Goal: Task Accomplishment & Management: Manage account settings

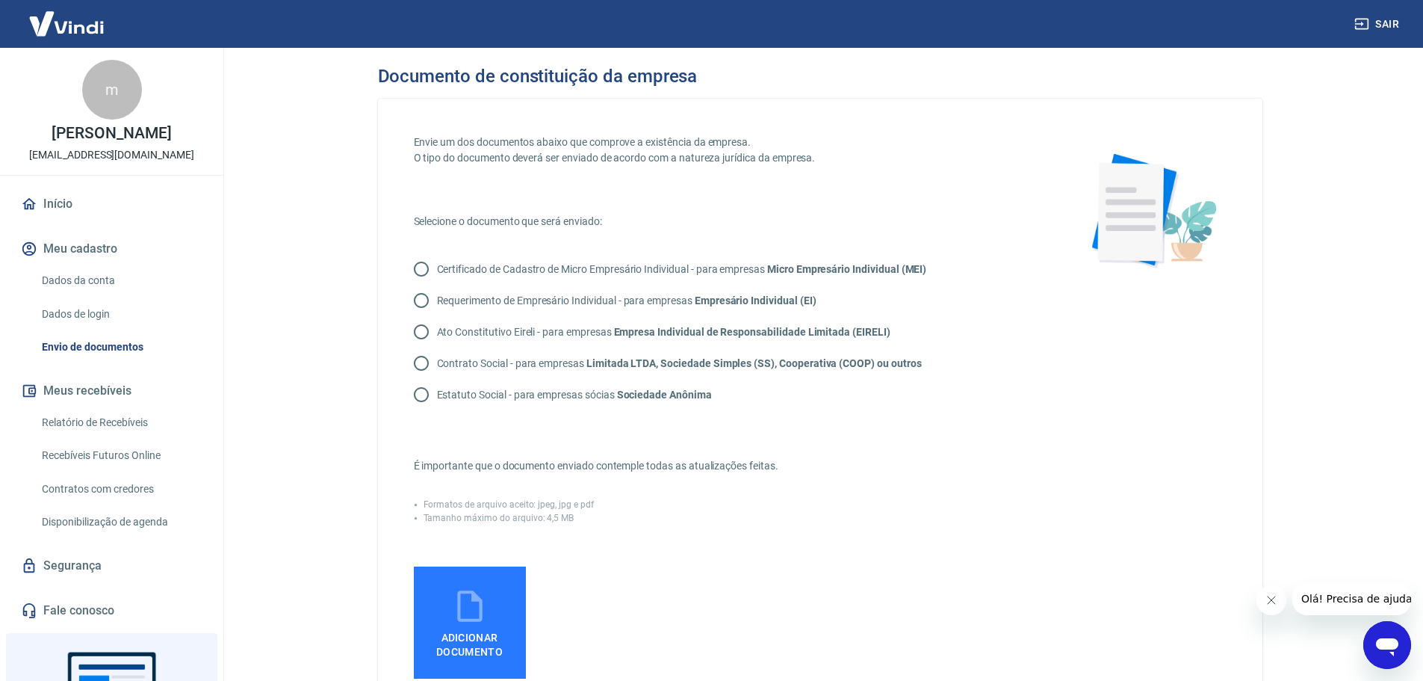
click at [422, 366] on input "Contrato Social - para empresas Limitada LTDA, Sociedade Simples (SS), Cooperat…" at bounding box center [421, 362] width 31 height 31
radio input "true"
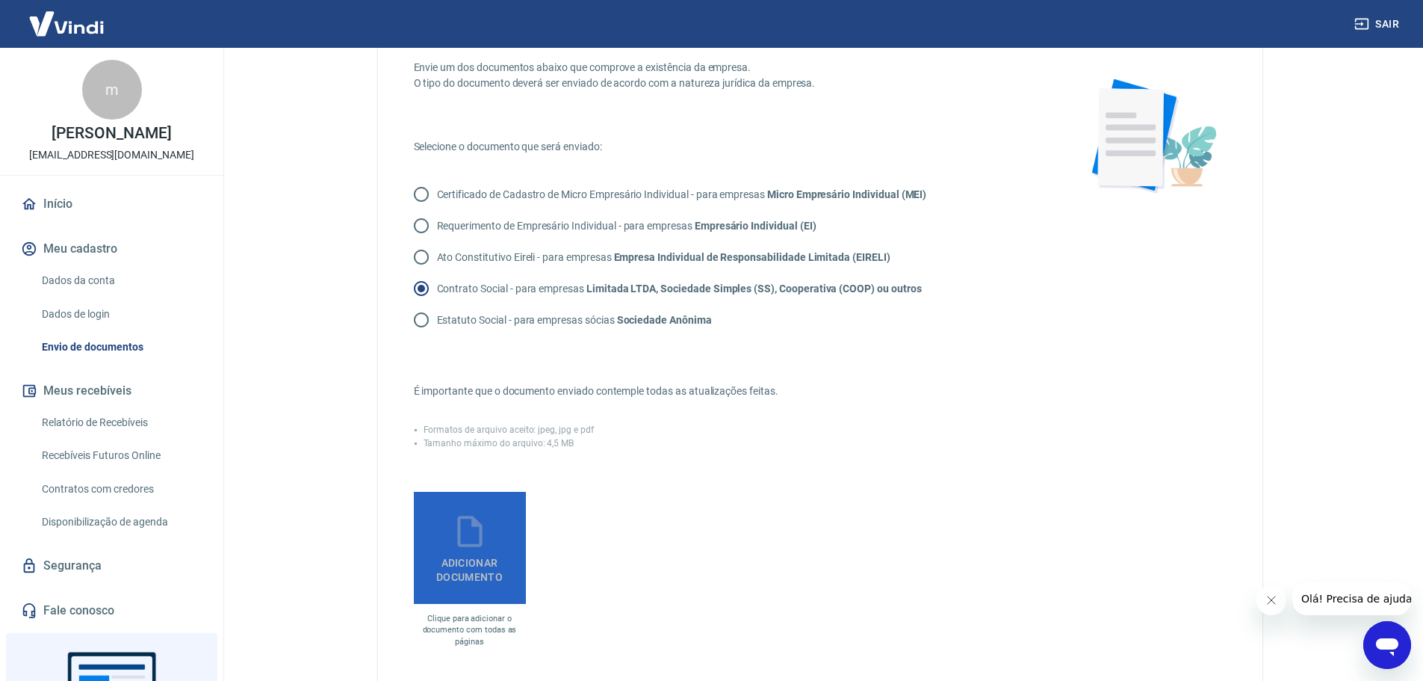
click at [470, 540] on icon at bounding box center [469, 530] width 37 height 37
click at [0, 0] on input "Adicionar documento" at bounding box center [0, 0] width 0 height 0
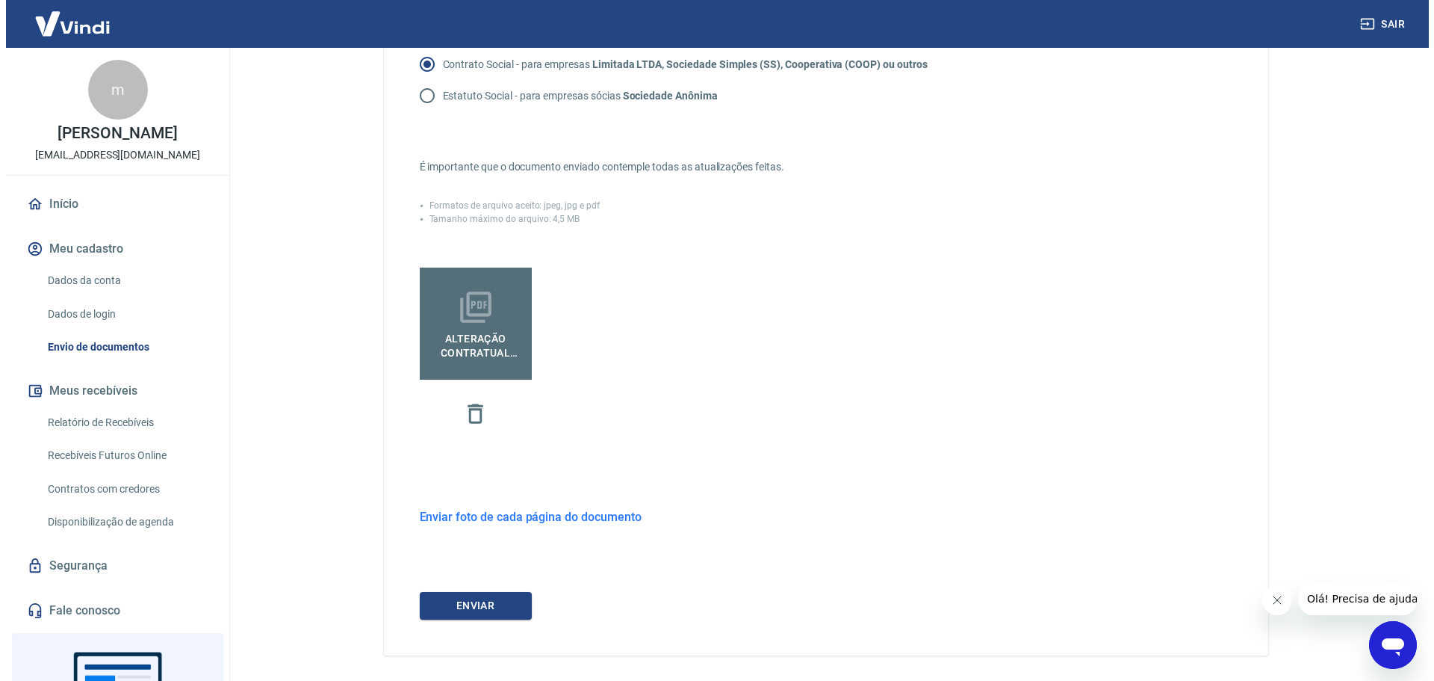
scroll to position [356, 0]
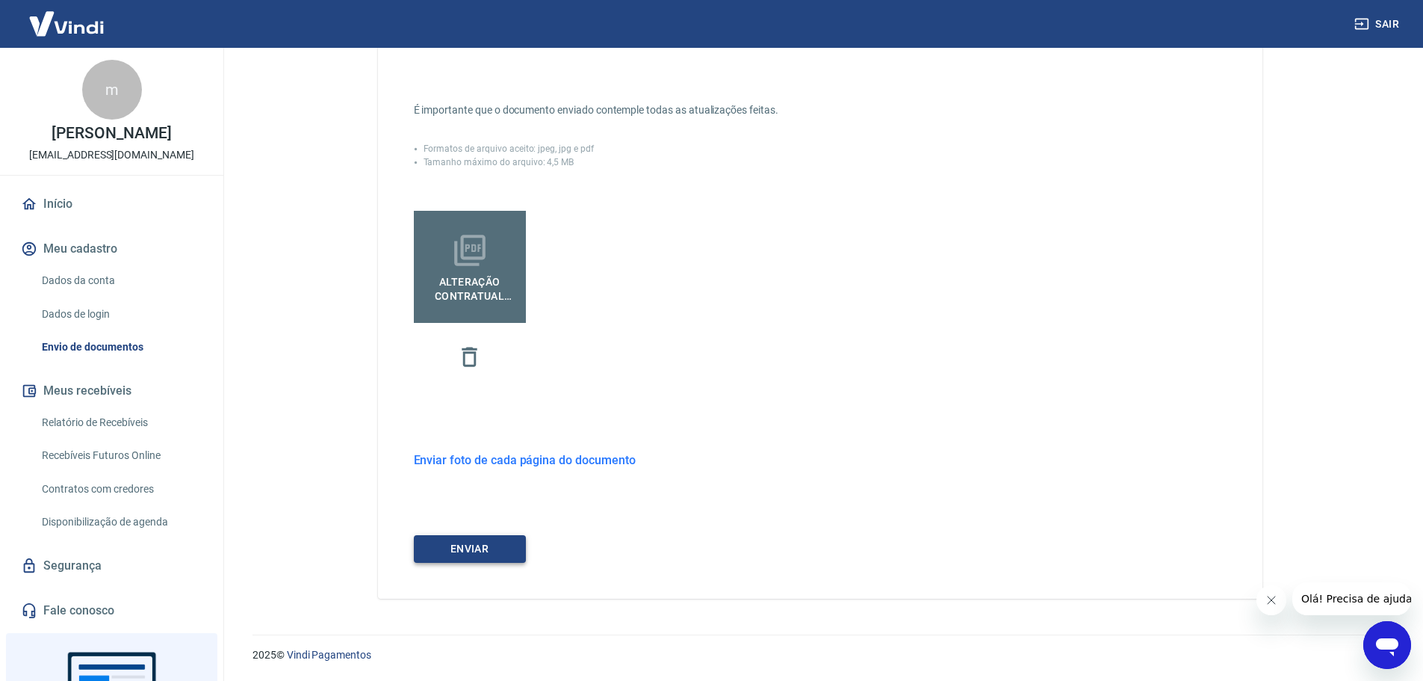
click at [462, 545] on button "ENVIAR" at bounding box center [470, 549] width 112 height 28
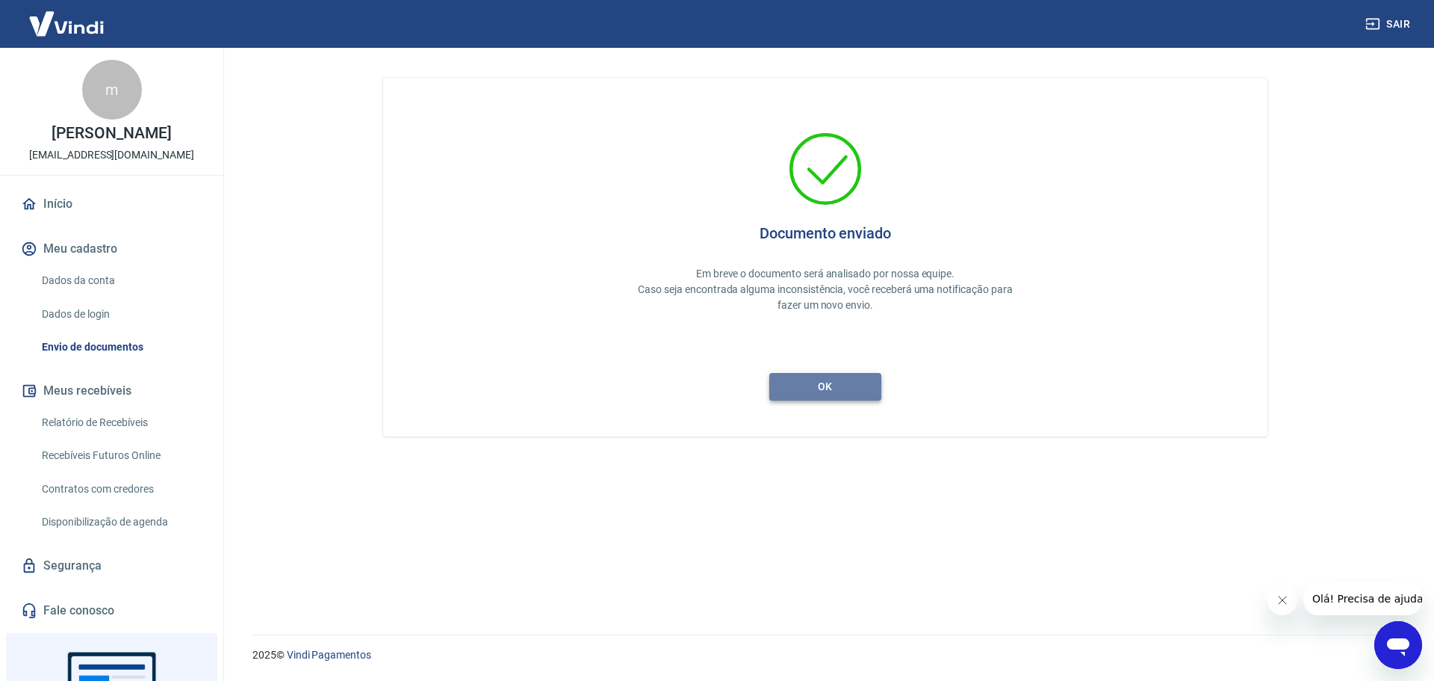
click at [824, 388] on button "ok" at bounding box center [825, 387] width 112 height 28
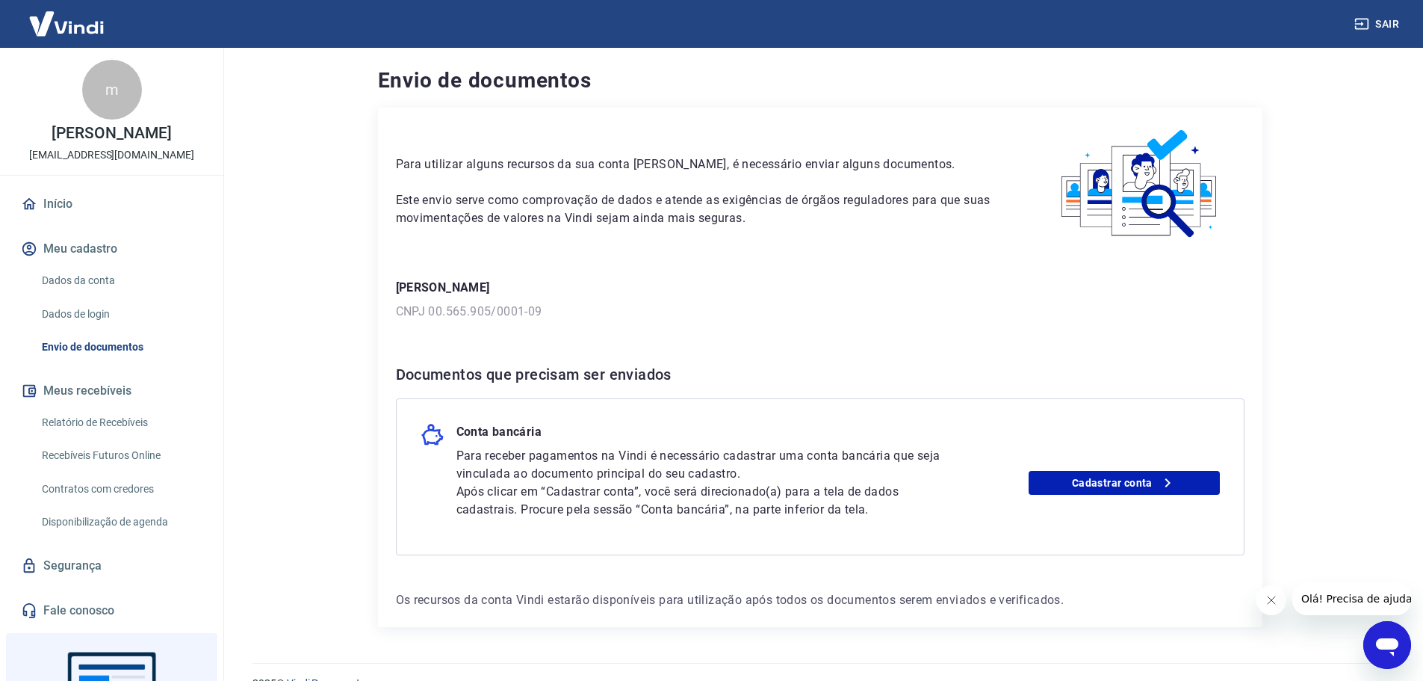
click at [58, 201] on link "Início" at bounding box center [111, 203] width 187 height 33
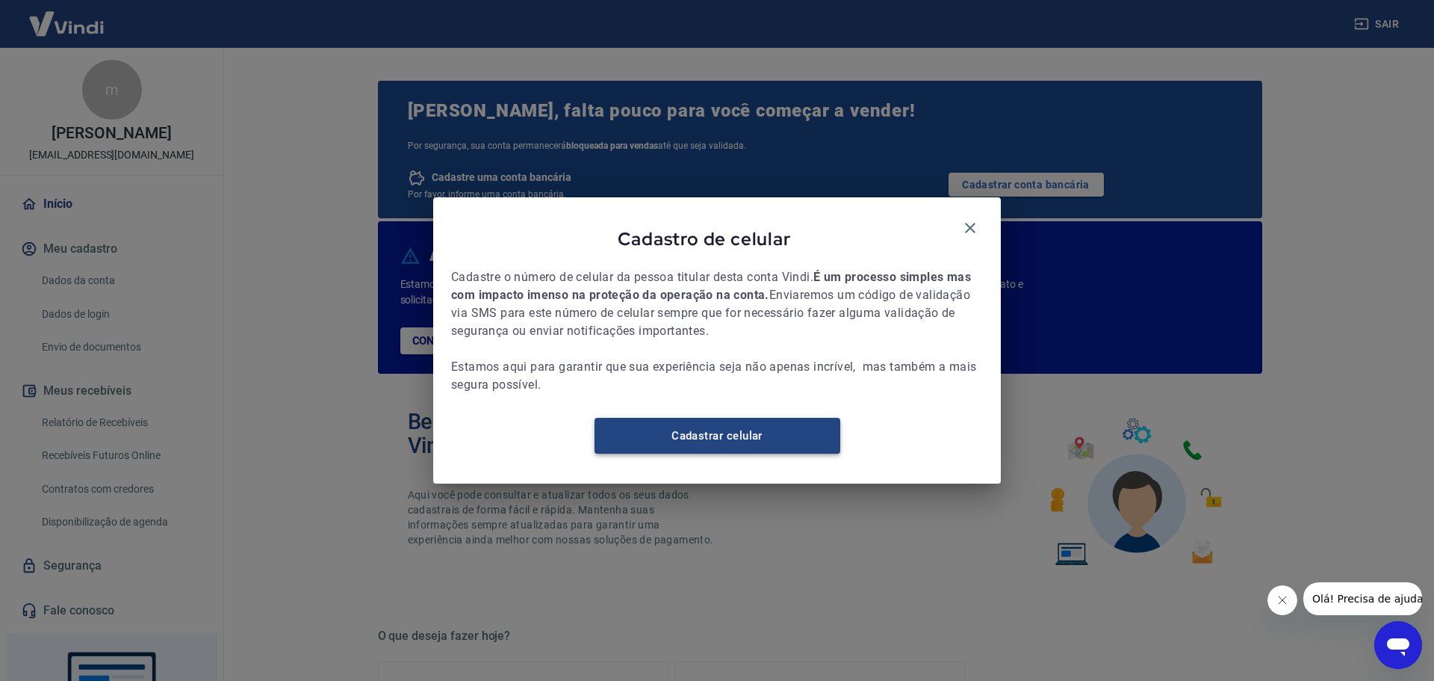
click at [728, 444] on link "Cadastrar celular" at bounding box center [718, 436] width 246 height 36
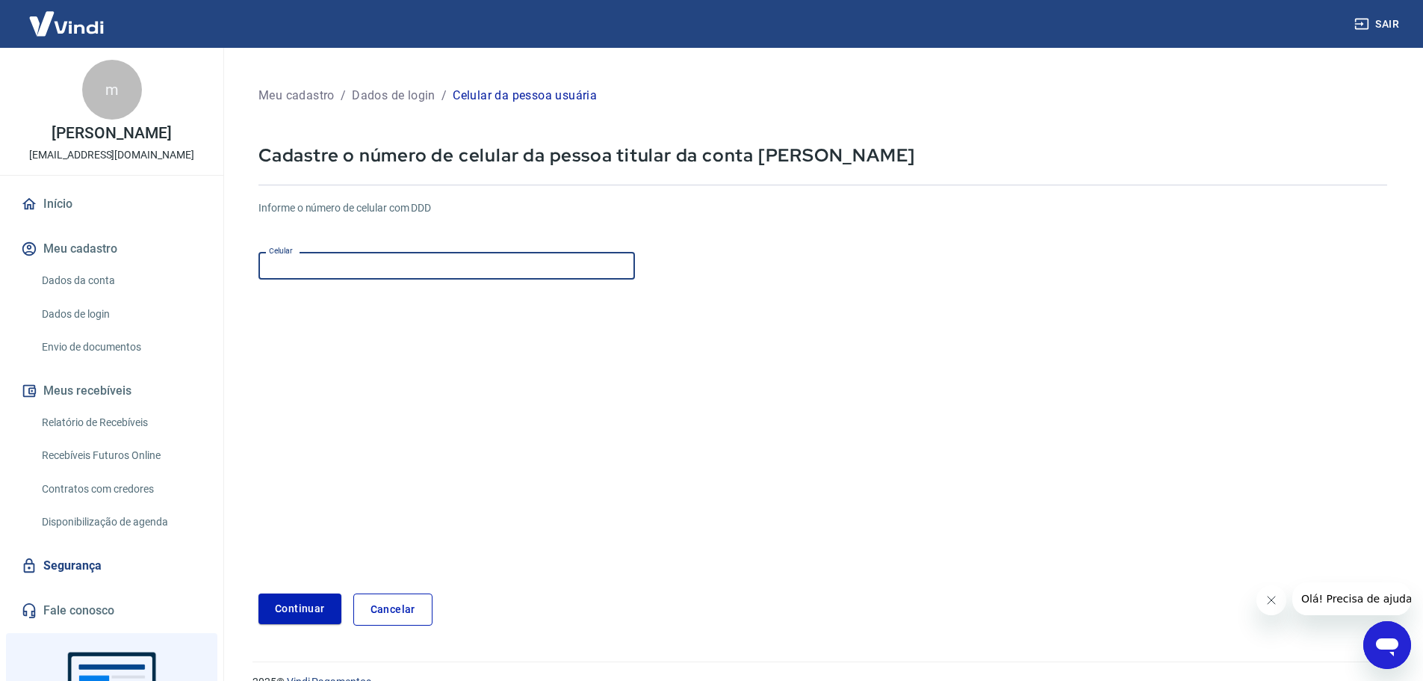
click at [346, 264] on input "Celular" at bounding box center [446, 266] width 376 height 28
click at [60, 205] on link "Início" at bounding box center [111, 203] width 187 height 33
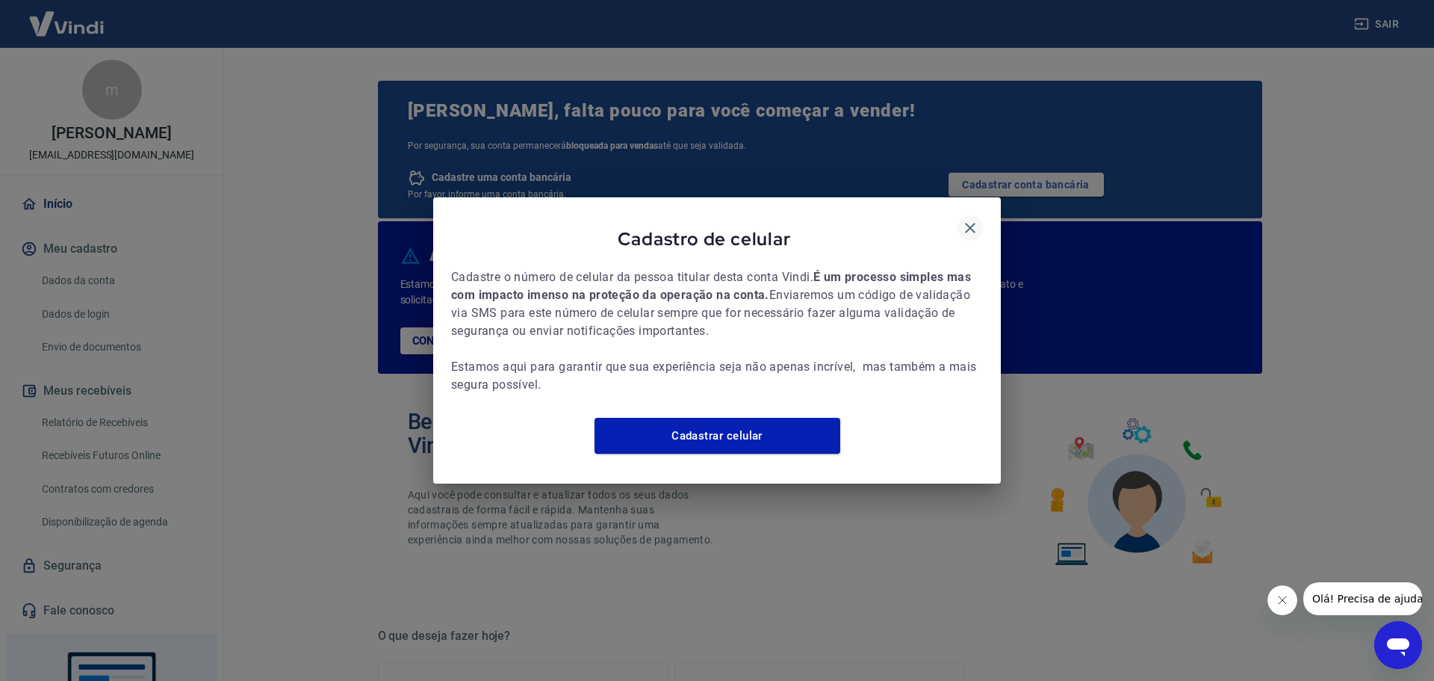
click at [971, 223] on icon "button" at bounding box center [970, 228] width 10 height 10
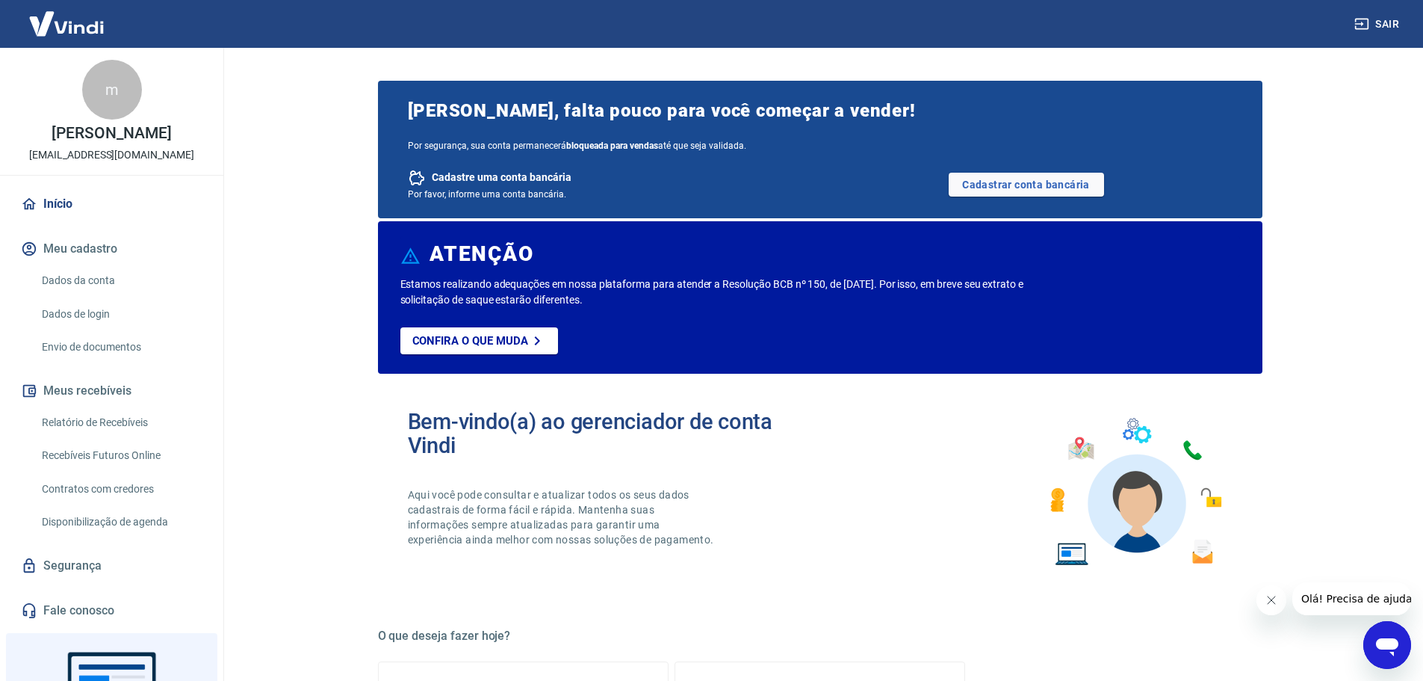
click at [67, 245] on button "Meu cadastro" at bounding box center [111, 248] width 187 height 33
click at [85, 279] on link "Dados da conta" at bounding box center [121, 280] width 170 height 31
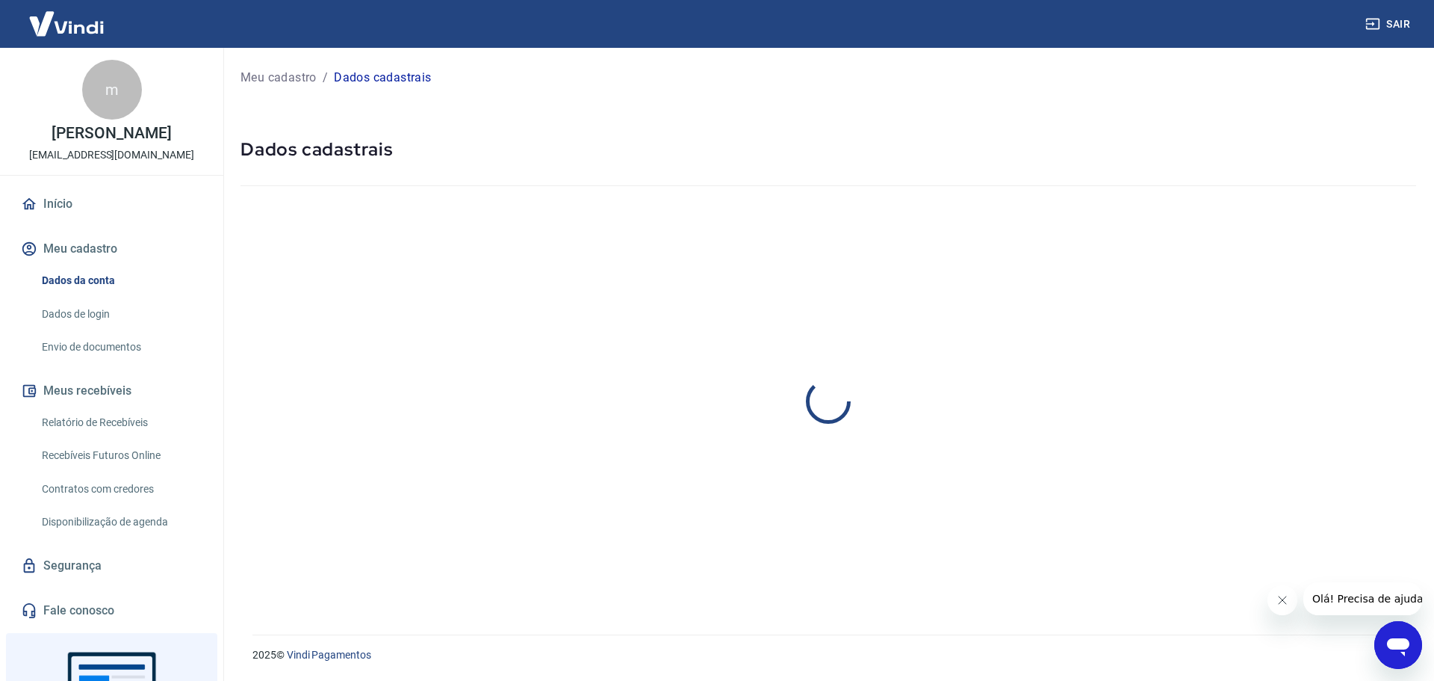
select select "SP"
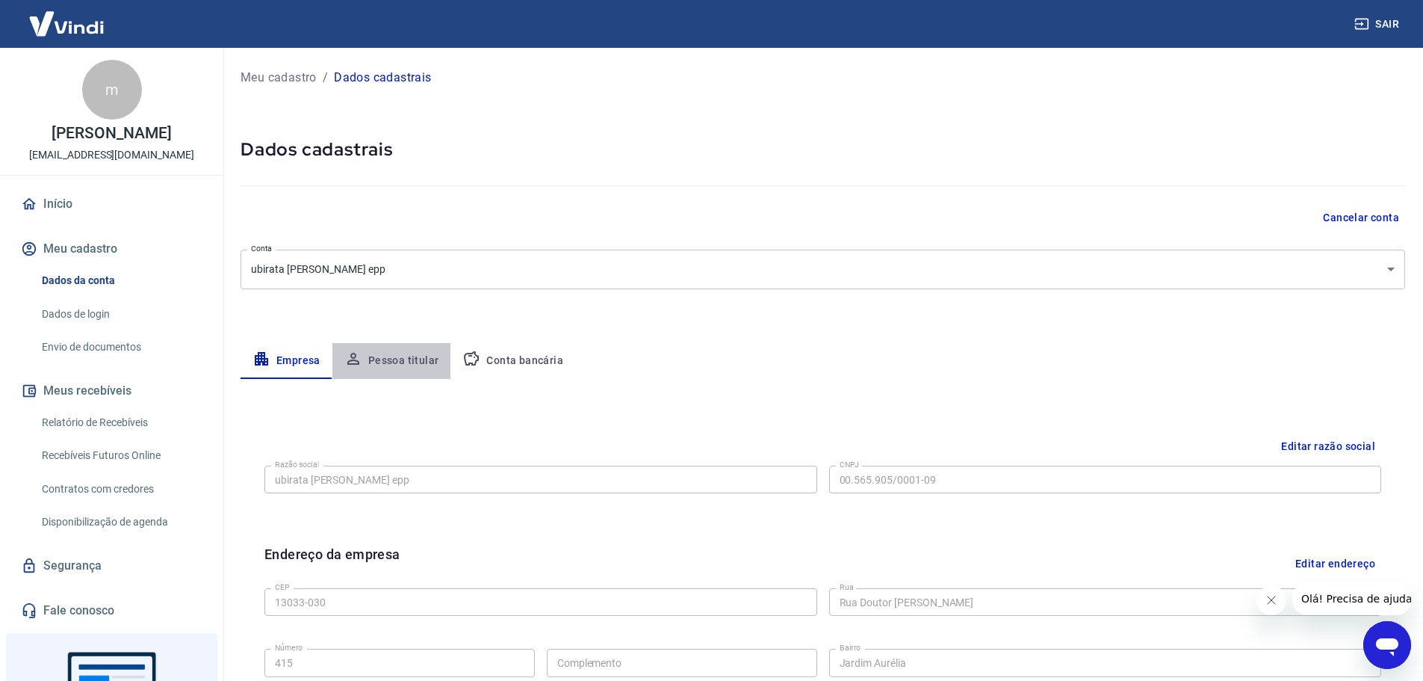
click at [397, 354] on button "Pessoa titular" at bounding box center [391, 361] width 119 height 36
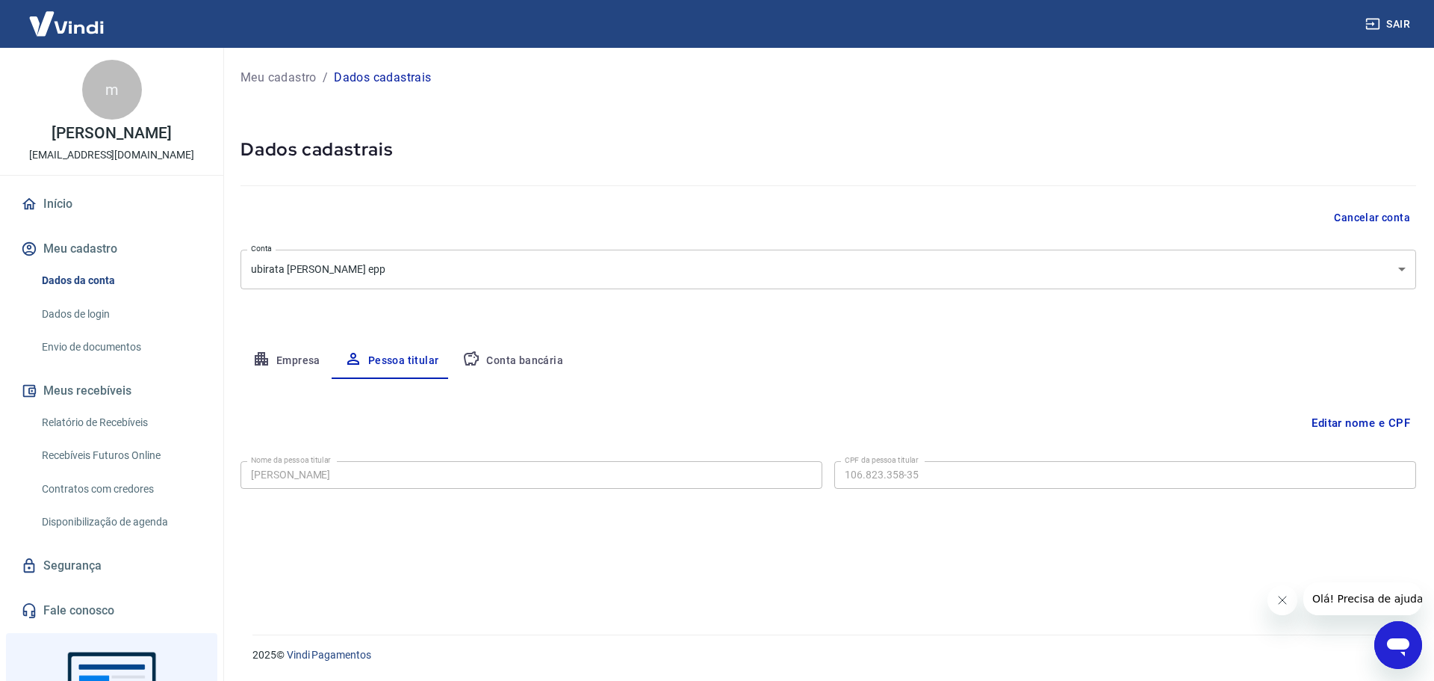
click at [92, 344] on link "Envio de documentos" at bounding box center [121, 347] width 170 height 31
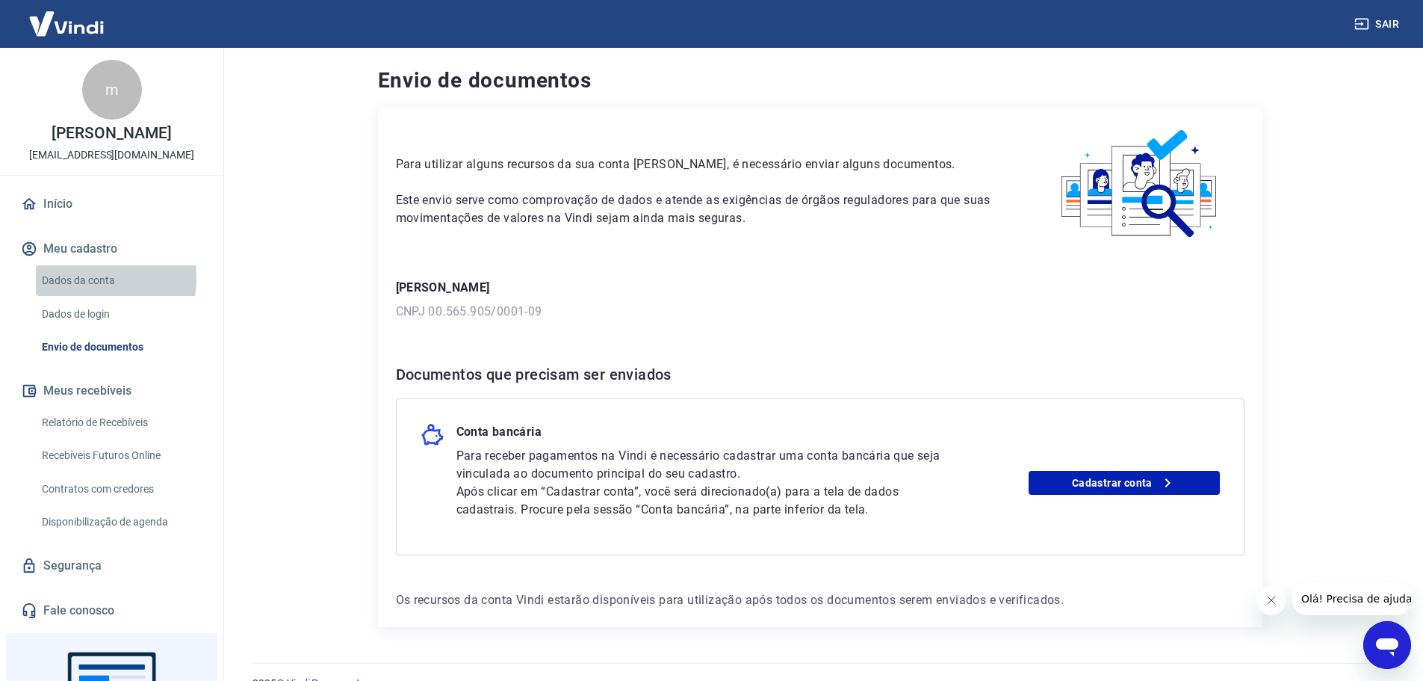
click at [74, 278] on link "Dados da conta" at bounding box center [121, 280] width 170 height 31
select select "SP"
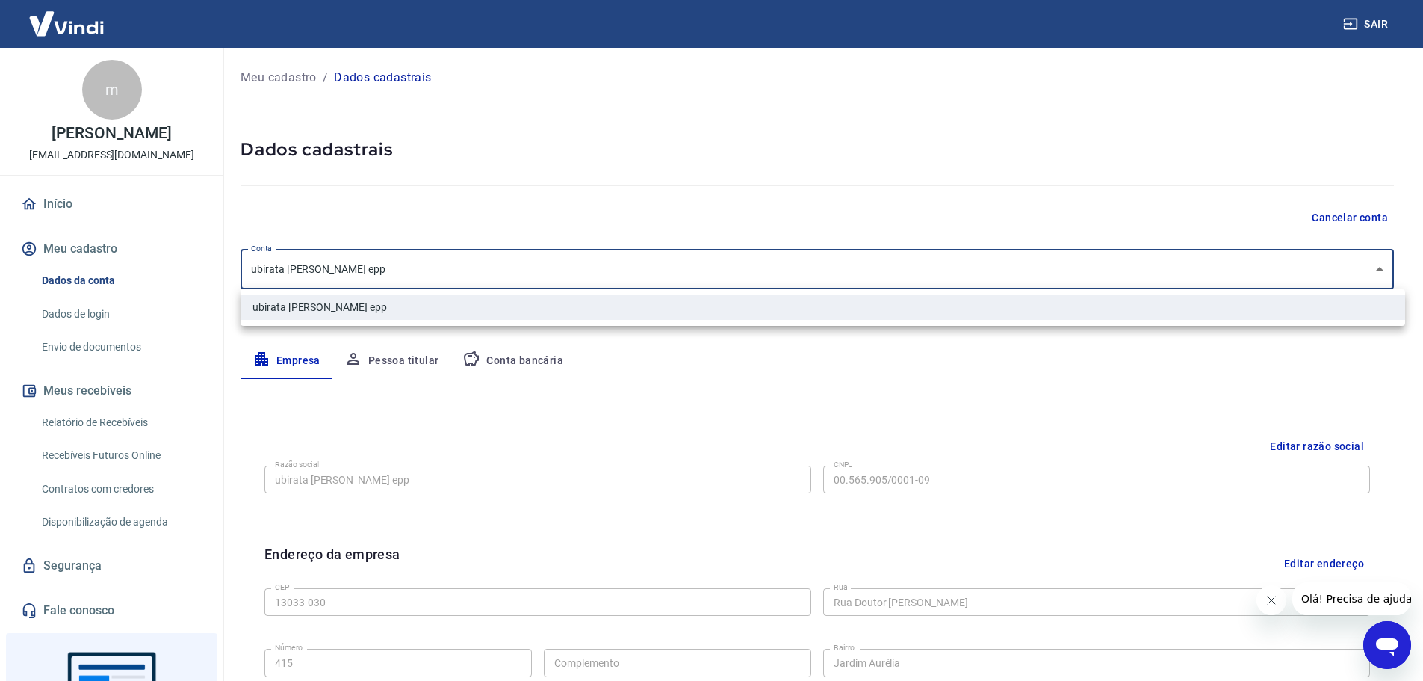
click at [409, 257] on body "Sair m marcio gibin marcio@apotek.com.br Início Meu cadastro Dados da conta Dad…" at bounding box center [711, 340] width 1423 height 681
click at [497, 259] on div at bounding box center [717, 340] width 1434 height 681
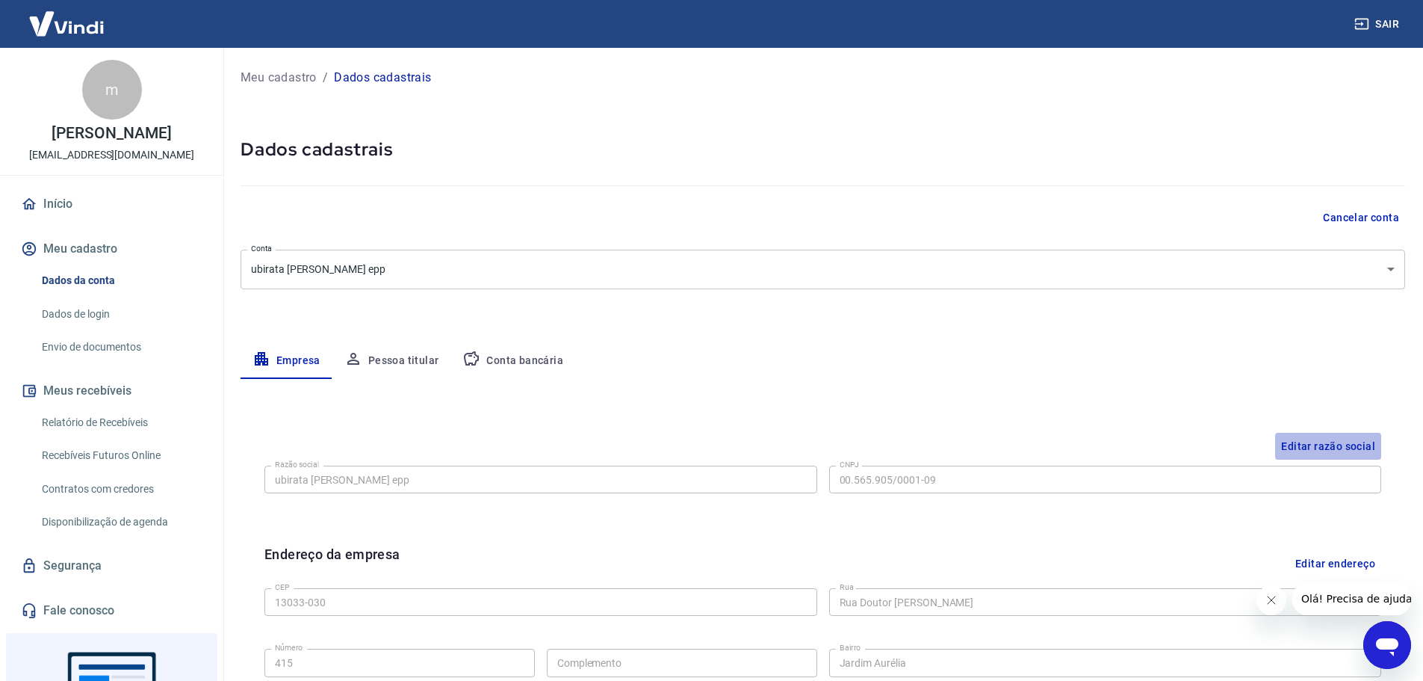
click at [1332, 444] on button "Editar razão social" at bounding box center [1328, 447] width 106 height 28
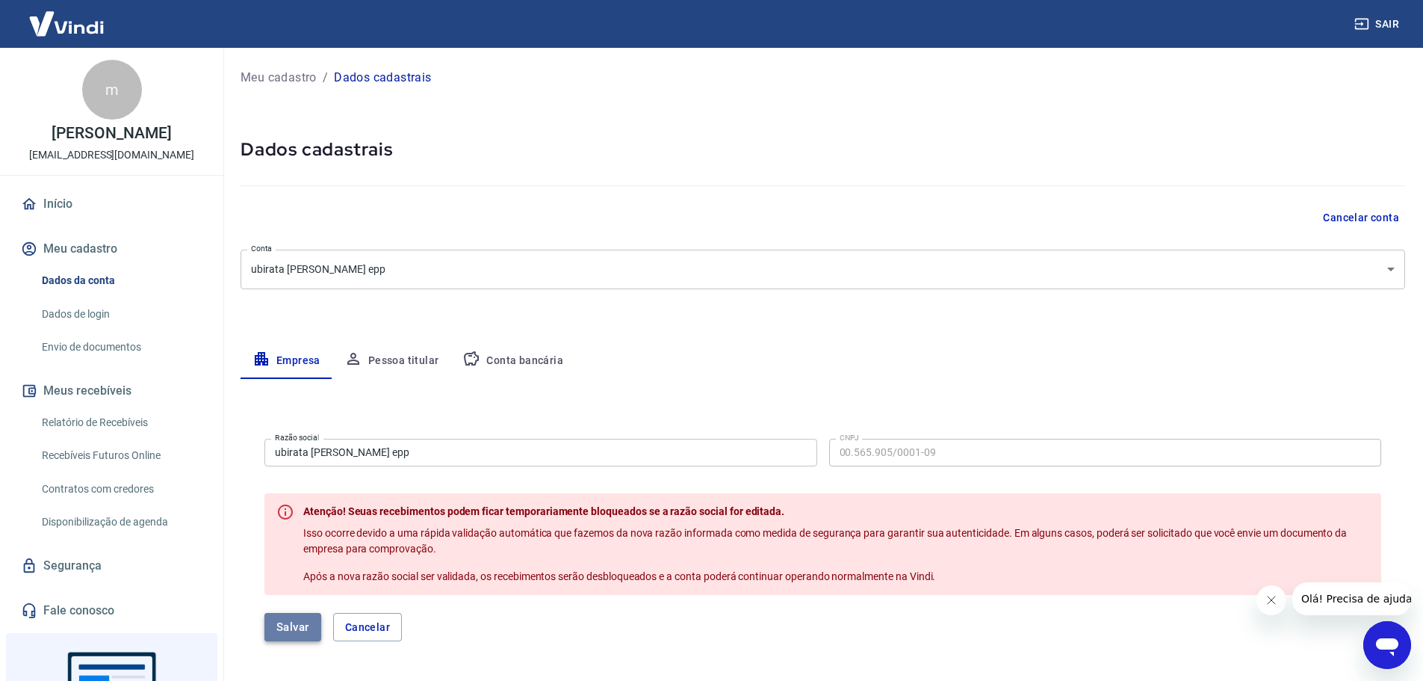
click at [294, 627] on button "Salvar" at bounding box center [292, 627] width 57 height 28
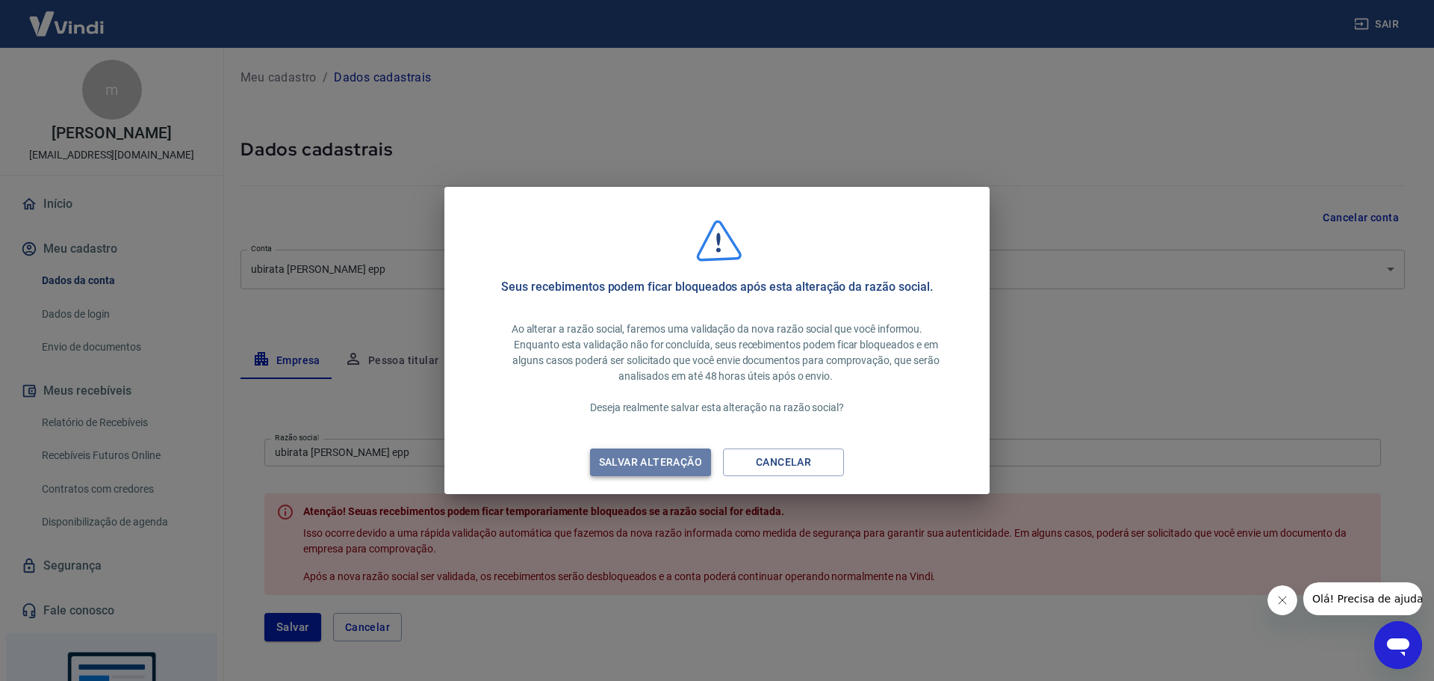
click at [660, 459] on div "Salvar alteração" at bounding box center [650, 462] width 139 height 19
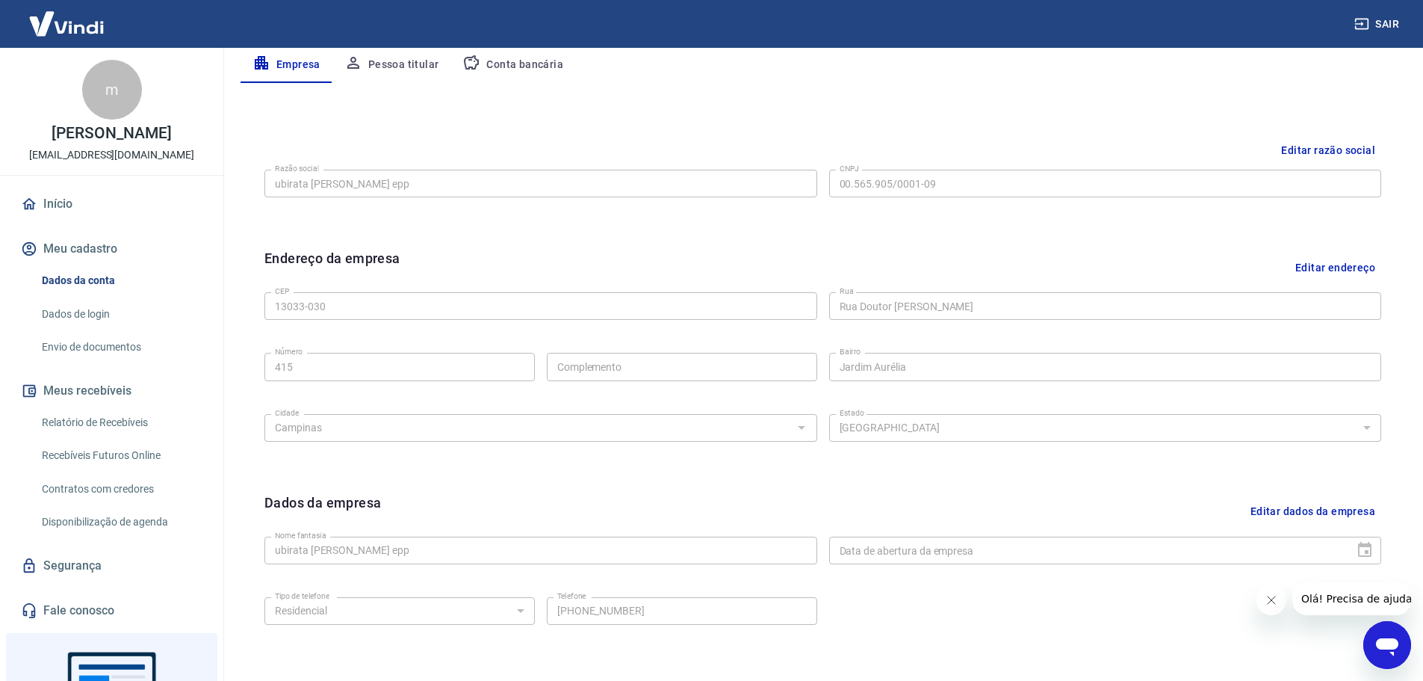
scroll to position [299, 0]
click at [1335, 264] on button "Editar endereço" at bounding box center [1335, 264] width 92 height 38
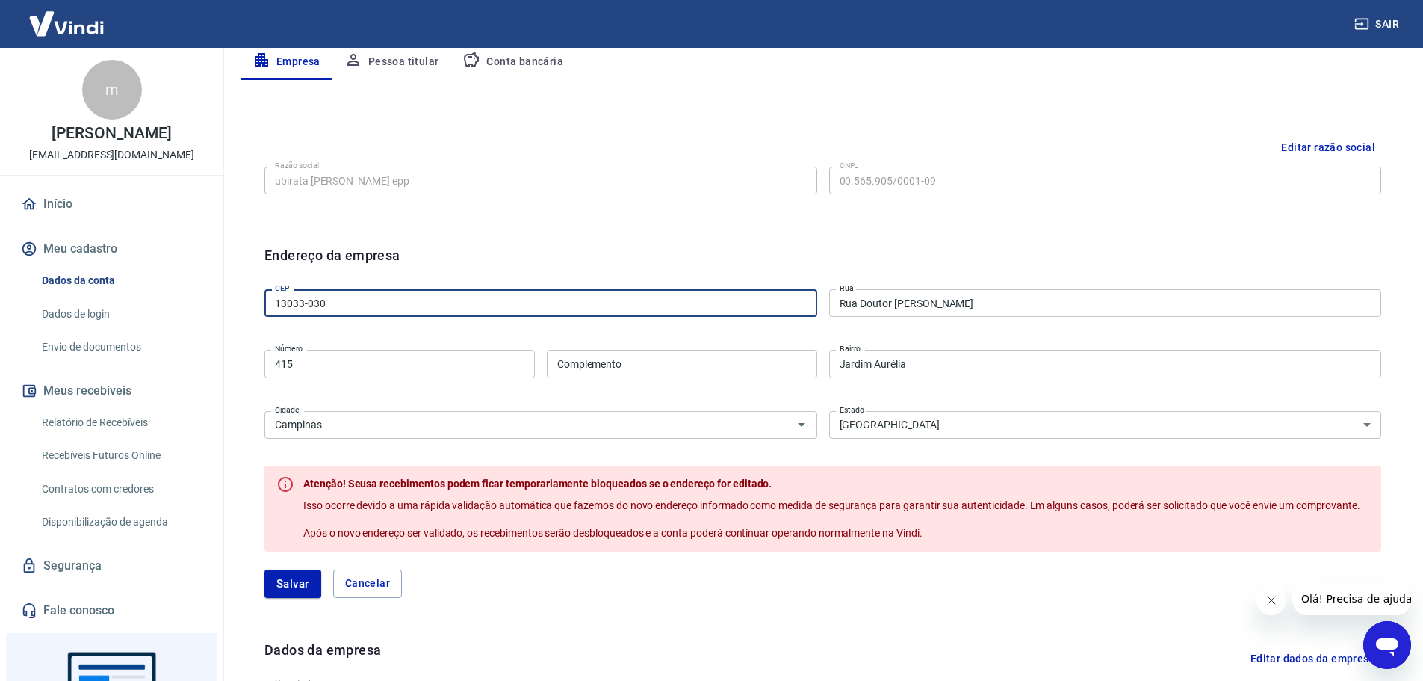
click at [326, 300] on input "13033-030" at bounding box center [540, 303] width 553 height 28
drag, startPoint x: 294, startPoint y: 303, endPoint x: 368, endPoint y: 297, distance: 74.2
click at [367, 297] on input "13033-030" at bounding box center [540, 303] width 553 height 28
type input "13082-030"
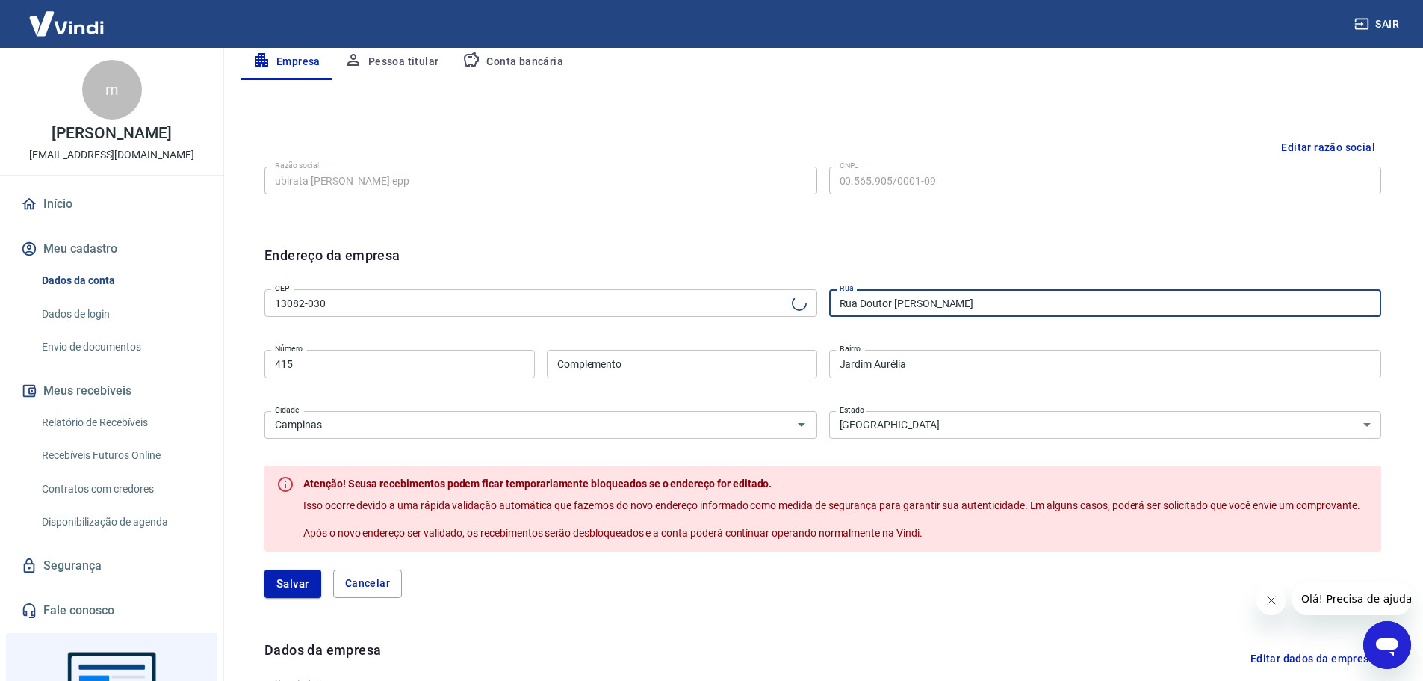
click at [1020, 303] on input "Rua Doutor Gastão Vidigal" at bounding box center [1105, 303] width 553 height 28
type input "Rua [PERSON_NAME]"
type input "Chácaras Campos dos Amarais"
click at [351, 356] on input "415" at bounding box center [399, 364] width 270 height 28
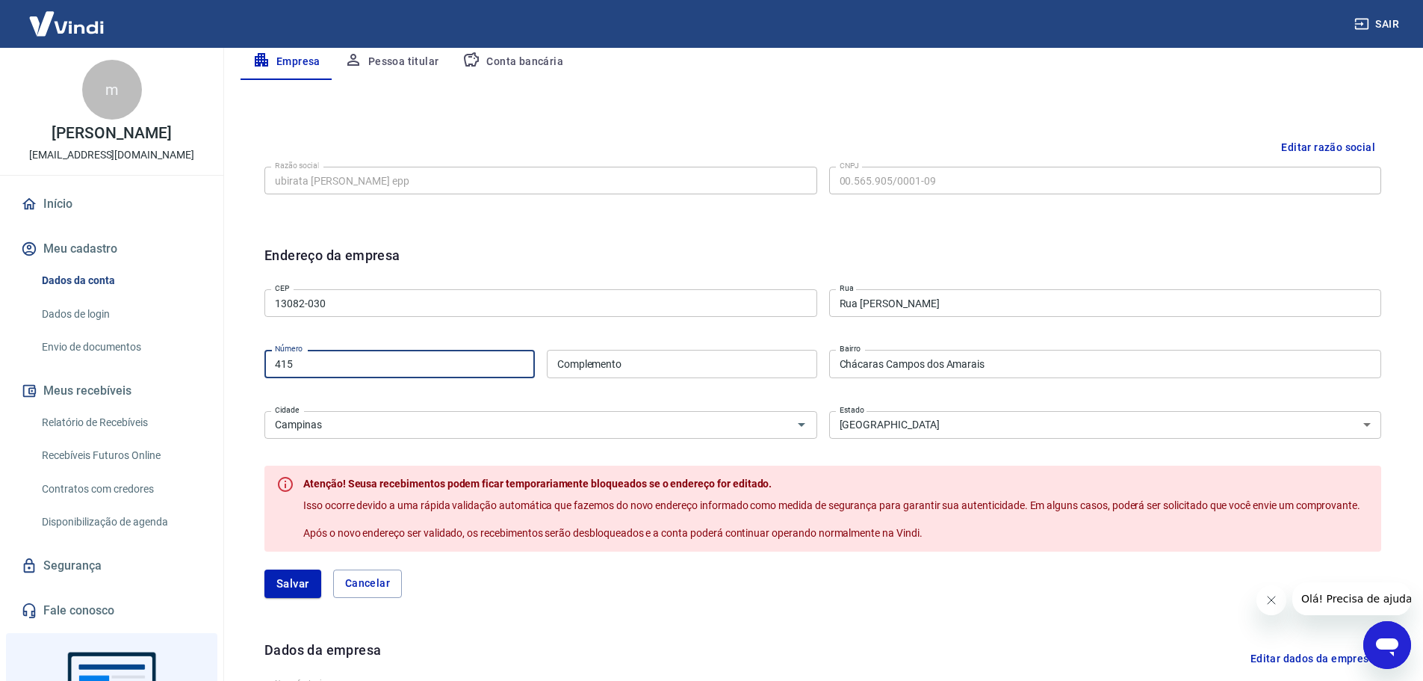
drag, startPoint x: 335, startPoint y: 362, endPoint x: 236, endPoint y: 360, distance: 98.6
click at [236, 360] on div "Meu cadastro / Dados cadastrais Dados cadastrais Cancelar conta Conta ubirata b…" at bounding box center [823, 306] width 1200 height 1115
type input "477"
click at [291, 585] on button "Salvar" at bounding box center [292, 583] width 57 height 28
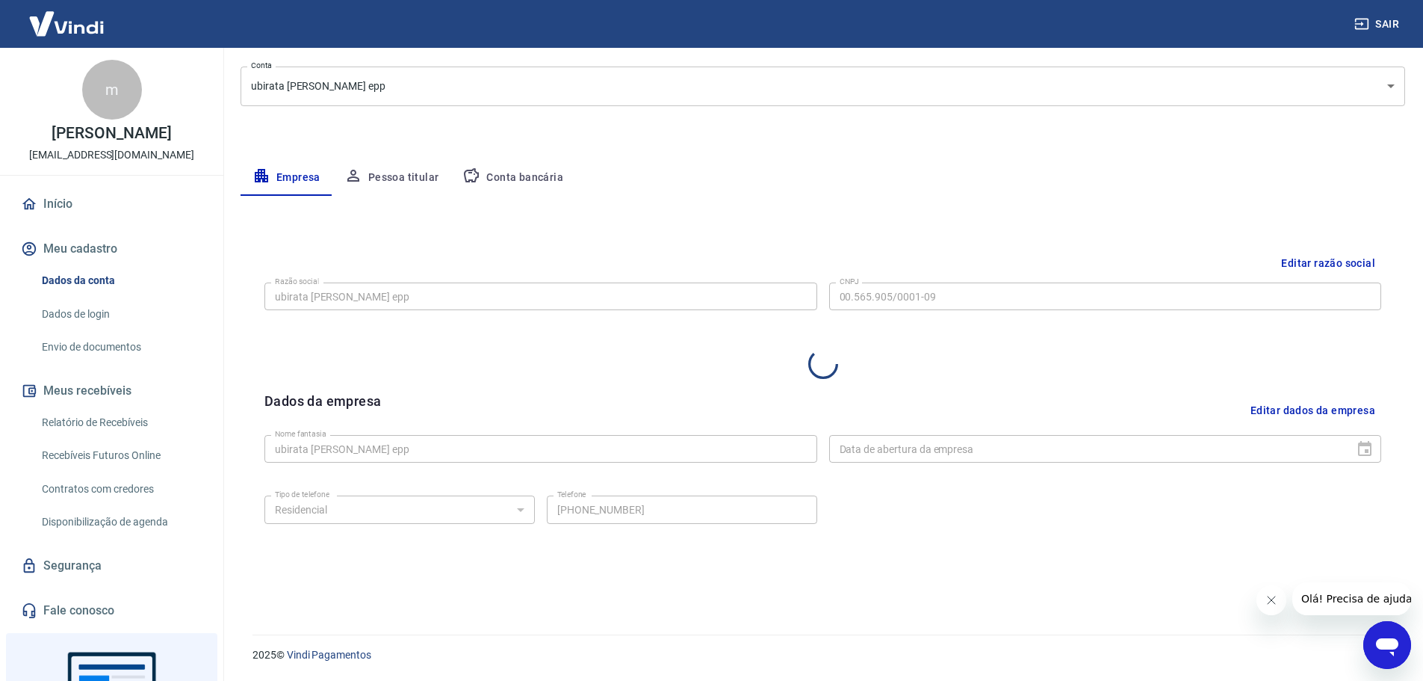
select select "SP"
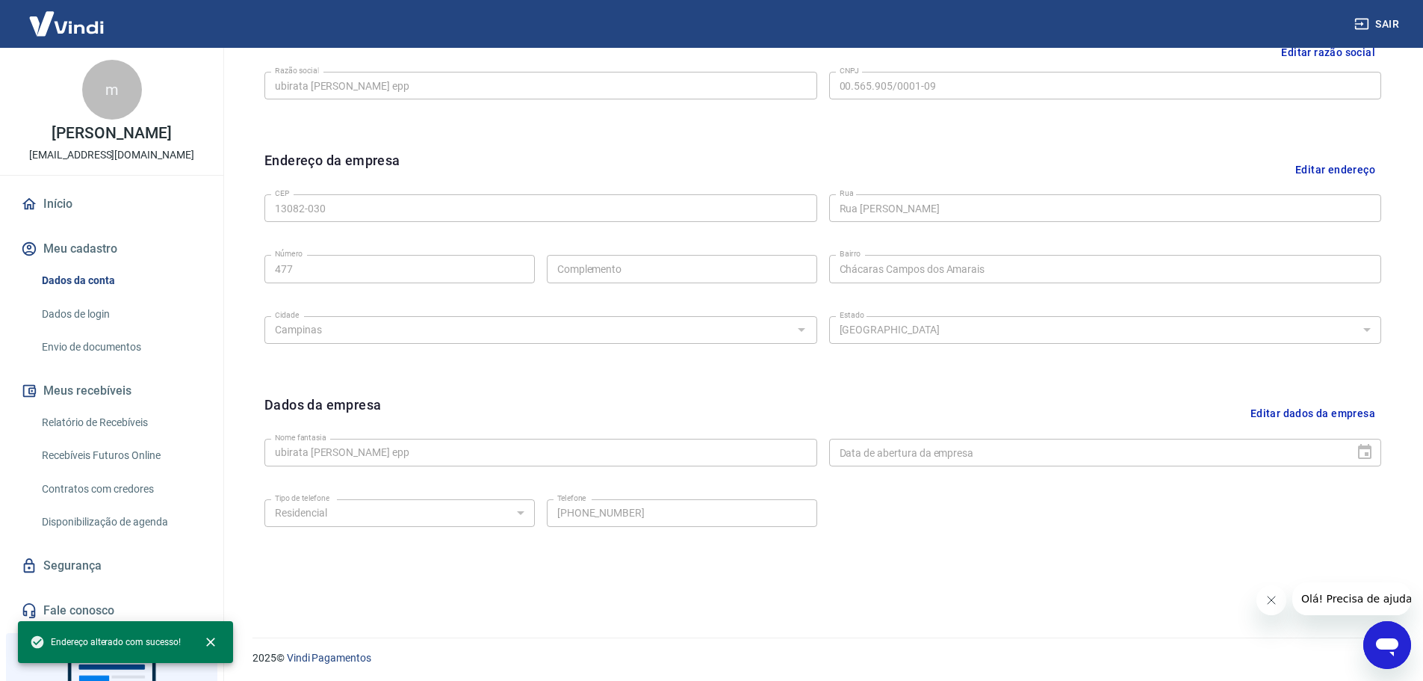
scroll to position [397, 0]
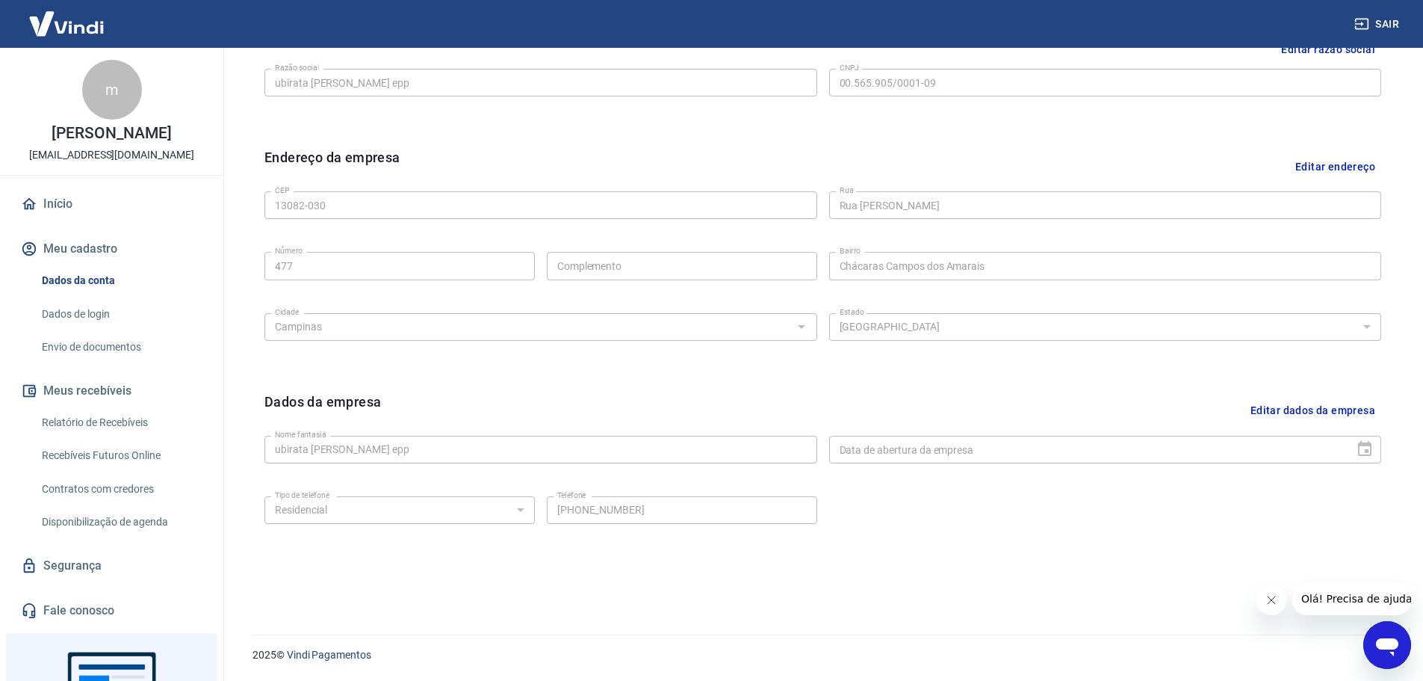
click at [1281, 406] on button "Editar dados da empresa" at bounding box center [1312, 410] width 137 height 38
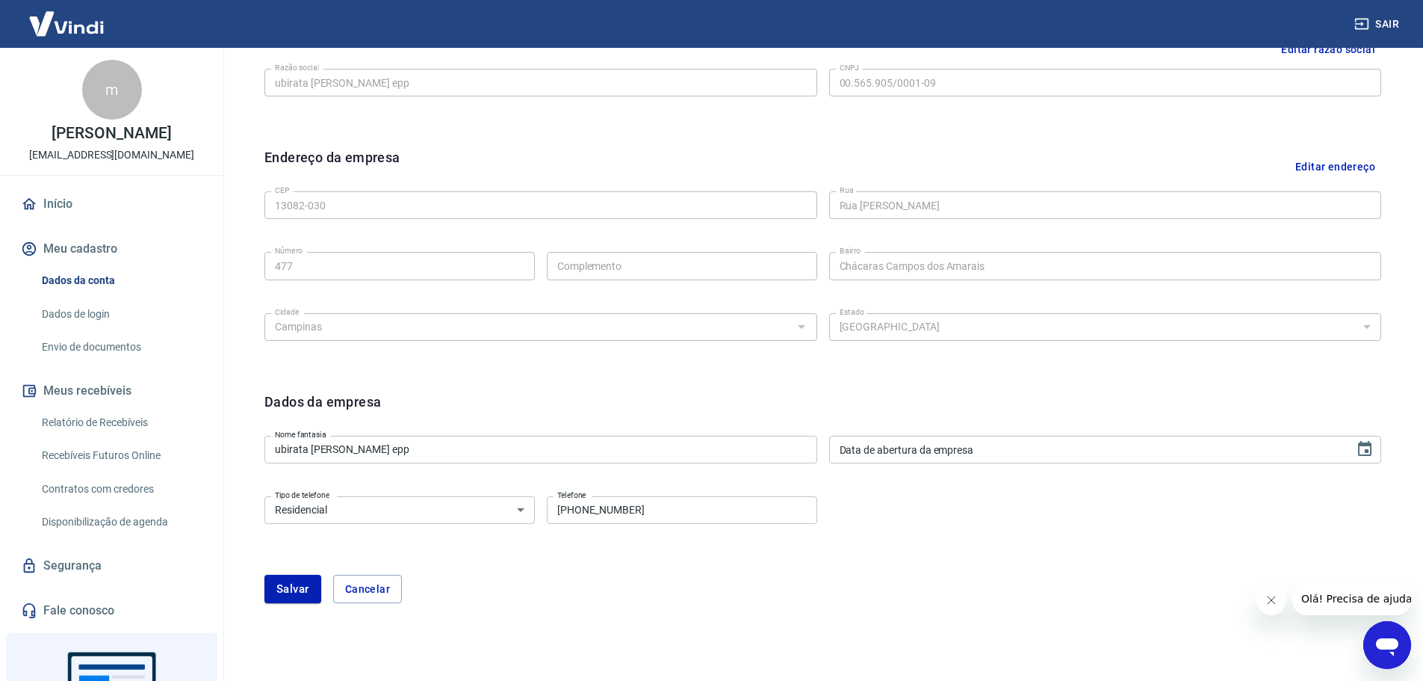
click at [402, 450] on input "ubirata barbosa lima epp" at bounding box center [540, 449] width 553 height 28
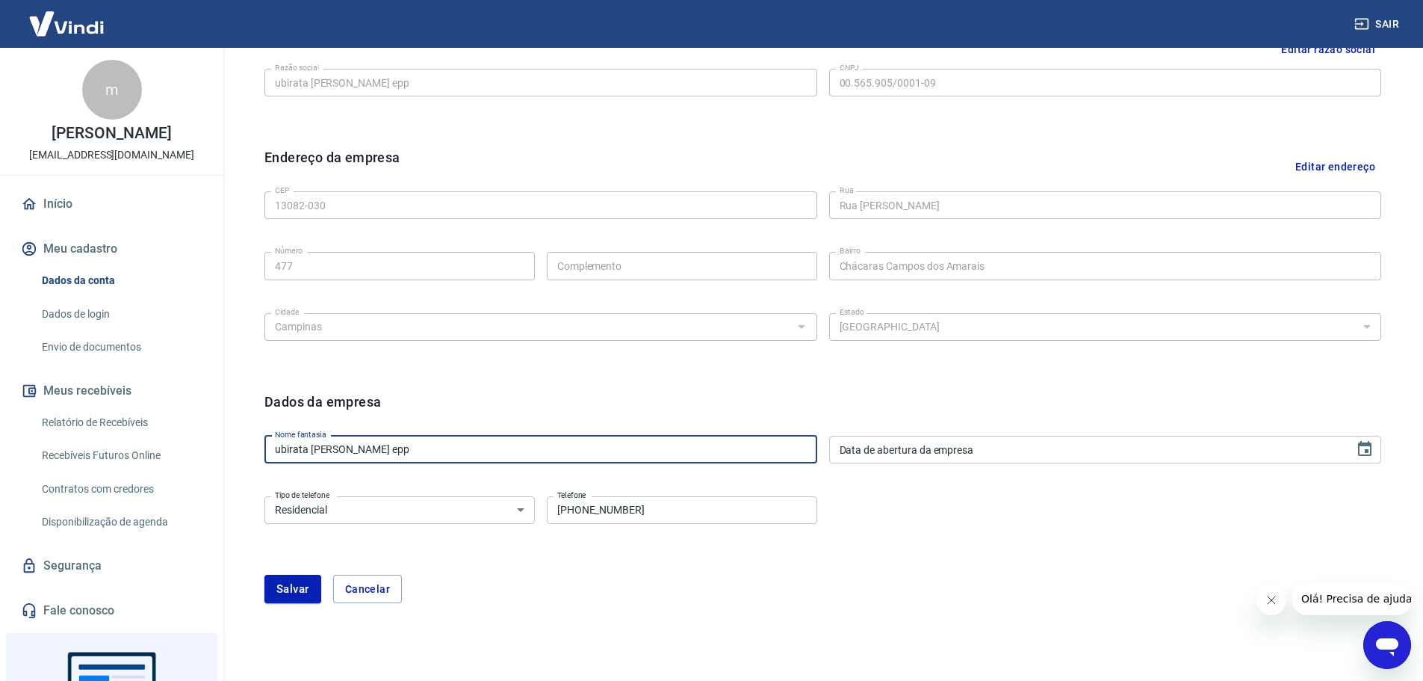
drag, startPoint x: 402, startPoint y: 450, endPoint x: 182, endPoint y: 456, distance: 219.7
drag, startPoint x: 357, startPoint y: 450, endPoint x: 202, endPoint y: 451, distance: 155.4
click at [300, 449] on input "PACKIMPORT" at bounding box center [540, 449] width 553 height 28
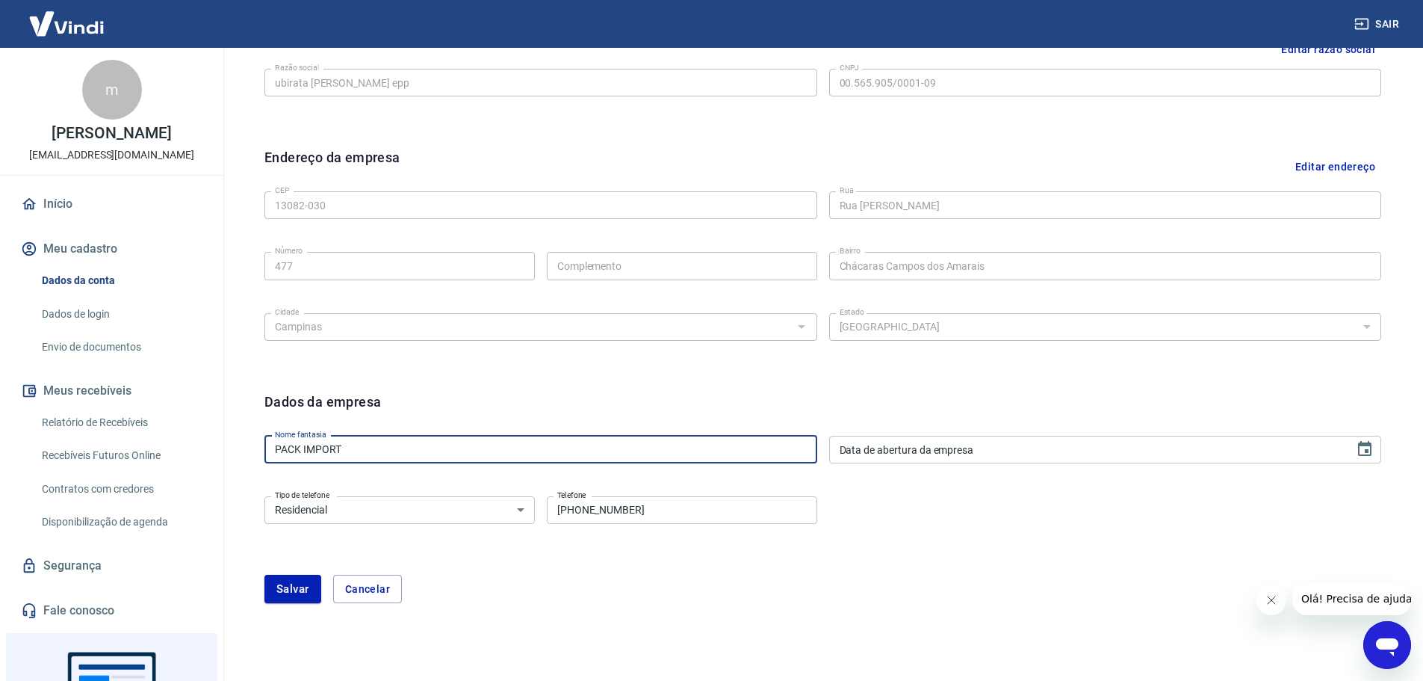
type input "PACK IMPORT"
type input "DD/MM/YYYY"
click at [903, 447] on input "DD/MM/YYYY" at bounding box center [1086, 449] width 515 height 28
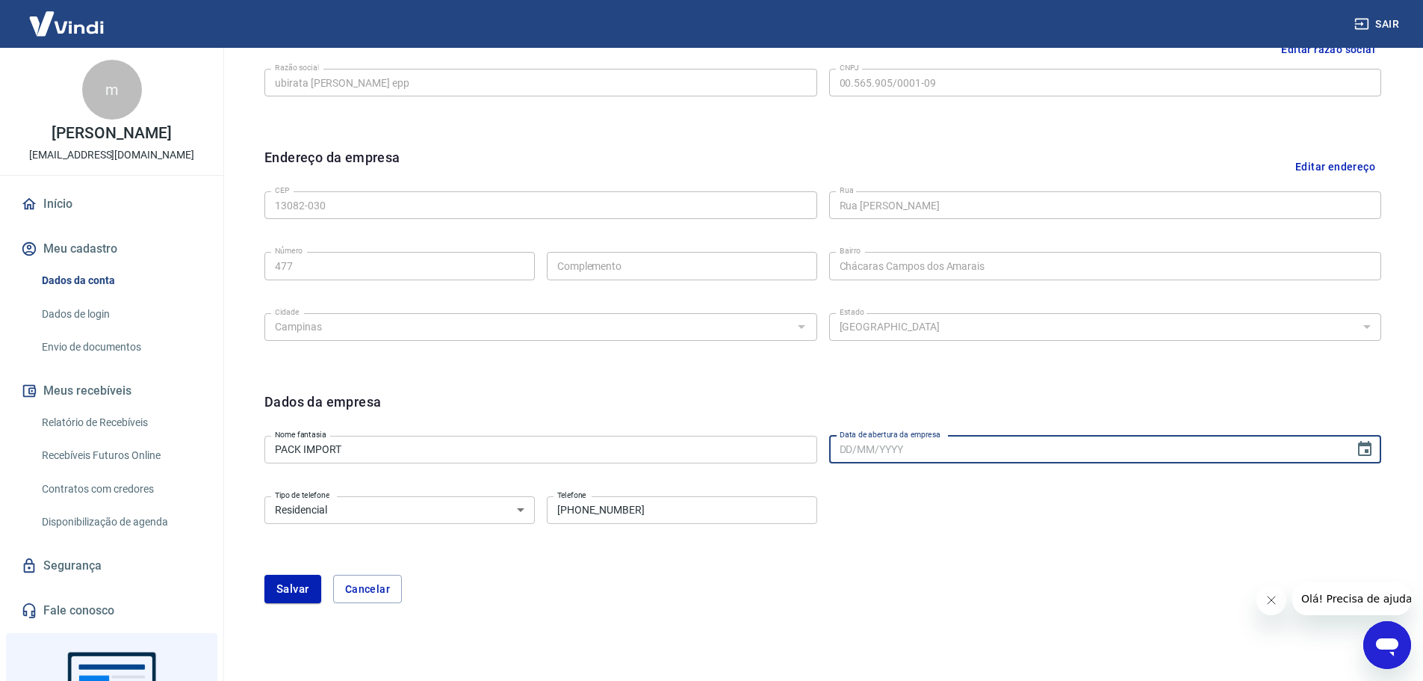
click at [521, 508] on select "Residencial Comercial" at bounding box center [399, 510] width 270 height 28
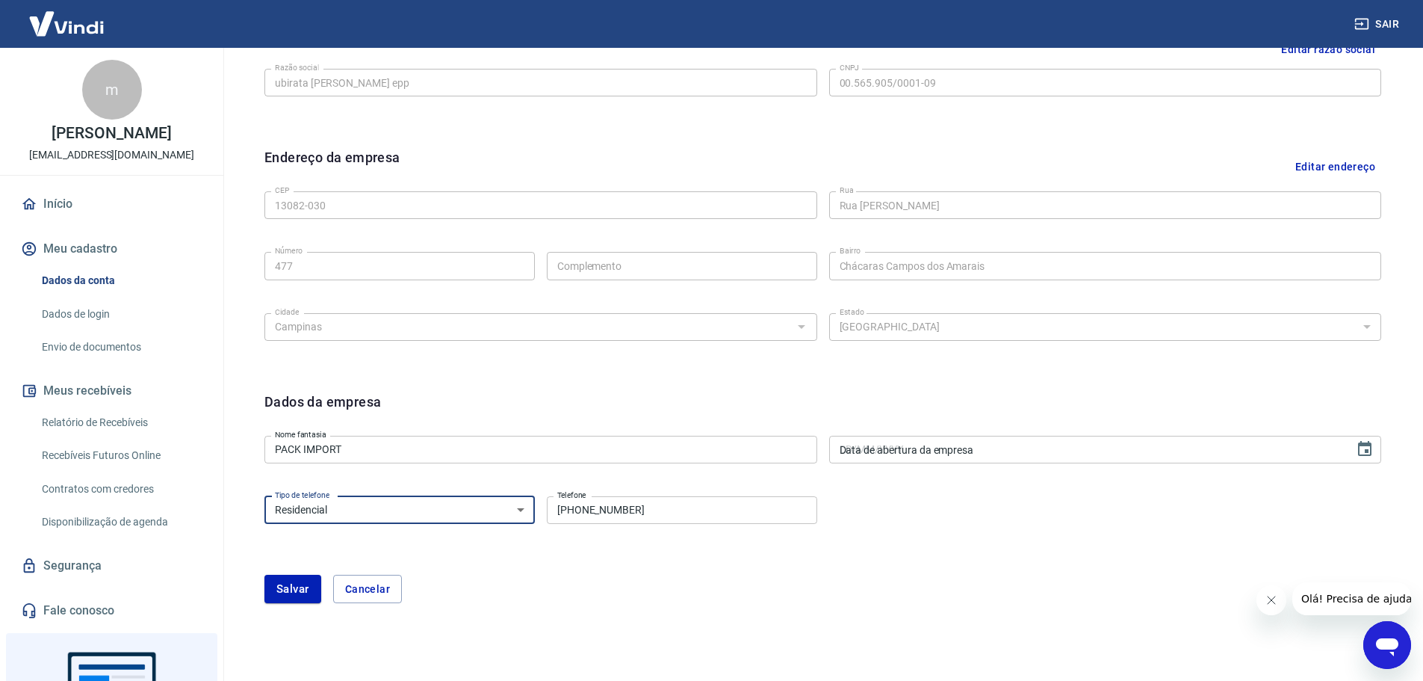
select select "business"
click at [264, 496] on select "Residencial Comercial" at bounding box center [399, 510] width 270 height 28
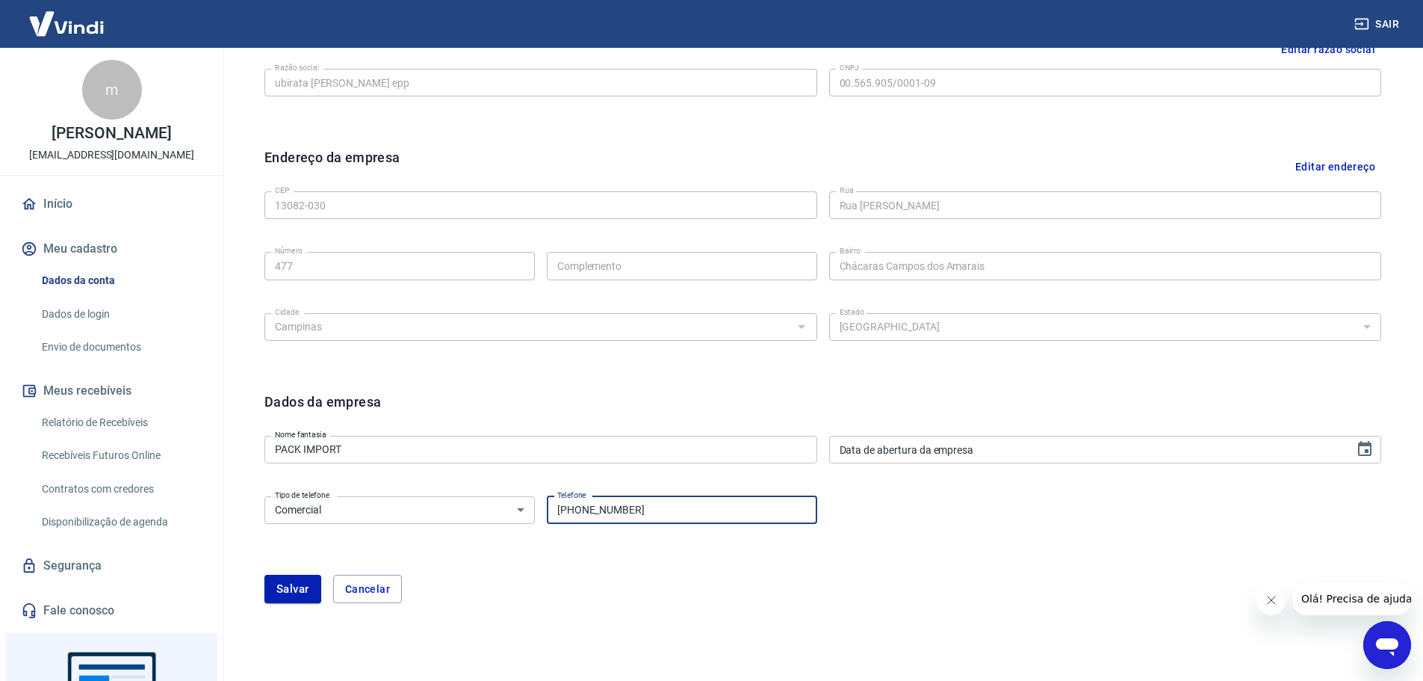
drag, startPoint x: 579, startPoint y: 509, endPoint x: 649, endPoint y: 506, distance: 70.3
click at [649, 506] on input "(19) 2127-0600" at bounding box center [682, 510] width 270 height 28
drag, startPoint x: 586, startPoint y: 512, endPoint x: 687, endPoint y: 508, distance: 101.7
click at [687, 508] on input "(19) 3237" at bounding box center [682, 510] width 270 height 28
type input "[PHONE_NUMBER]"
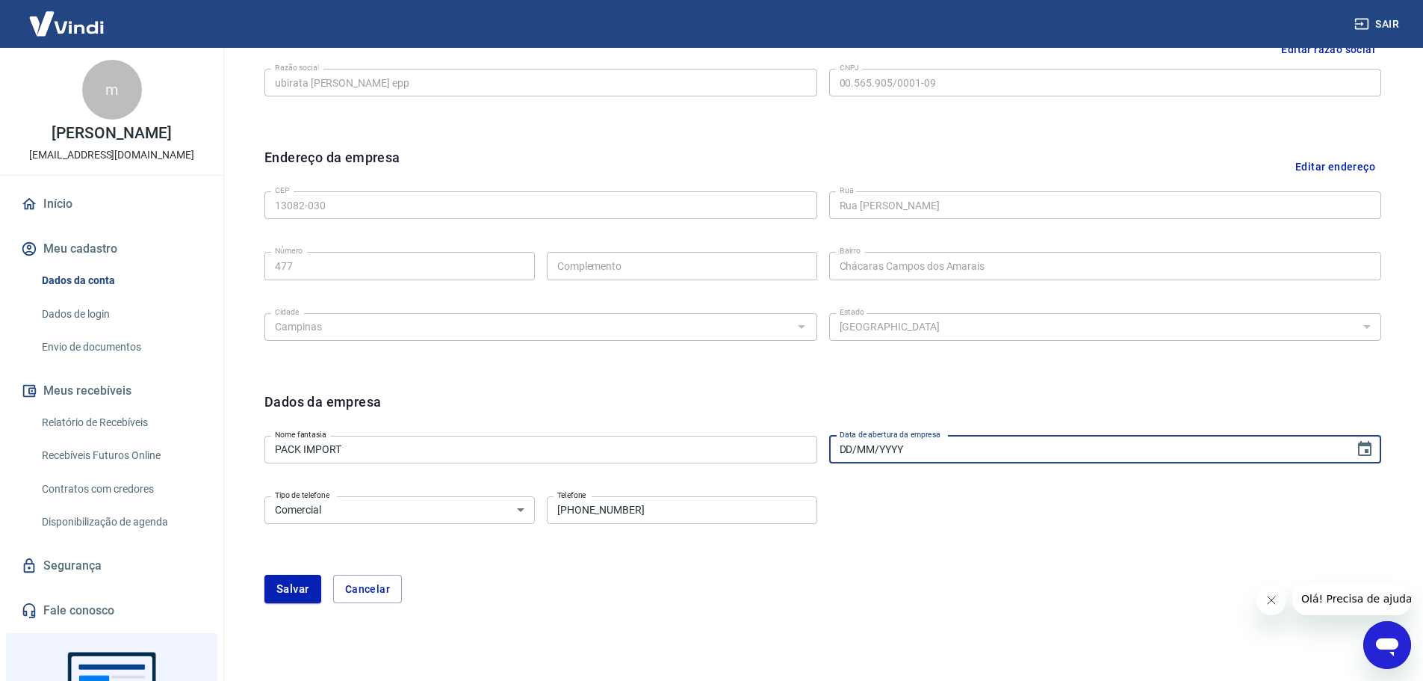
click at [891, 449] on input "DD/MM/YYYY" at bounding box center [1086, 449] width 515 height 28
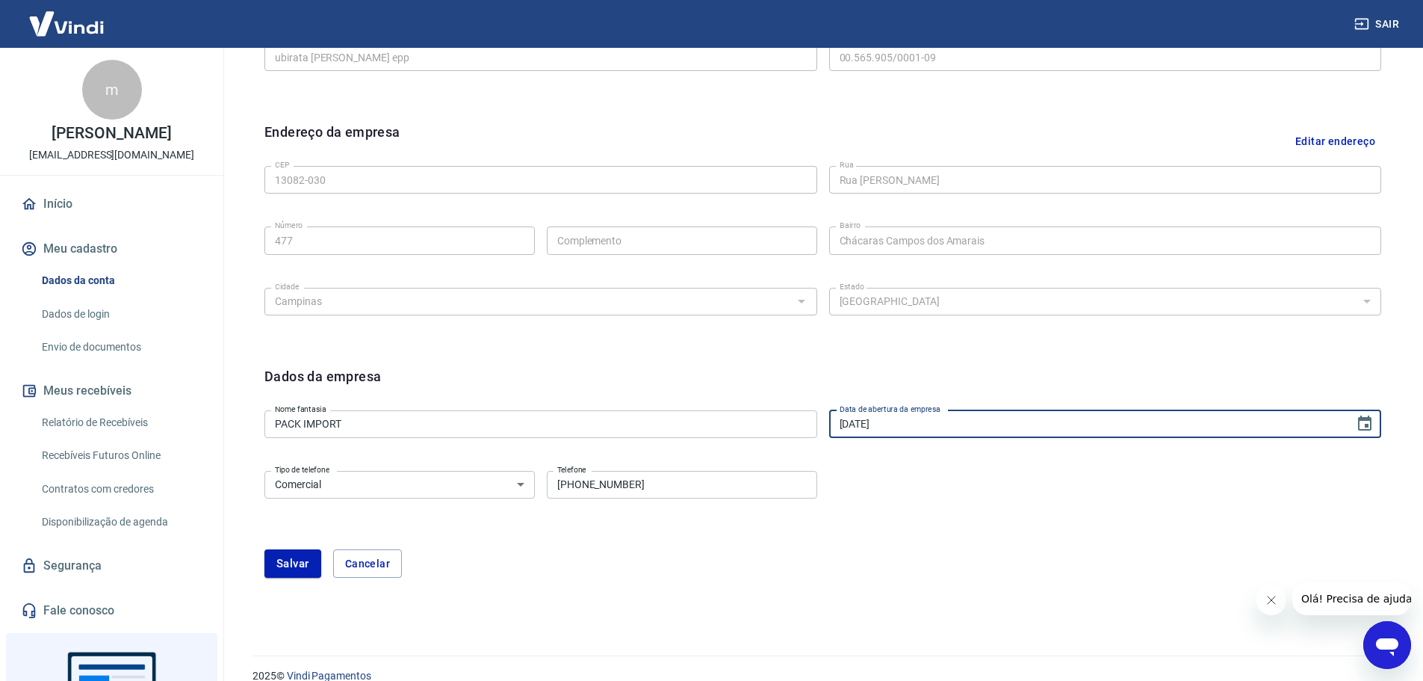
scroll to position [443, 0]
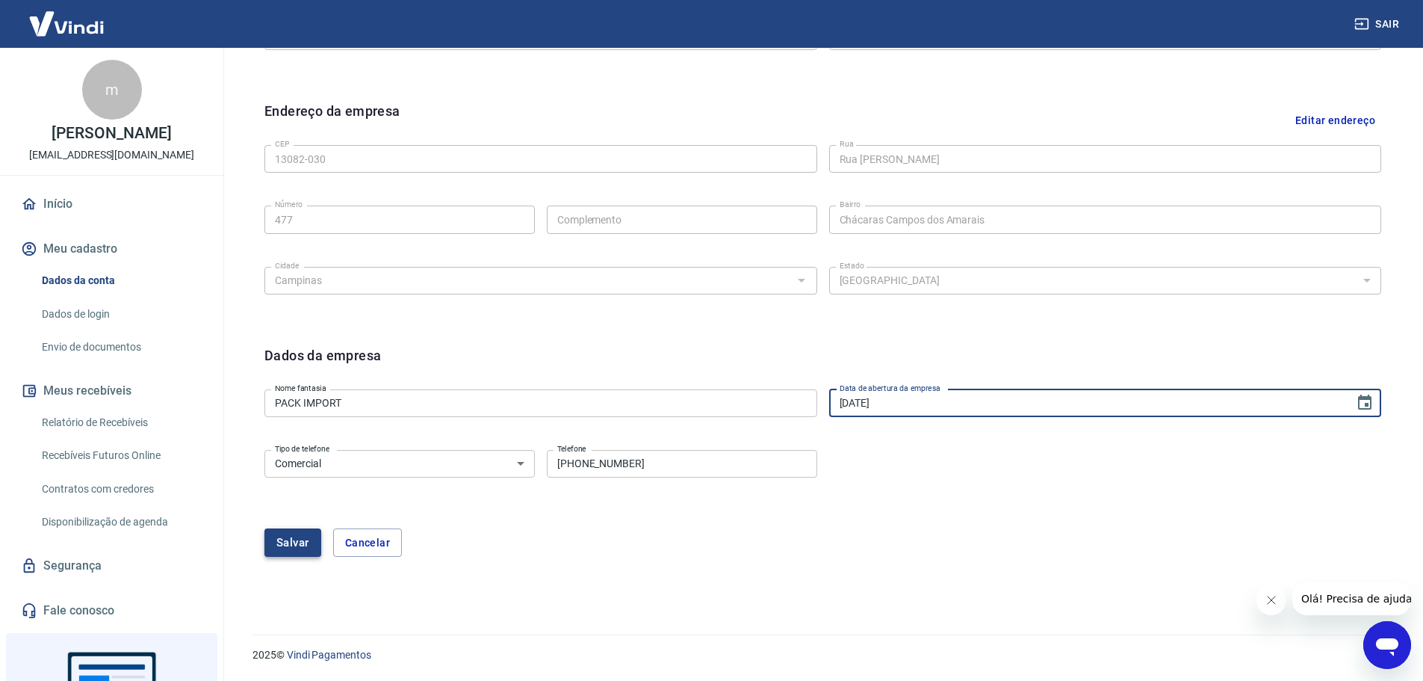
type input "[DATE]"
click at [298, 539] on button "Salvar" at bounding box center [292, 542] width 57 height 28
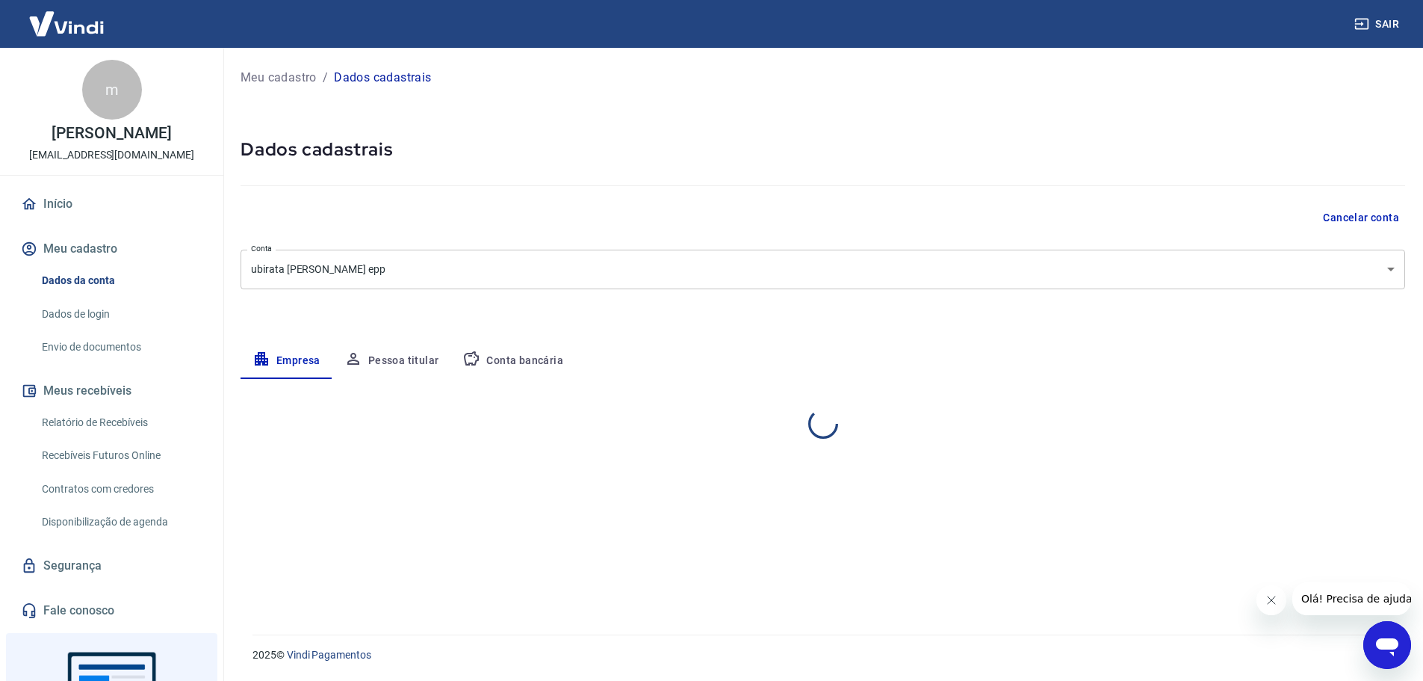
scroll to position [0, 0]
select select "SP"
select select "business"
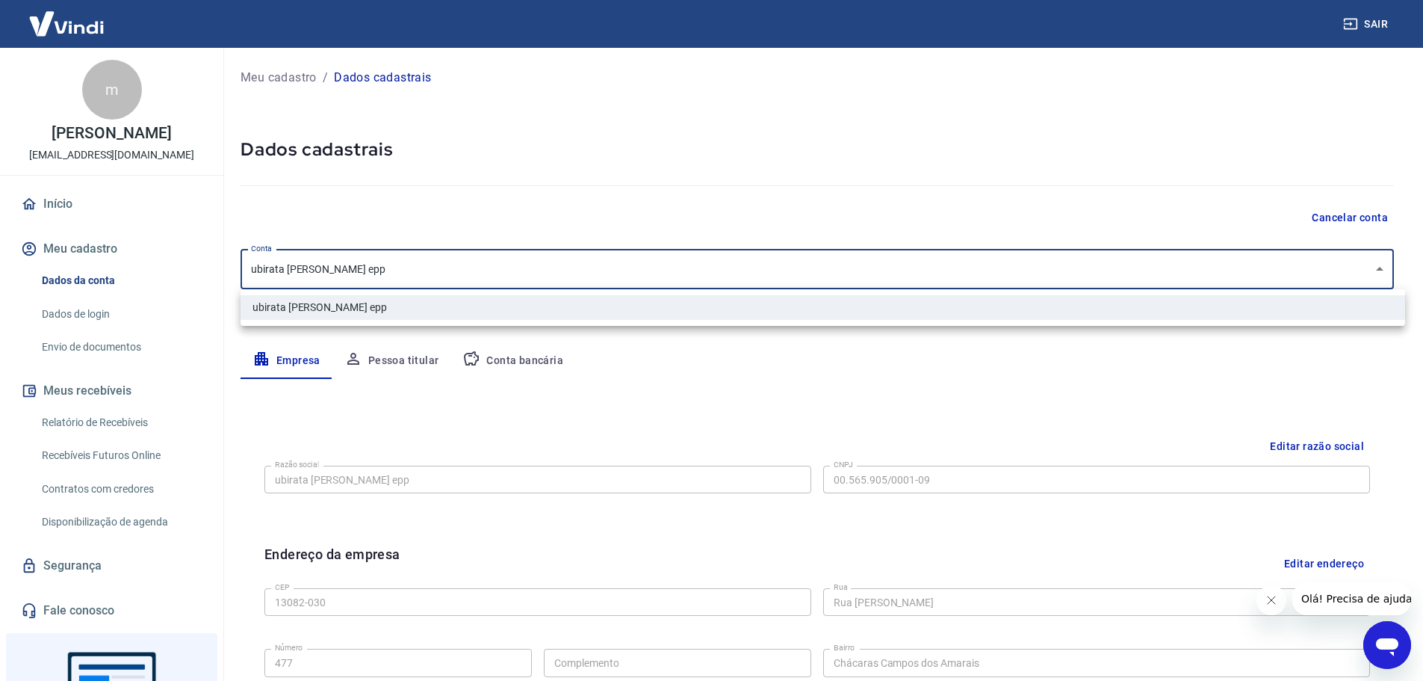
click at [1394, 269] on body "Sair m marcio gibin marcio@apotek.com.br Início Meu cadastro Dados da conta Dad…" at bounding box center [711, 340] width 1423 height 681
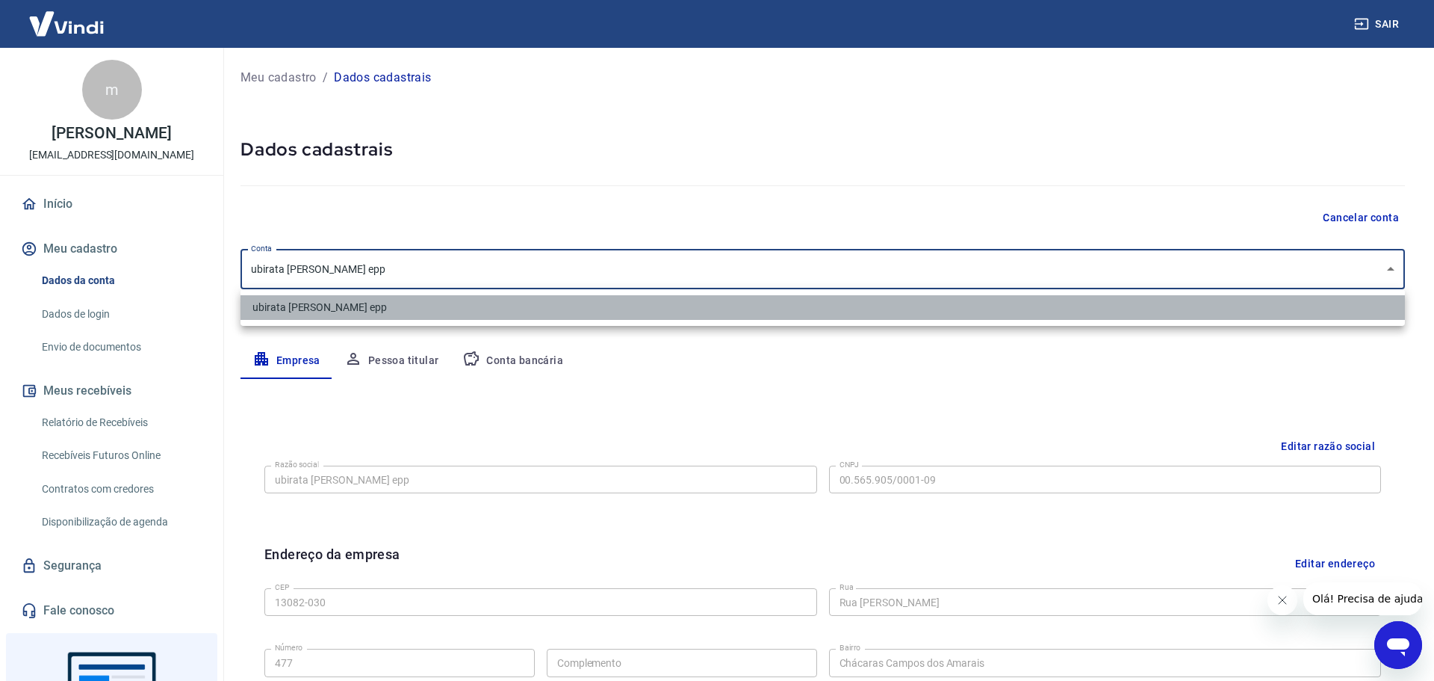
click at [392, 307] on li "ubirata barbosa lima epp" at bounding box center [823, 307] width 1165 height 25
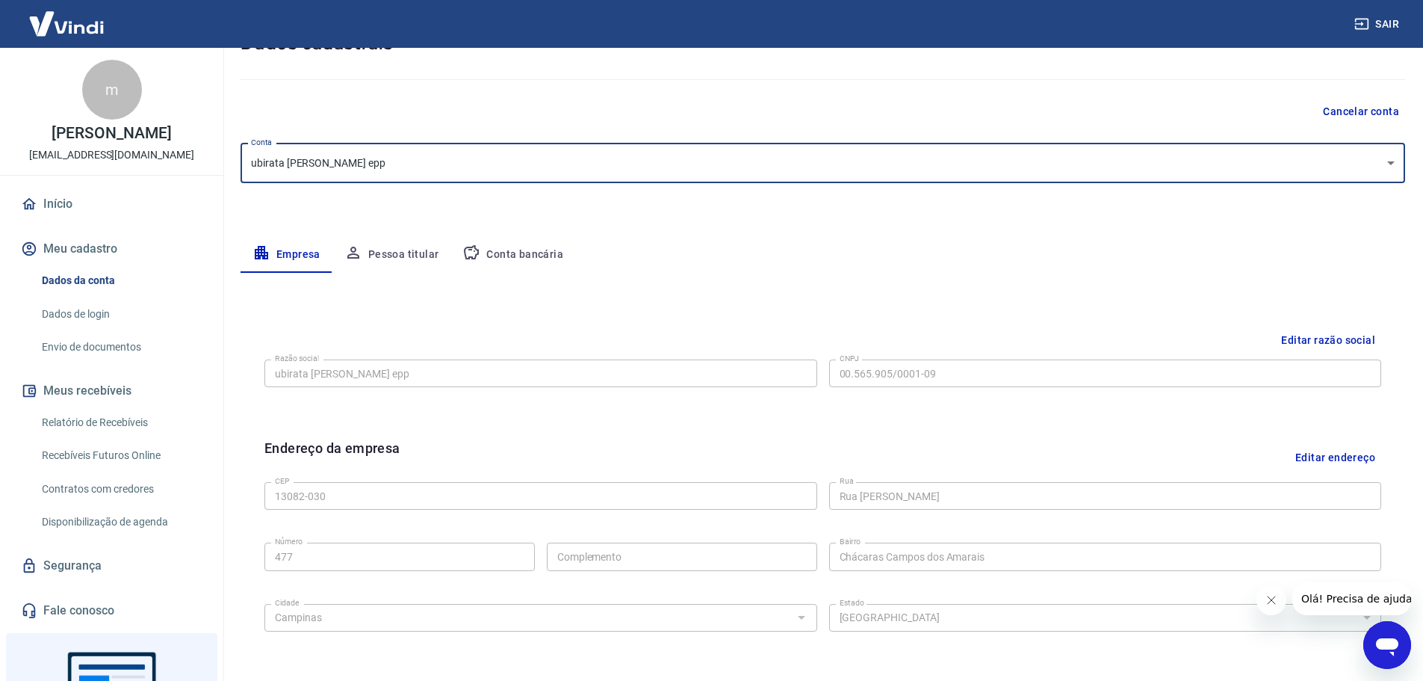
scroll to position [149, 0]
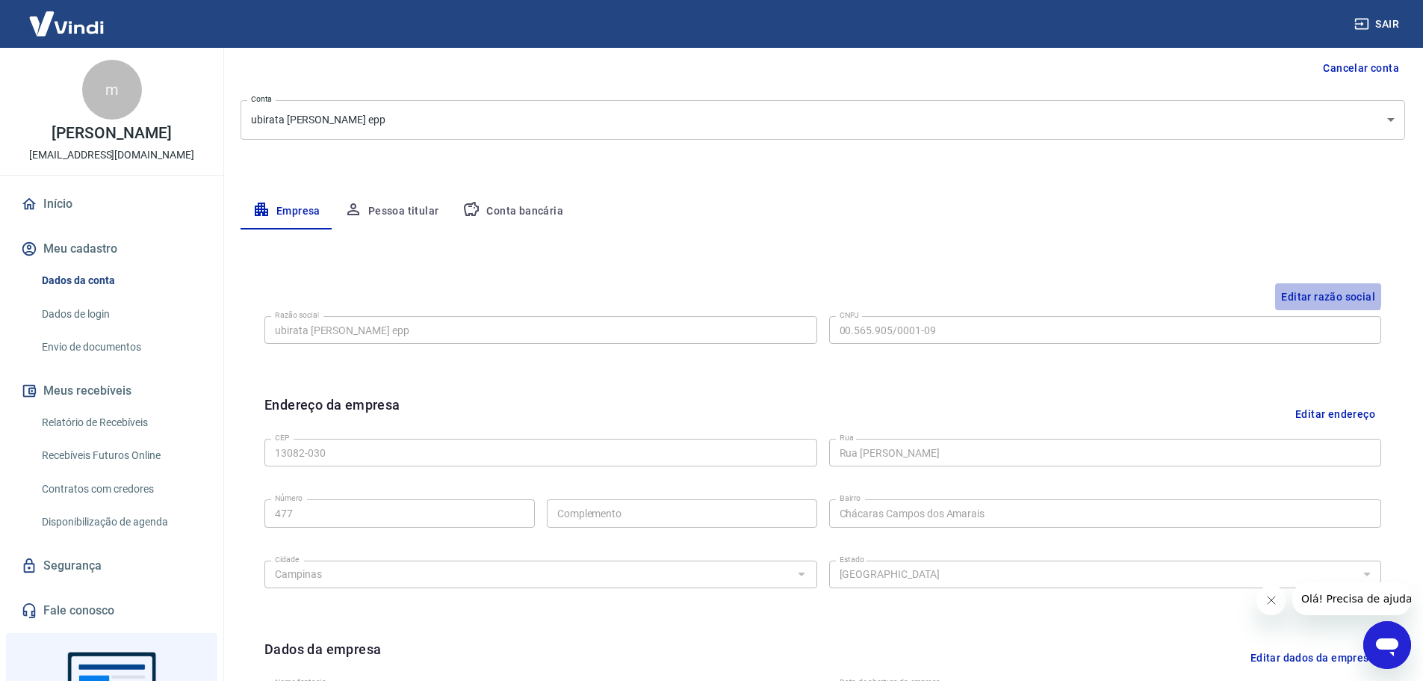
click at [1308, 294] on button "Editar razão social" at bounding box center [1328, 297] width 106 height 28
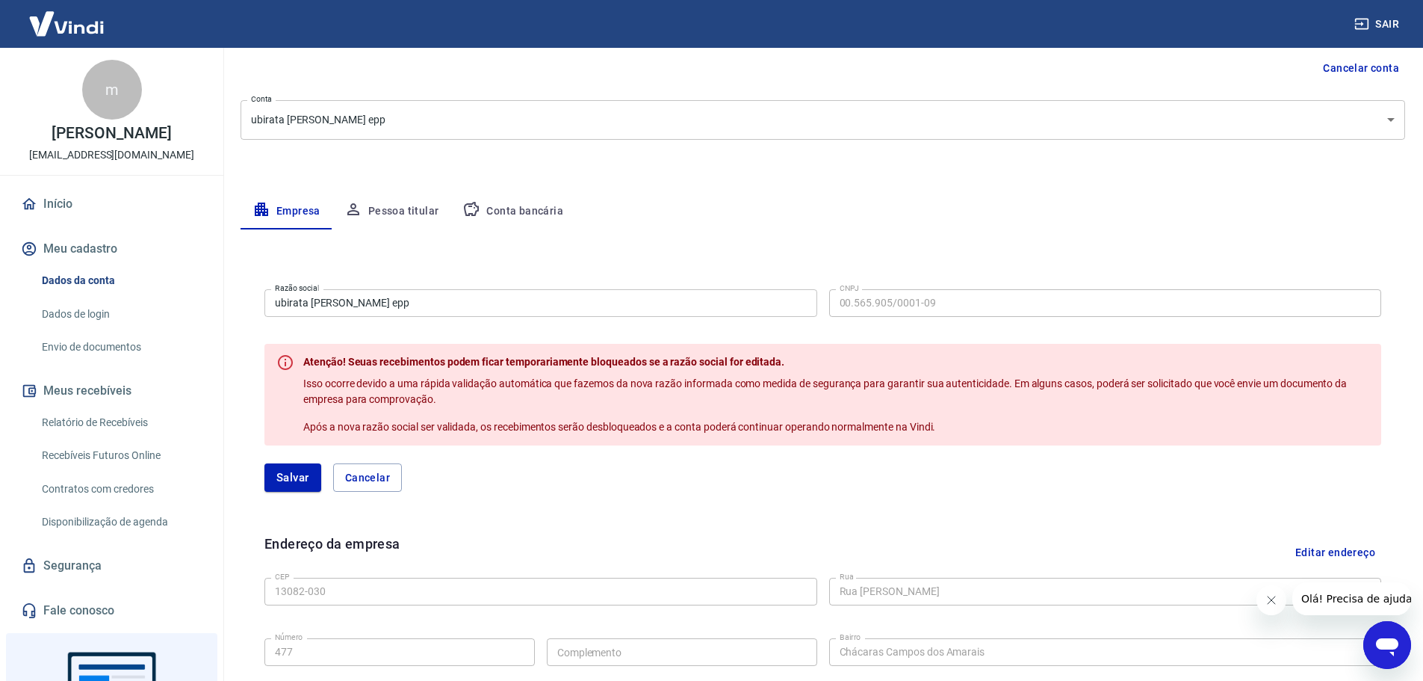
click at [395, 303] on input "ubirata barbosa lima epp" at bounding box center [540, 303] width 553 height 28
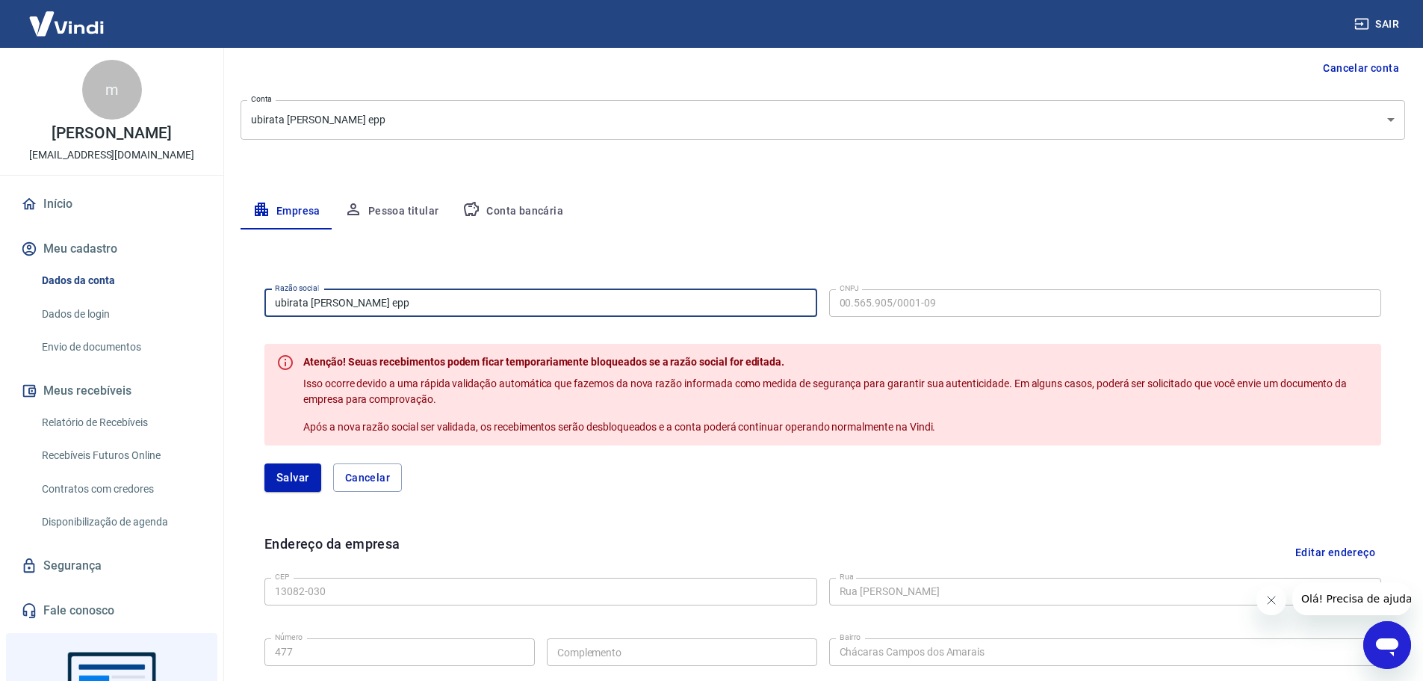
drag, startPoint x: 395, startPoint y: 303, endPoint x: 193, endPoint y: 303, distance: 202.4
click at [193, 303] on div "Sair m marcio gibin marcio@apotek.com.br Início Meu cadastro Dados da conta Dad…" at bounding box center [711, 191] width 1423 height 681
type input "PACK IMPORT"
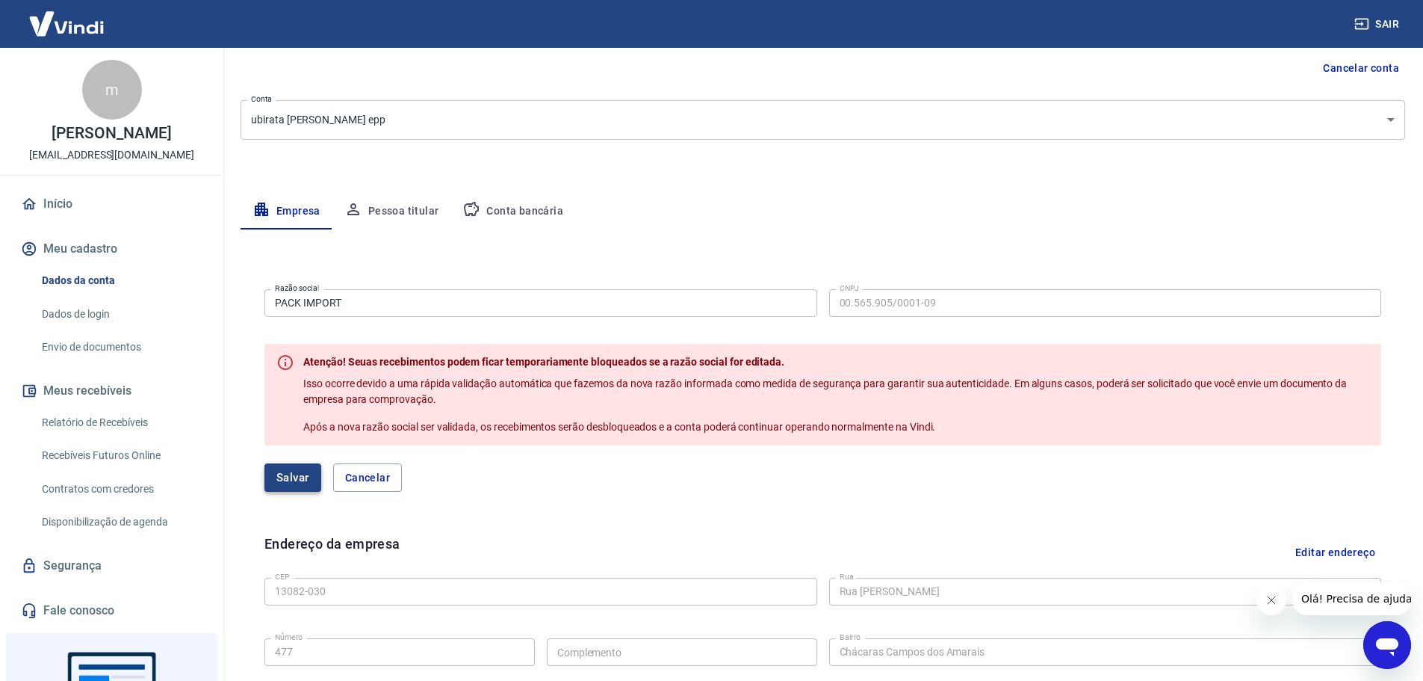
click at [295, 478] on button "Salvar" at bounding box center [292, 477] width 57 height 28
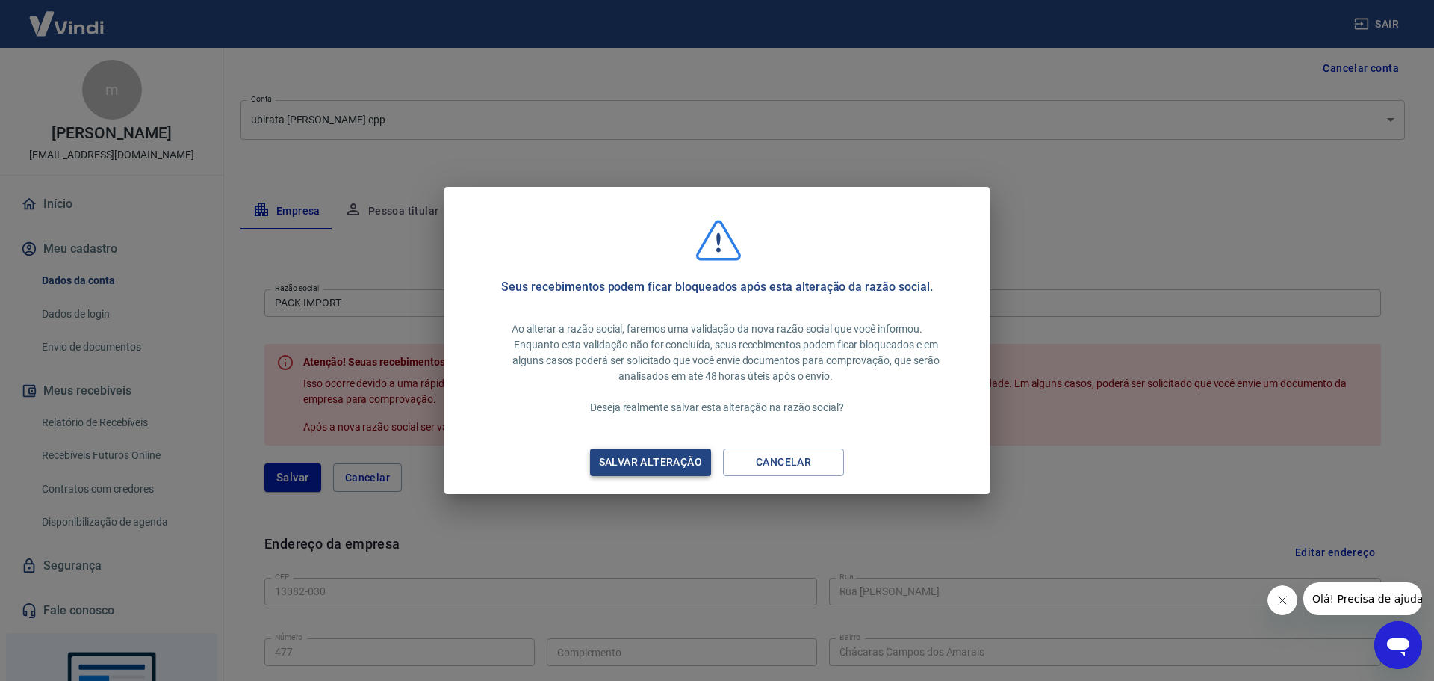
click at [642, 458] on div "Salvar alteração" at bounding box center [650, 462] width 139 height 19
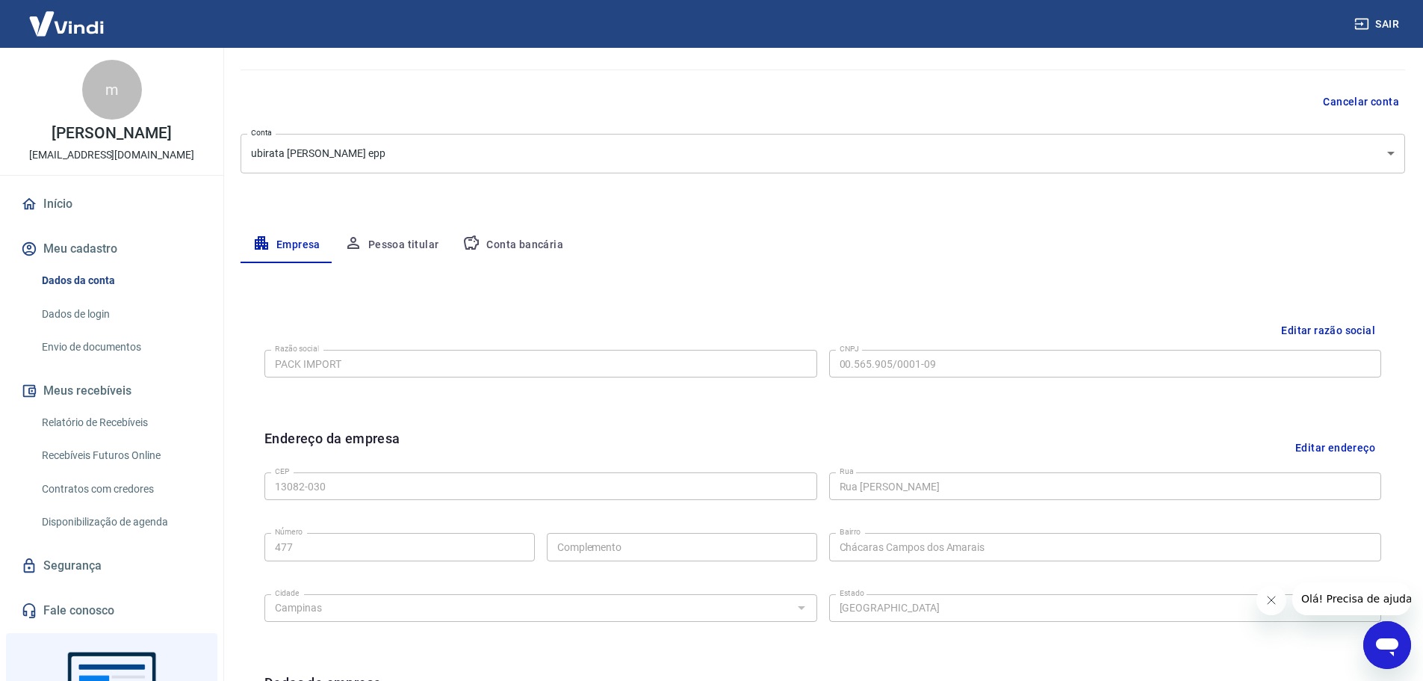
scroll to position [0, 0]
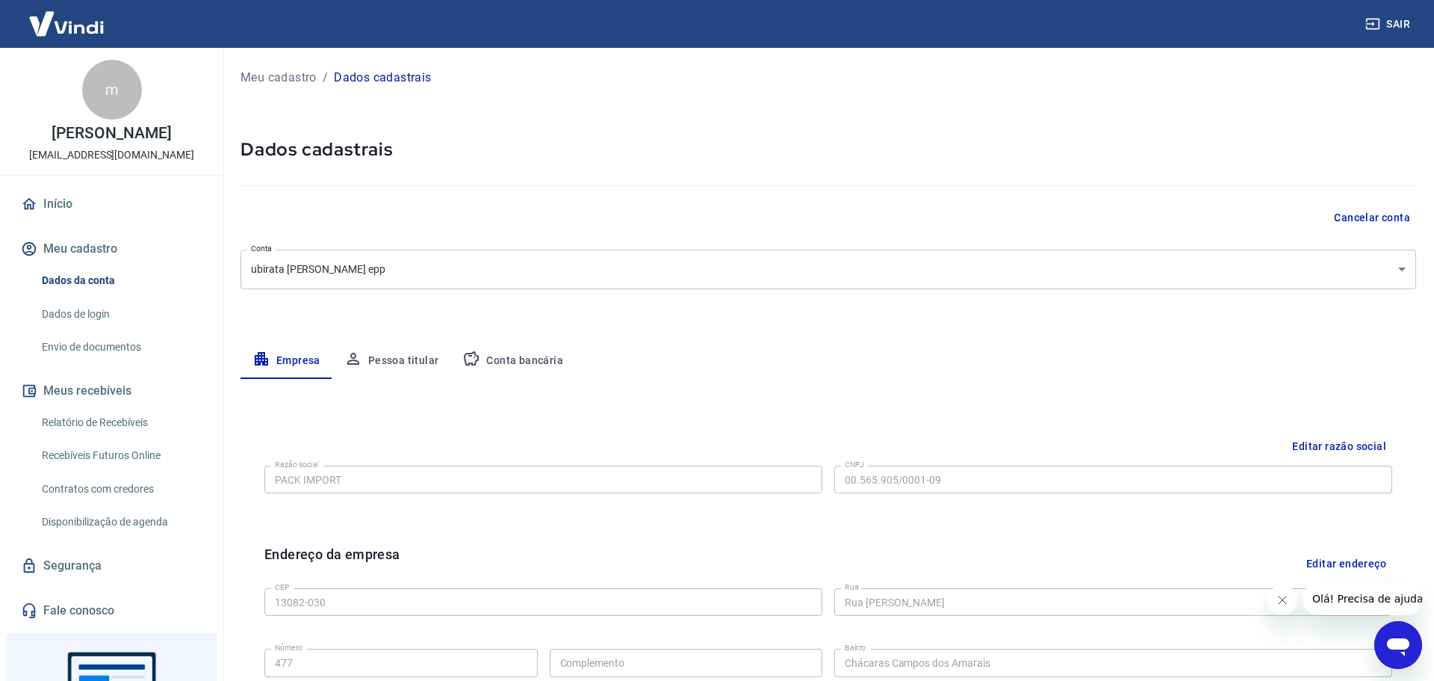
click at [1392, 268] on body "Sair m marcio gibin marcio@apotek.com.br Início Meu cadastro Dados da conta Dad…" at bounding box center [717, 340] width 1434 height 681
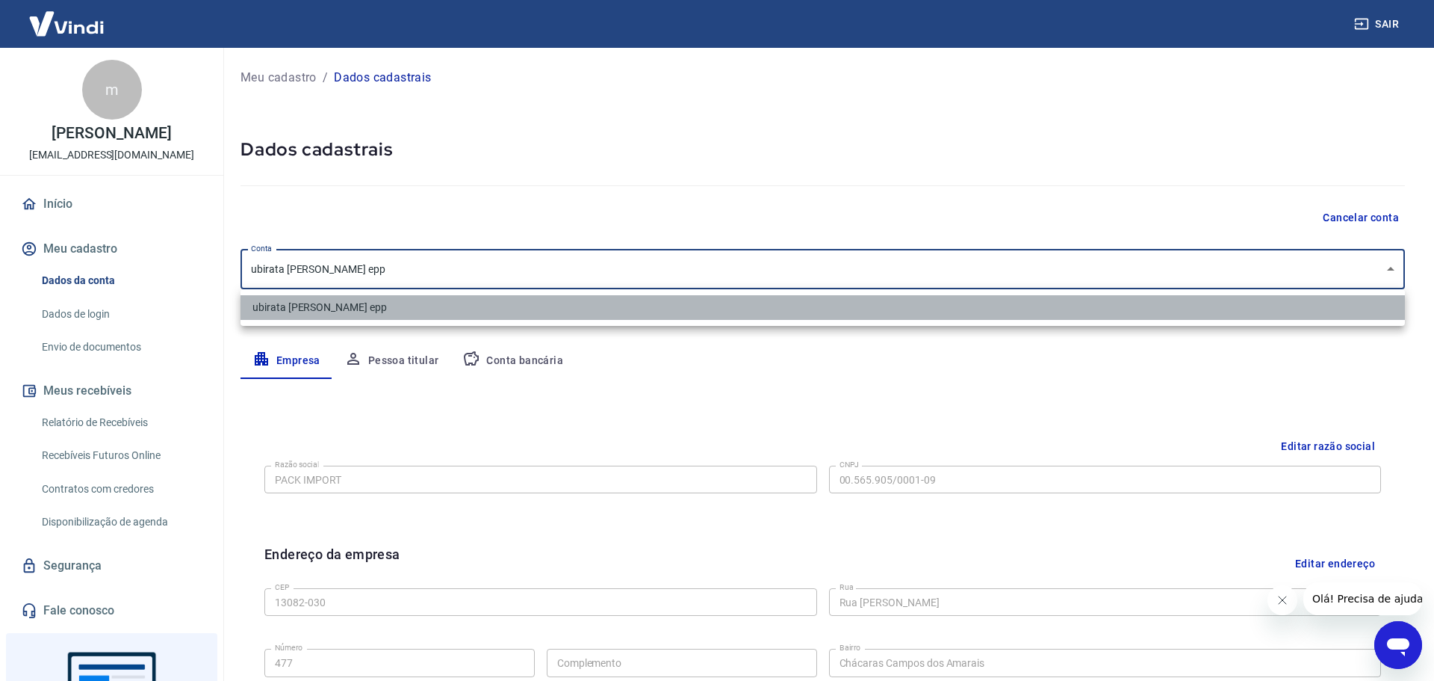
click at [386, 309] on li "ubirata barbosa lima epp" at bounding box center [823, 307] width 1165 height 25
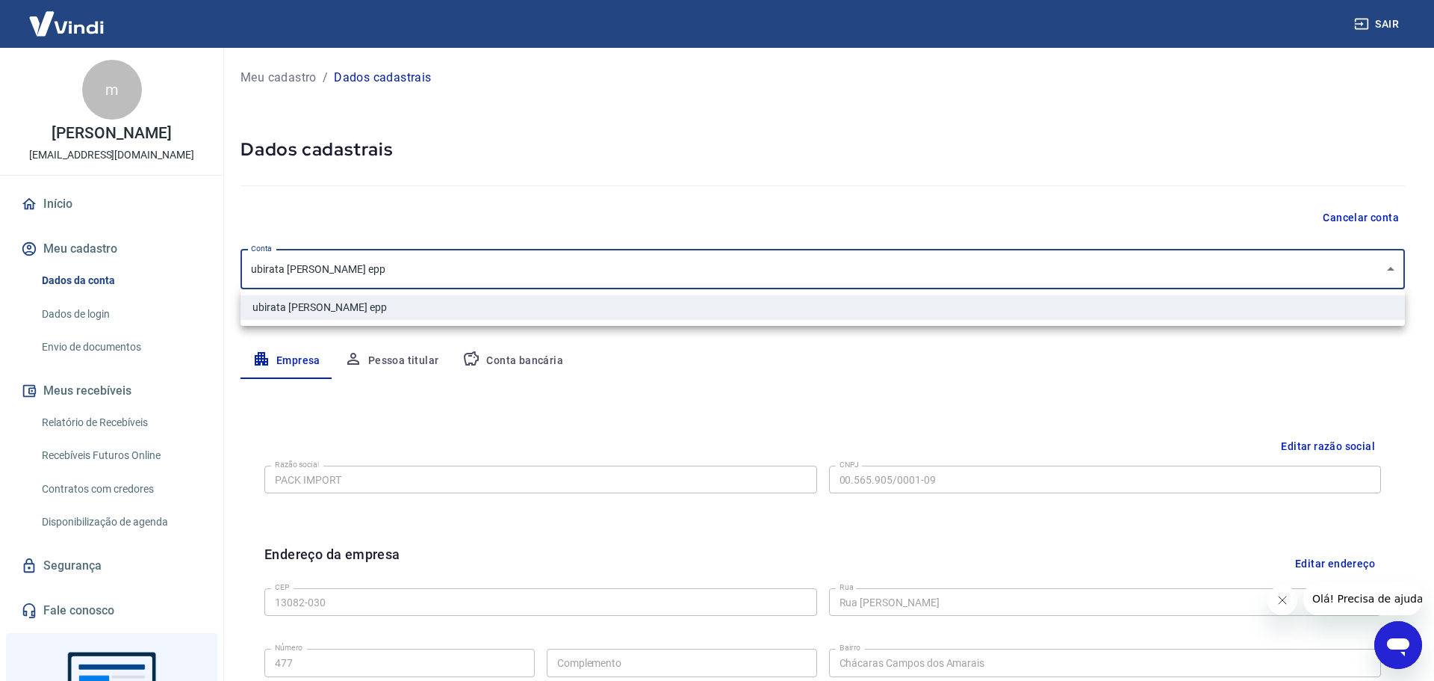
click at [346, 263] on body "Sair m marcio gibin marcio@apotek.com.br Início Meu cadastro Dados da conta Dad…" at bounding box center [717, 340] width 1434 height 681
drag, startPoint x: 346, startPoint y: 263, endPoint x: 781, endPoint y: 276, distance: 435.0
click at [781, 276] on div at bounding box center [717, 340] width 1434 height 681
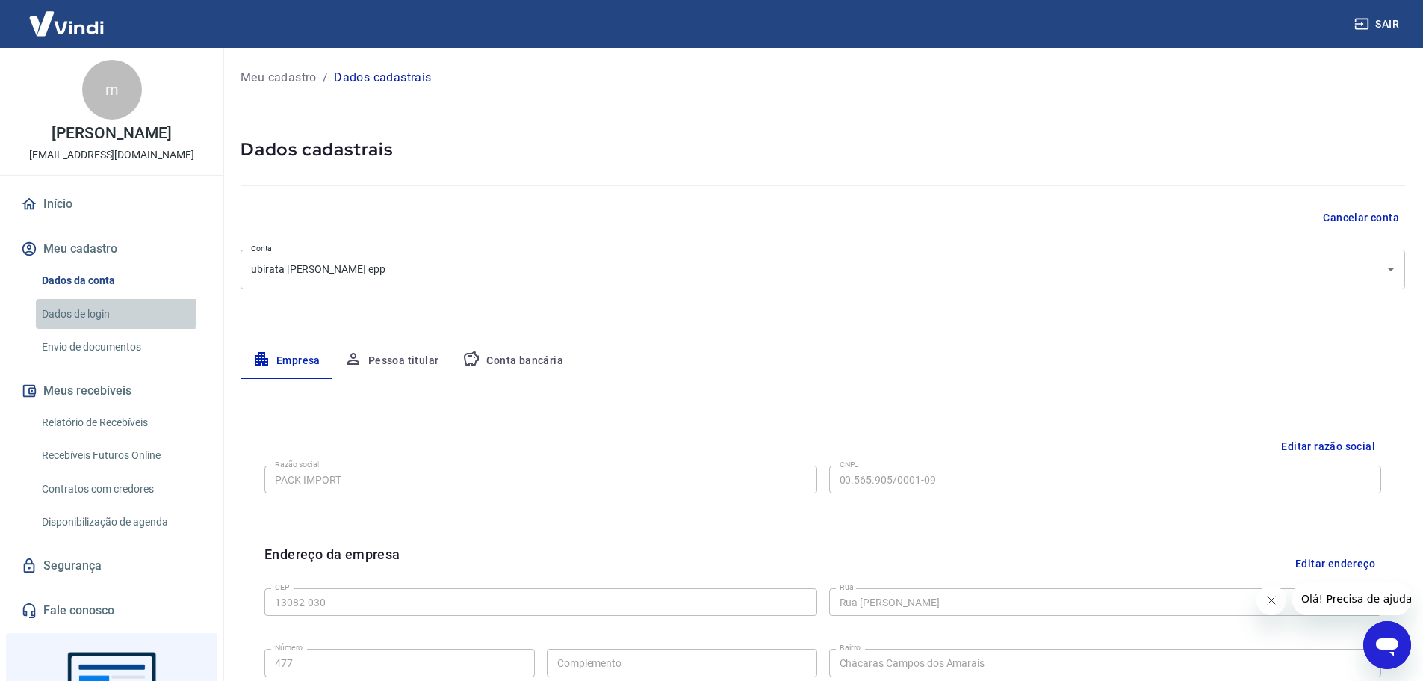
click at [81, 312] on link "Dados de login" at bounding box center [121, 314] width 170 height 31
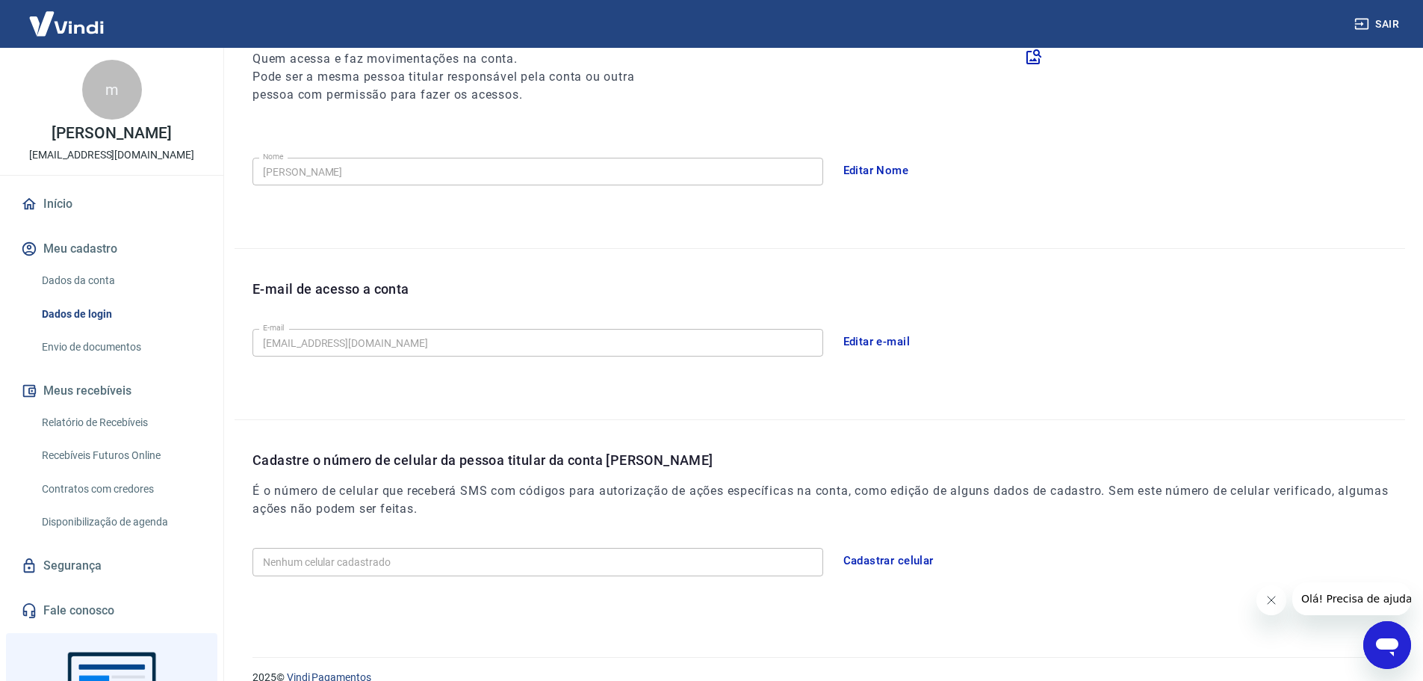
scroll to position [226, 0]
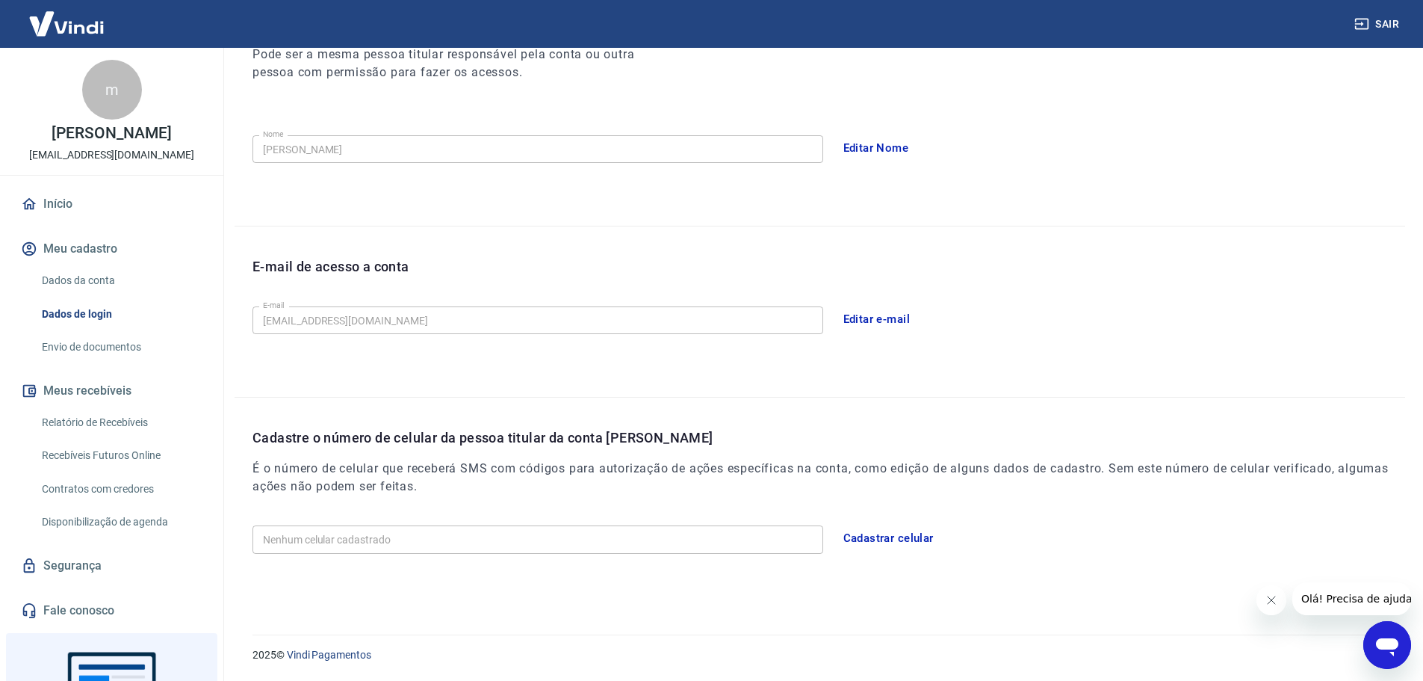
click at [106, 346] on link "Envio de documentos" at bounding box center [121, 347] width 170 height 31
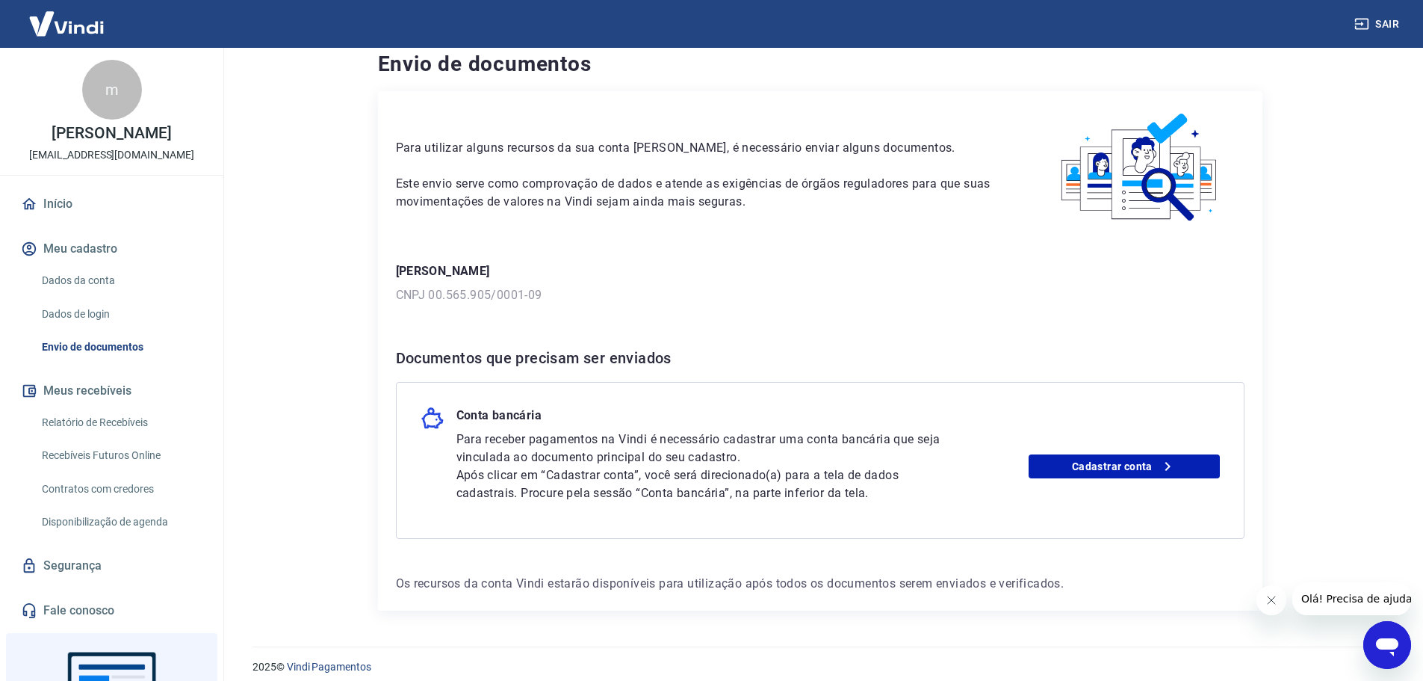
scroll to position [28, 0]
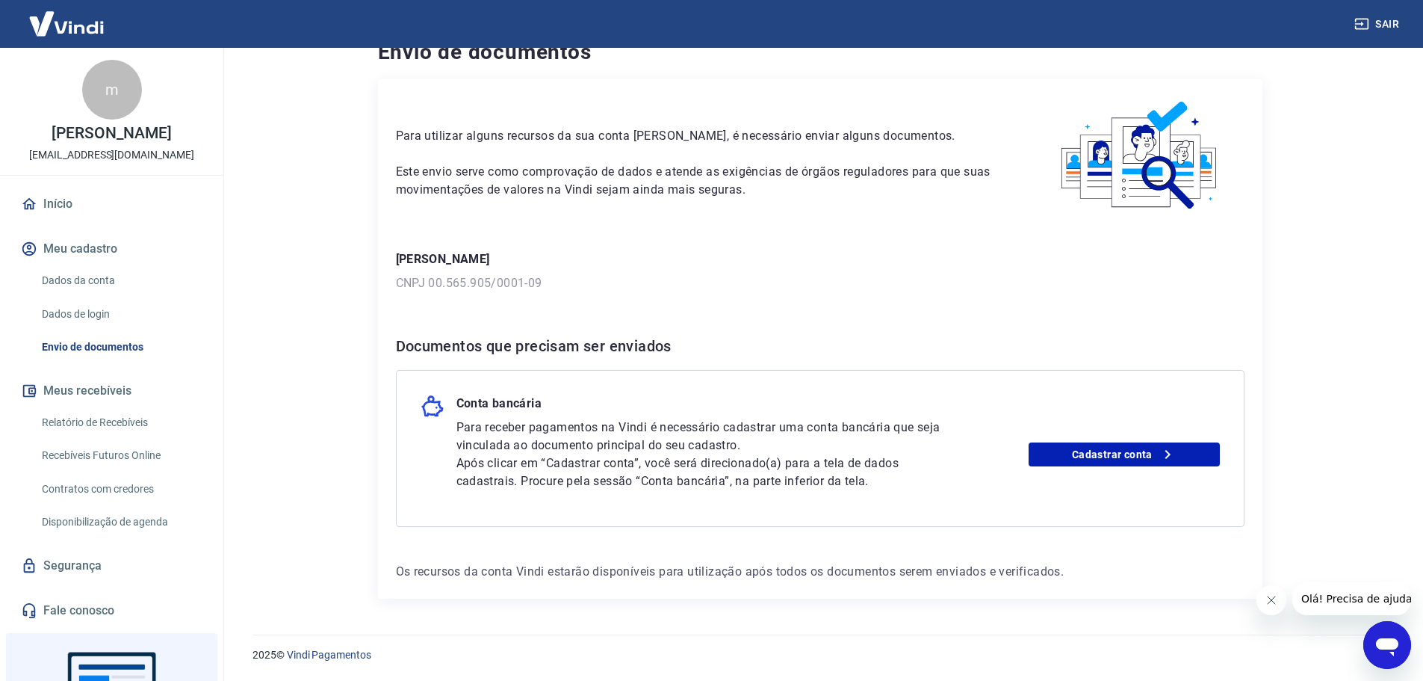
click at [1271, 603] on icon "Fechar mensagem da empresa" at bounding box center [1271, 600] width 12 height 12
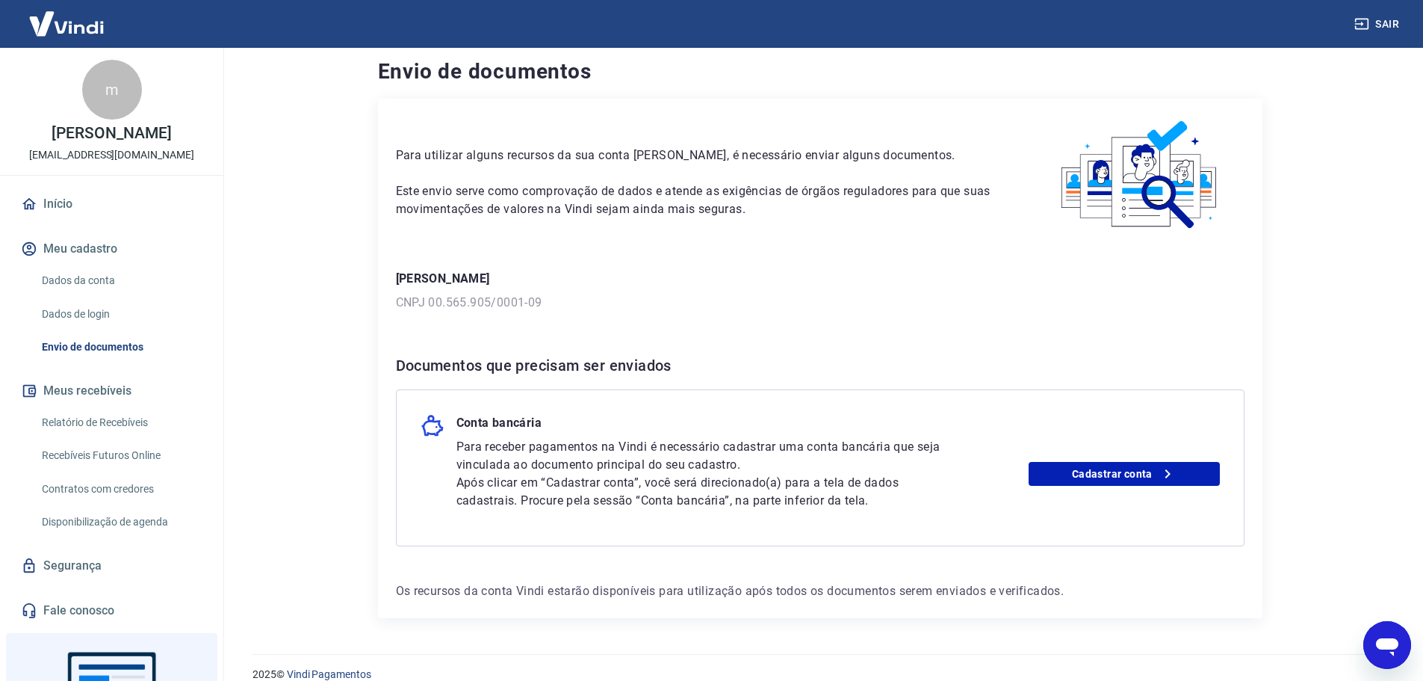
scroll to position [0, 0]
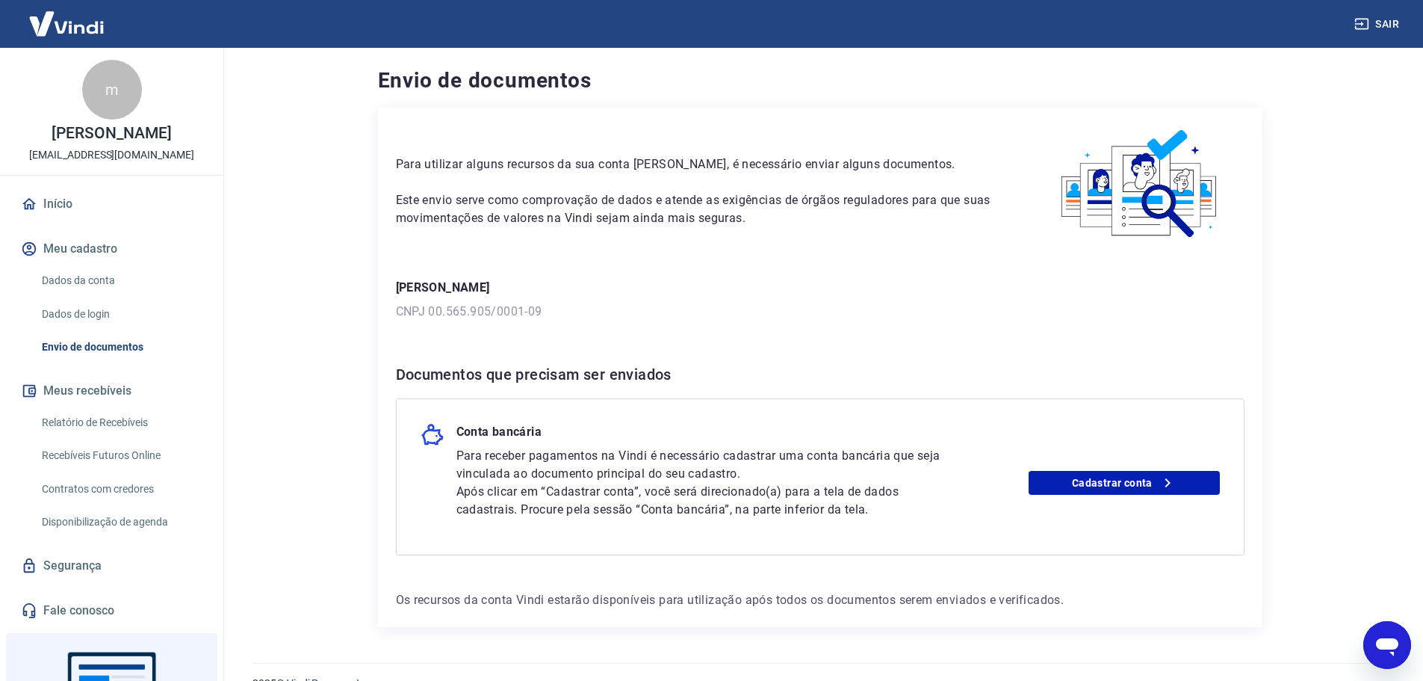
click at [86, 244] on button "Meu cadastro" at bounding box center [111, 248] width 187 height 33
click at [55, 202] on link "Início" at bounding box center [111, 203] width 187 height 33
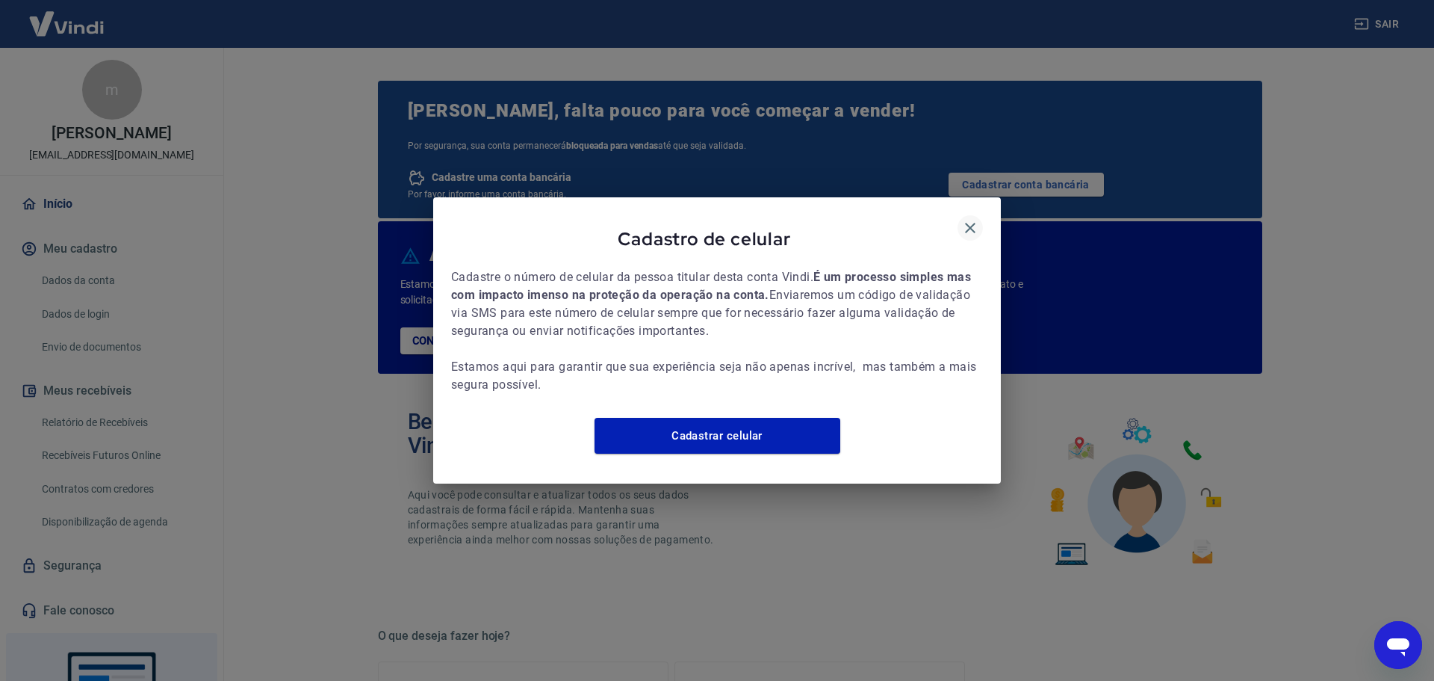
click at [972, 223] on icon "button" at bounding box center [970, 228] width 10 height 10
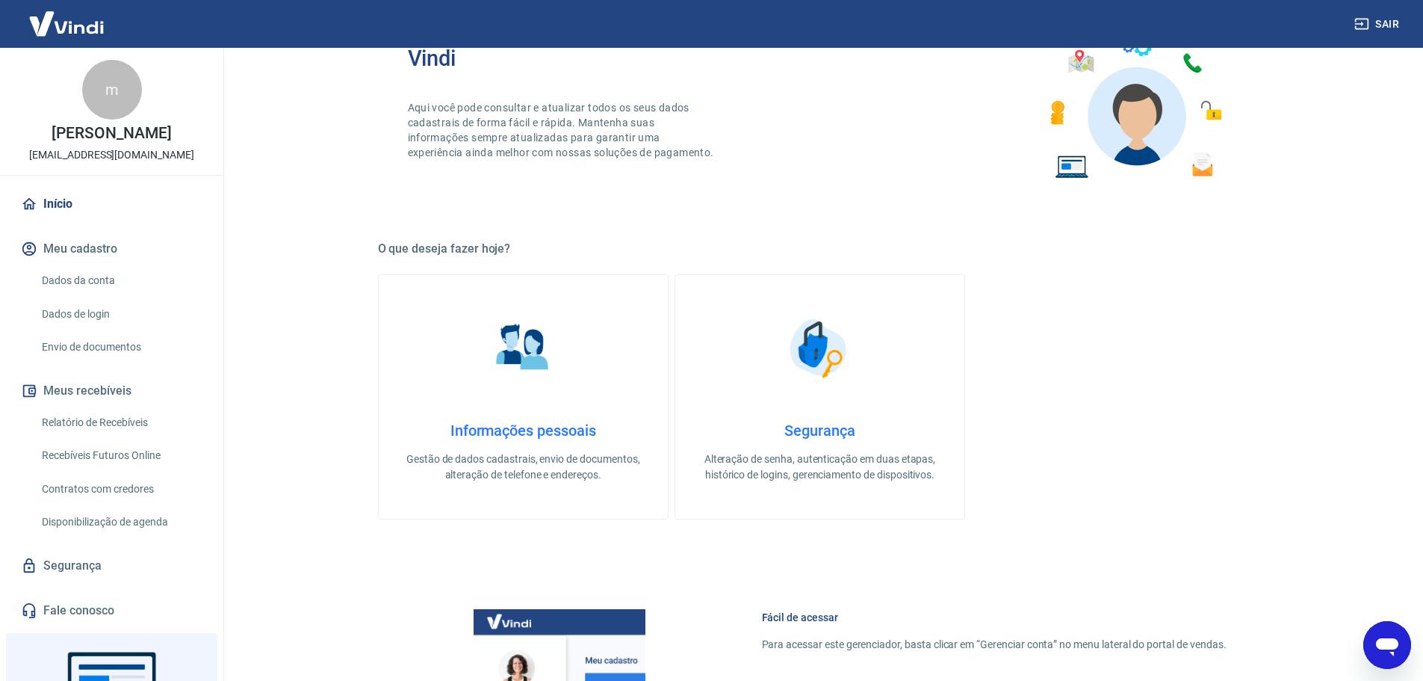
scroll to position [448, 0]
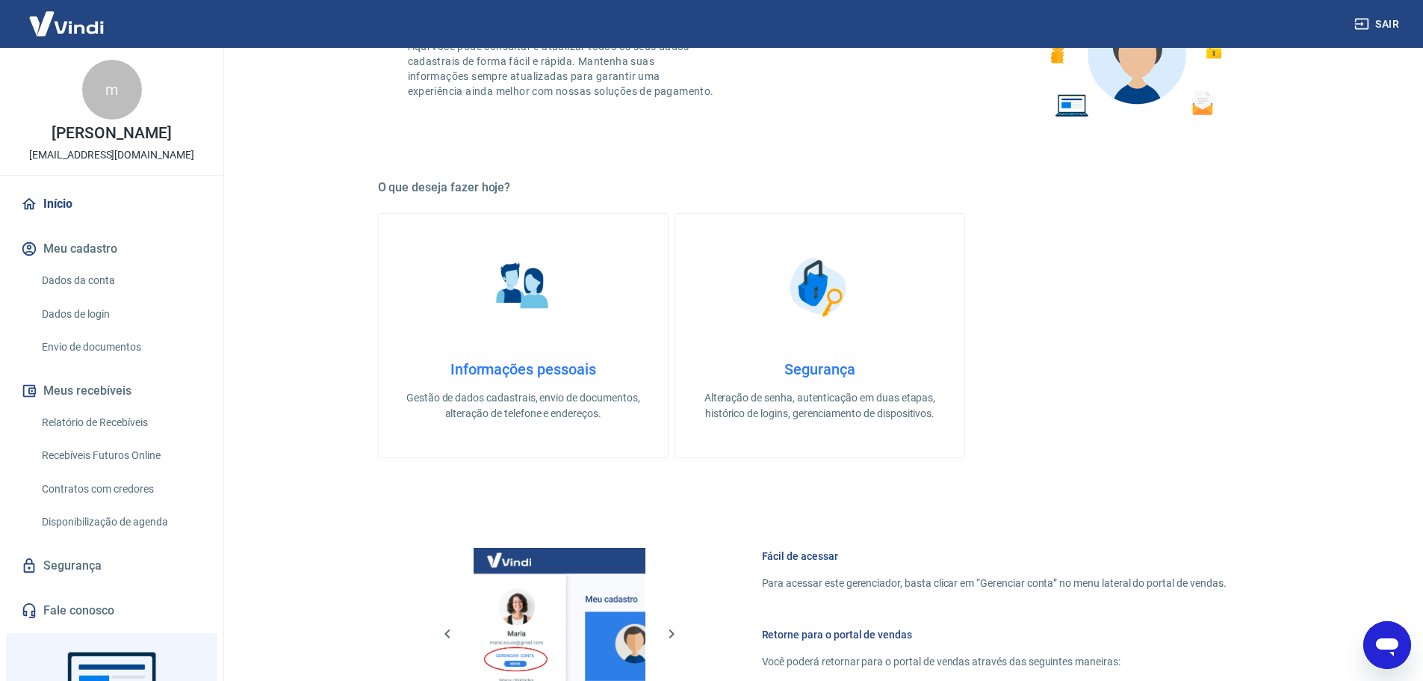
click at [532, 365] on h4 "Informações pessoais" at bounding box center [523, 369] width 241 height 18
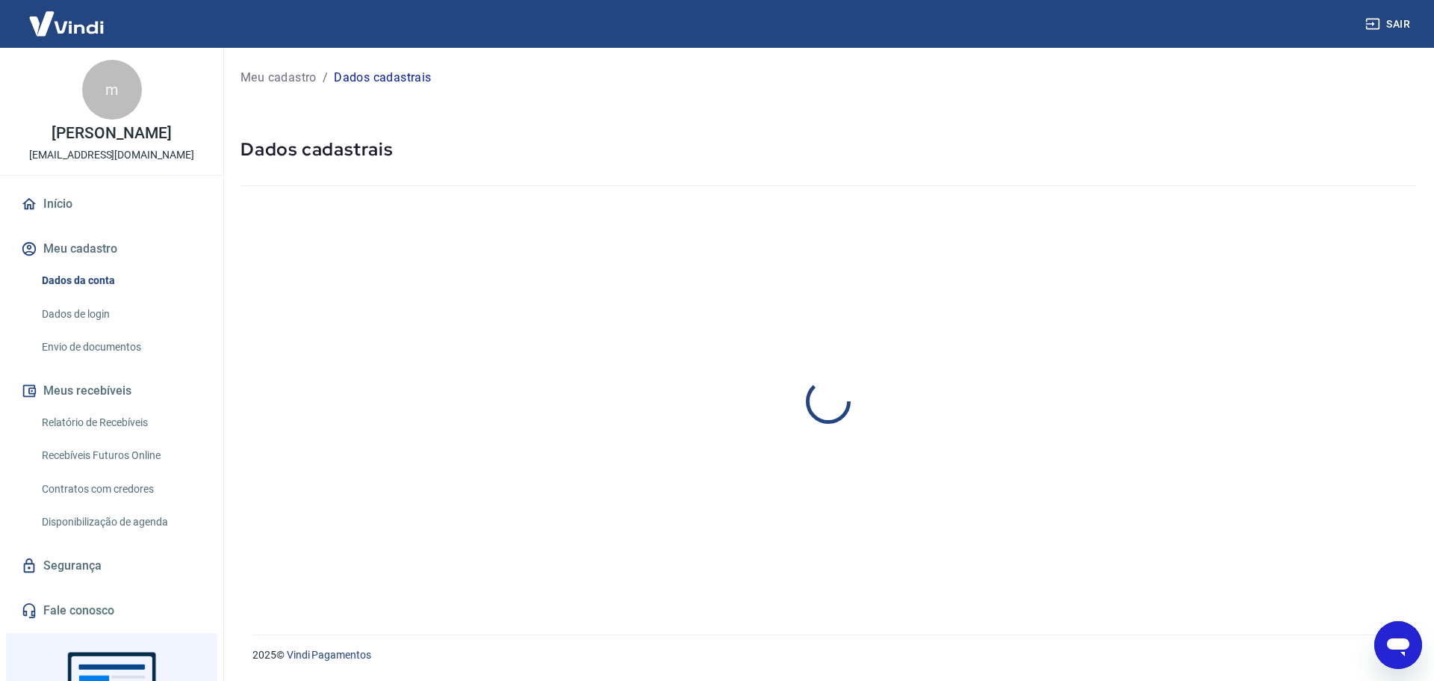
select select "SP"
select select "business"
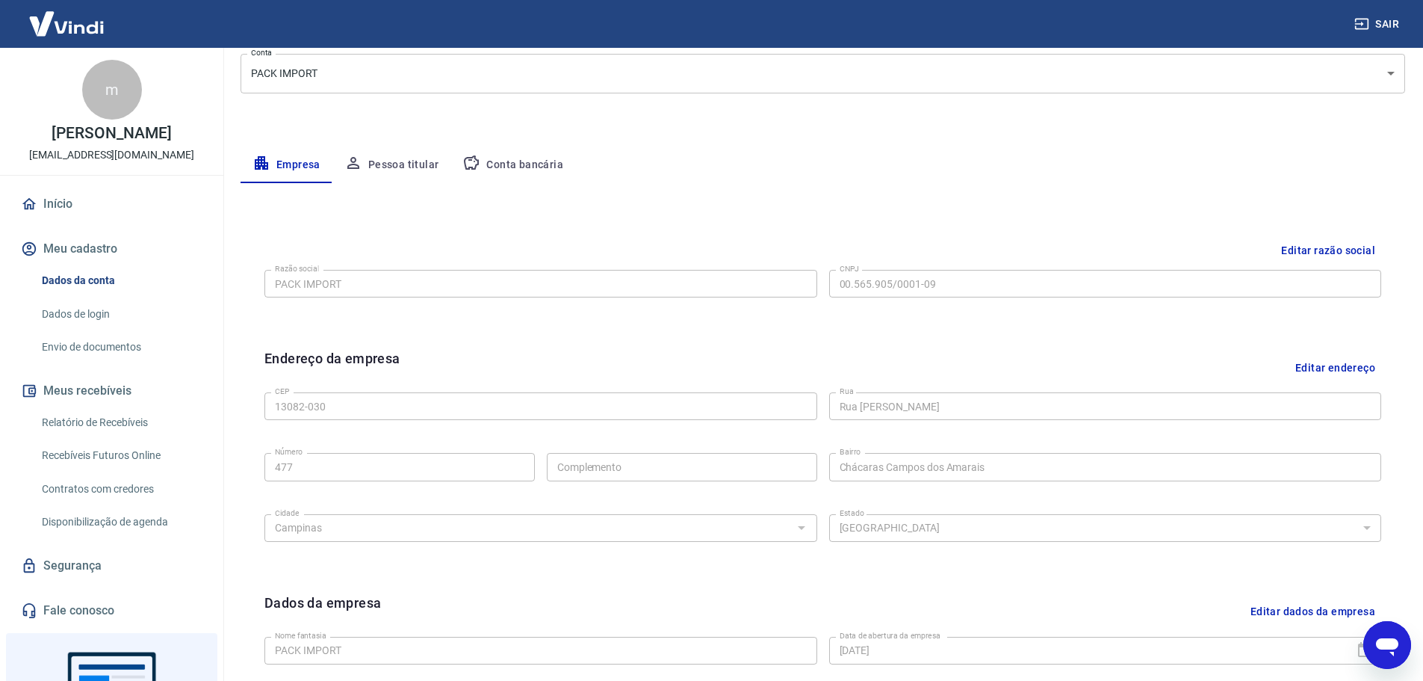
scroll to position [224, 0]
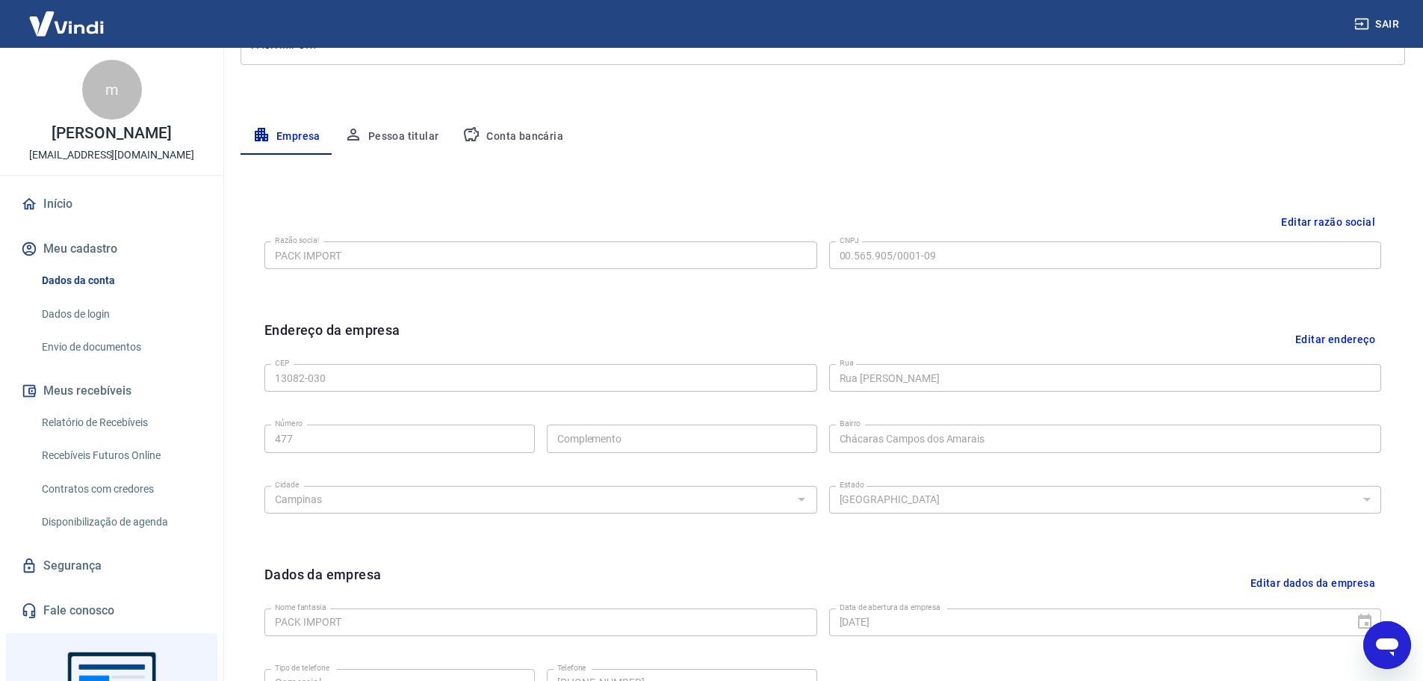
click at [388, 132] on button "Pessoa titular" at bounding box center [391, 137] width 119 height 36
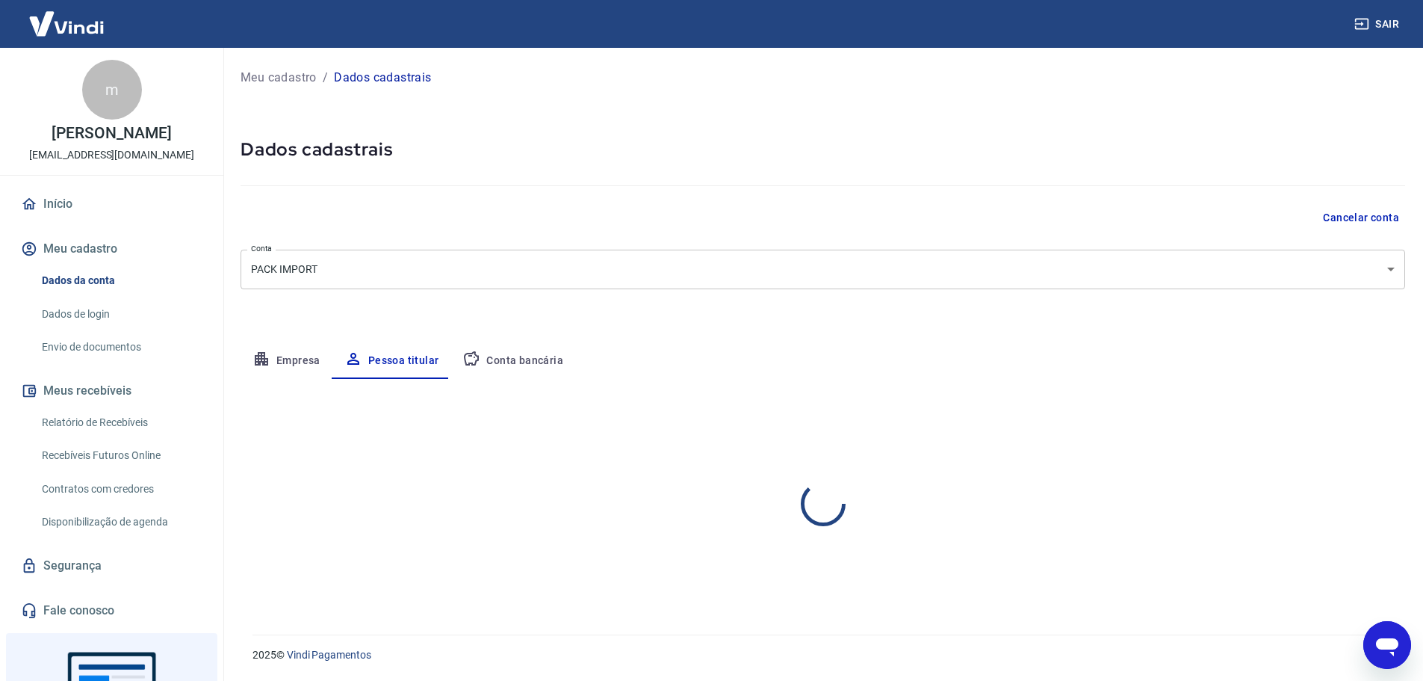
scroll to position [0, 0]
click at [1357, 421] on button "Editar nome e CPF" at bounding box center [1361, 423] width 111 height 28
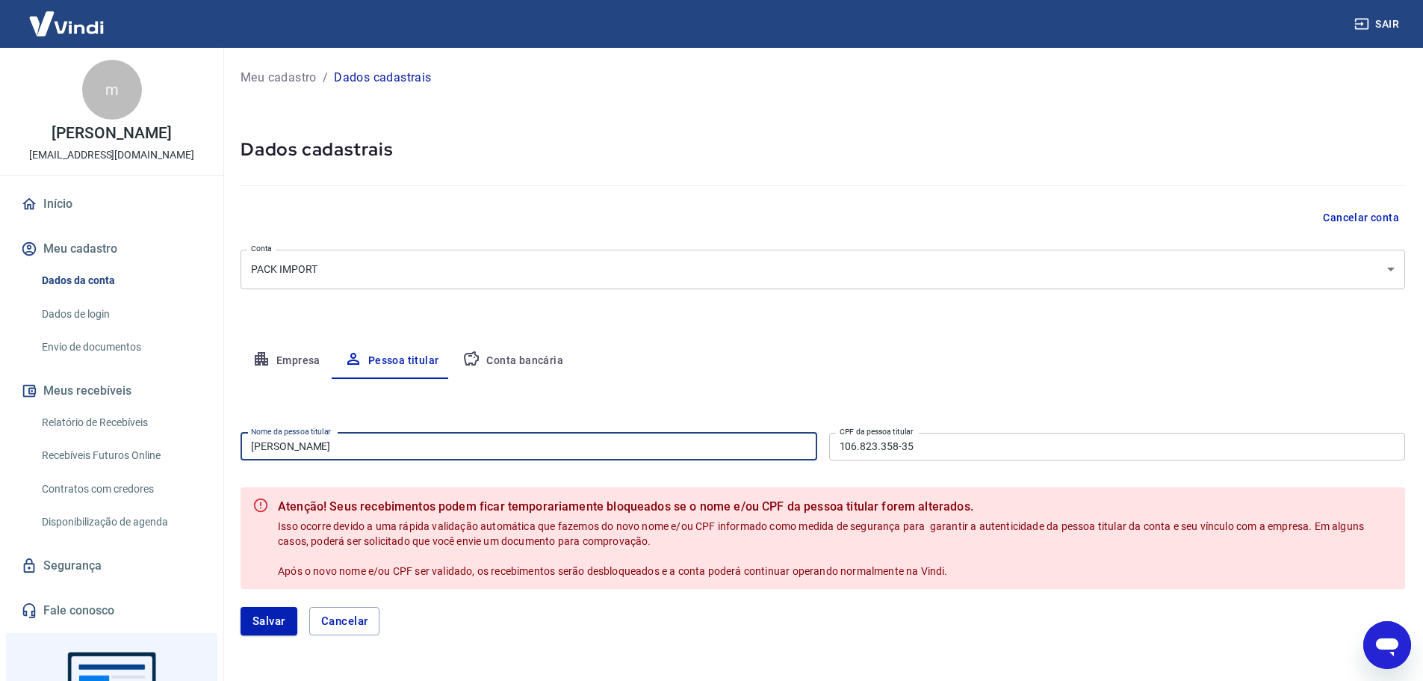
click at [280, 449] on input "Ubirata Barbosa Lima" at bounding box center [529, 447] width 577 height 28
click at [401, 453] on input "[PERSON_NAME]" at bounding box center [529, 447] width 577 height 28
type input "[PERSON_NAME]"
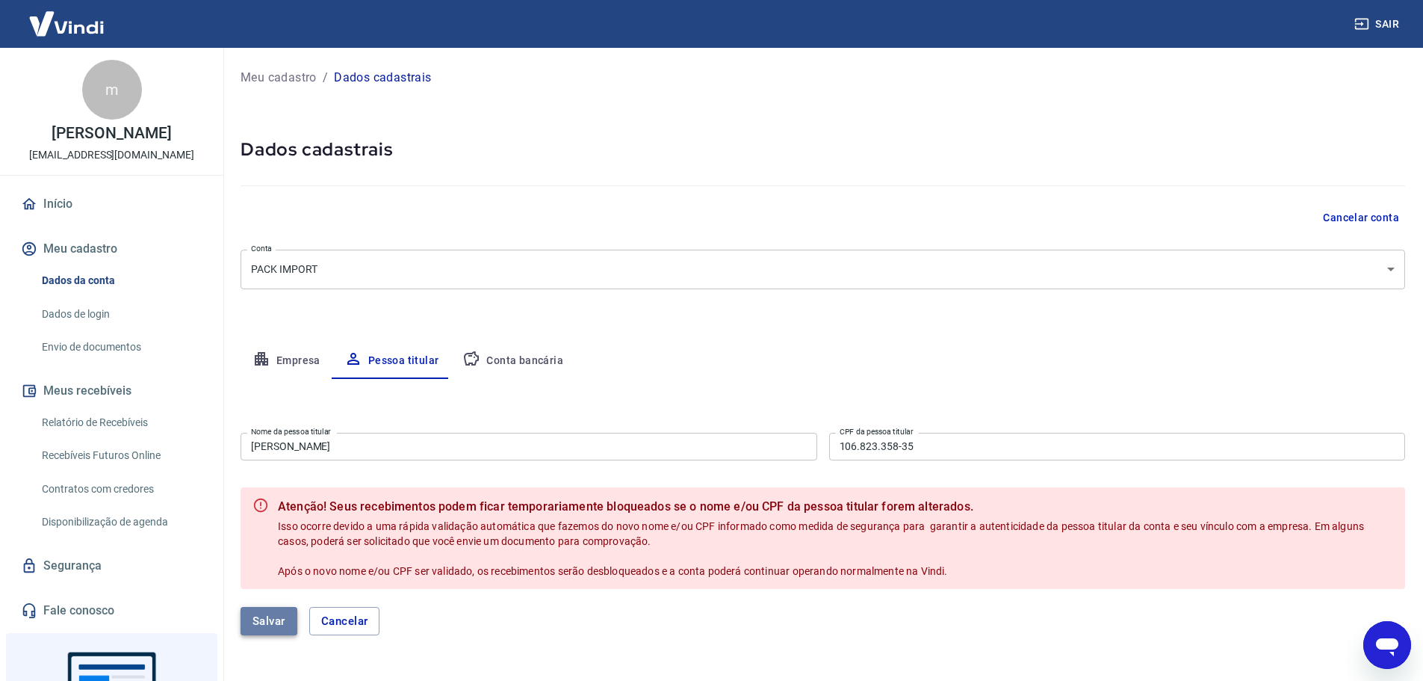
click at [269, 621] on button "Salvar" at bounding box center [269, 621] width 57 height 28
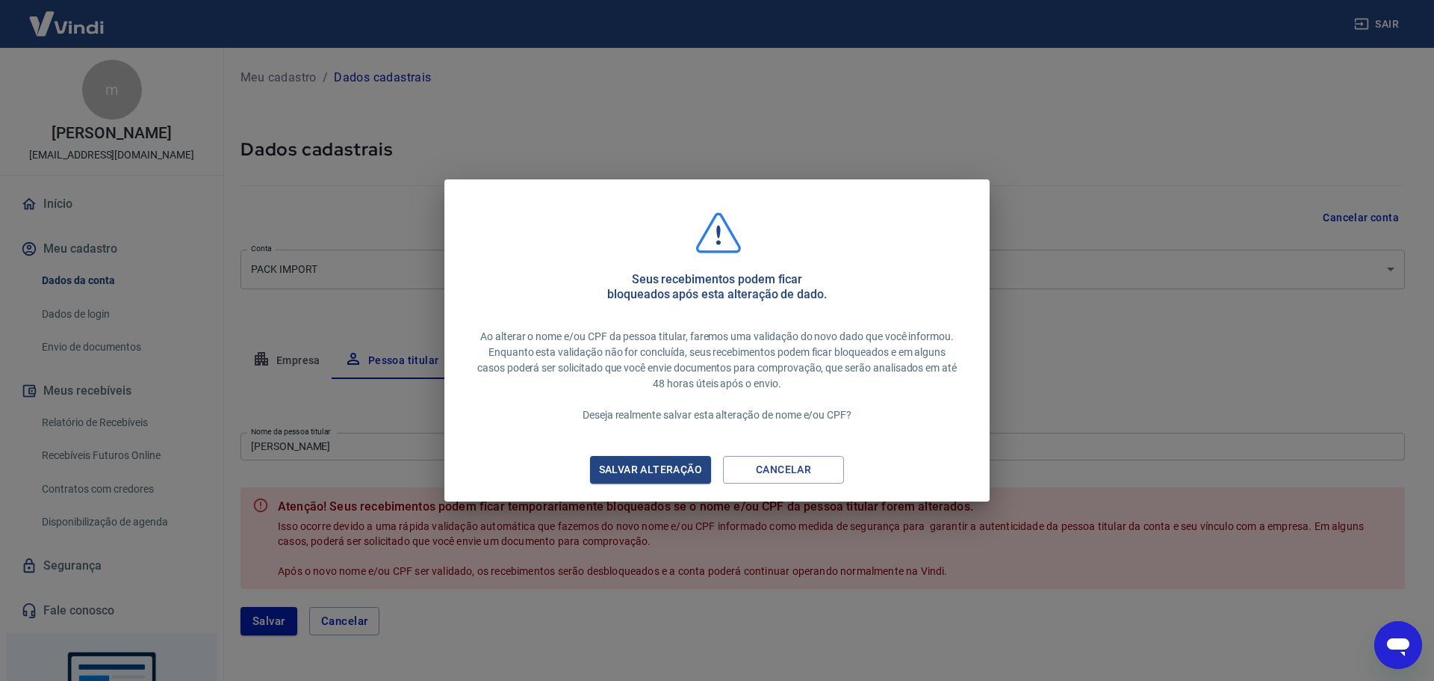
click at [657, 466] on div "Salvar alteração" at bounding box center [650, 469] width 139 height 19
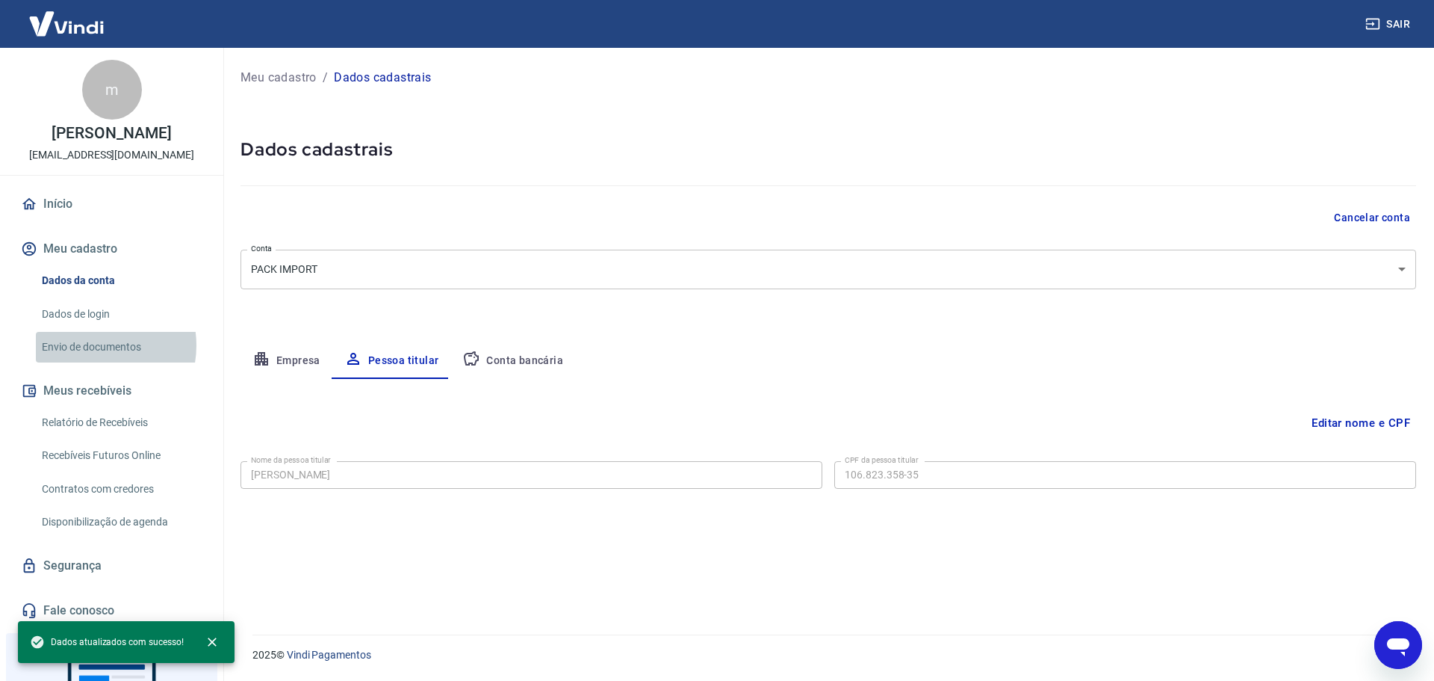
click at [92, 345] on link "Envio de documentos" at bounding box center [121, 347] width 170 height 31
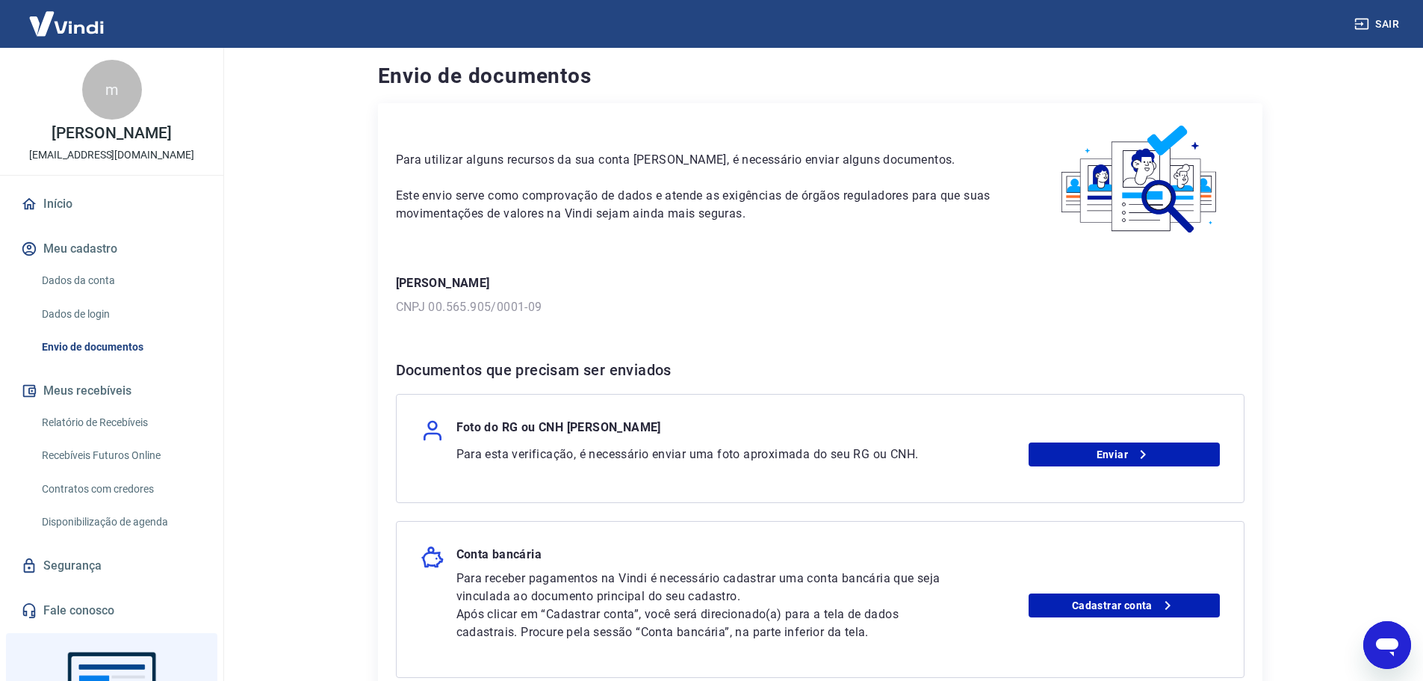
scroll to position [75, 0]
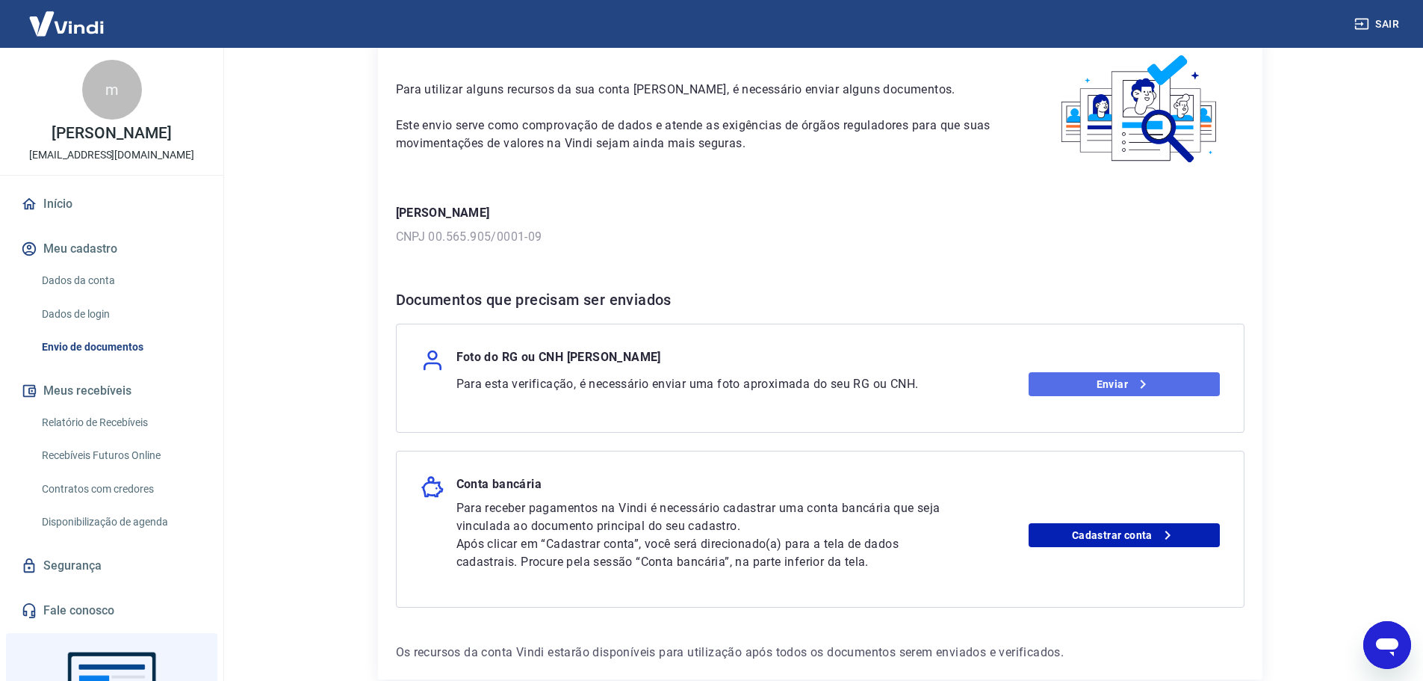
click at [1125, 380] on link "Enviar" at bounding box center [1124, 384] width 191 height 24
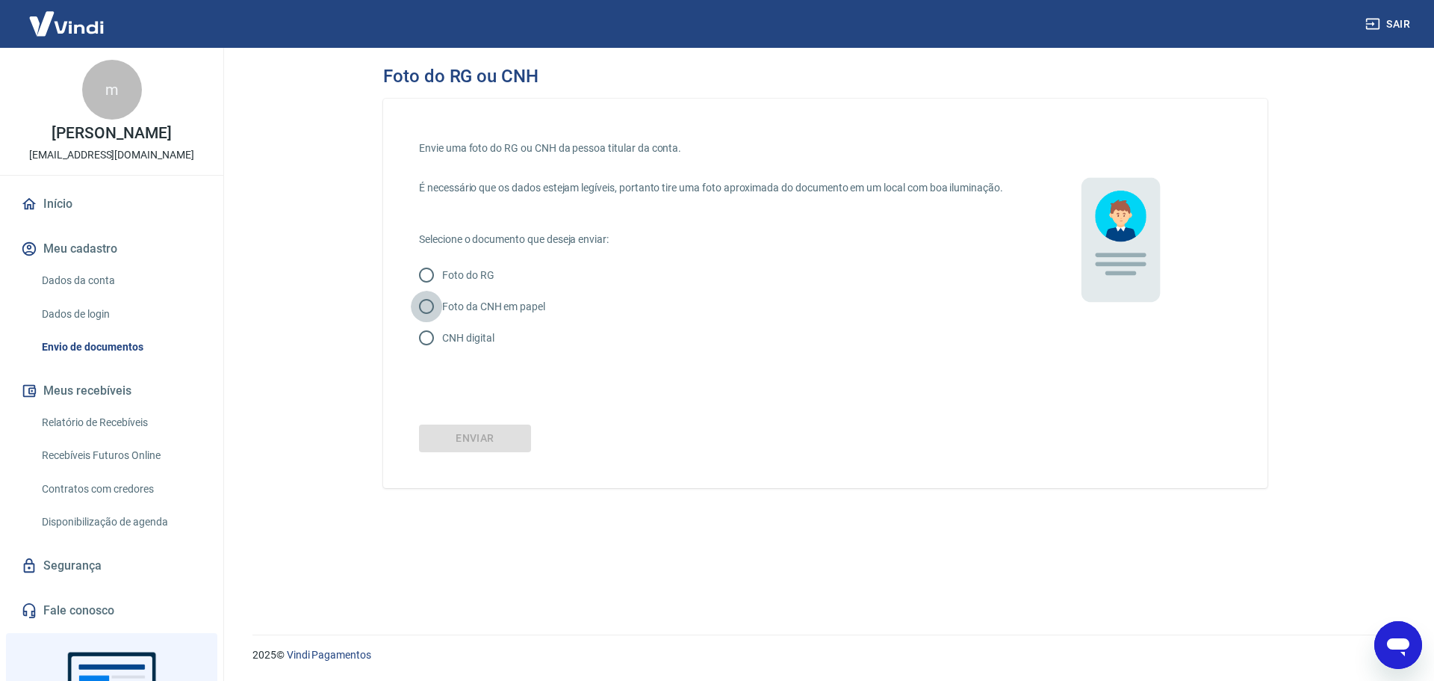
click at [427, 322] on input "Foto da CNH em papel" at bounding box center [426, 306] width 31 height 31
radio input "true"
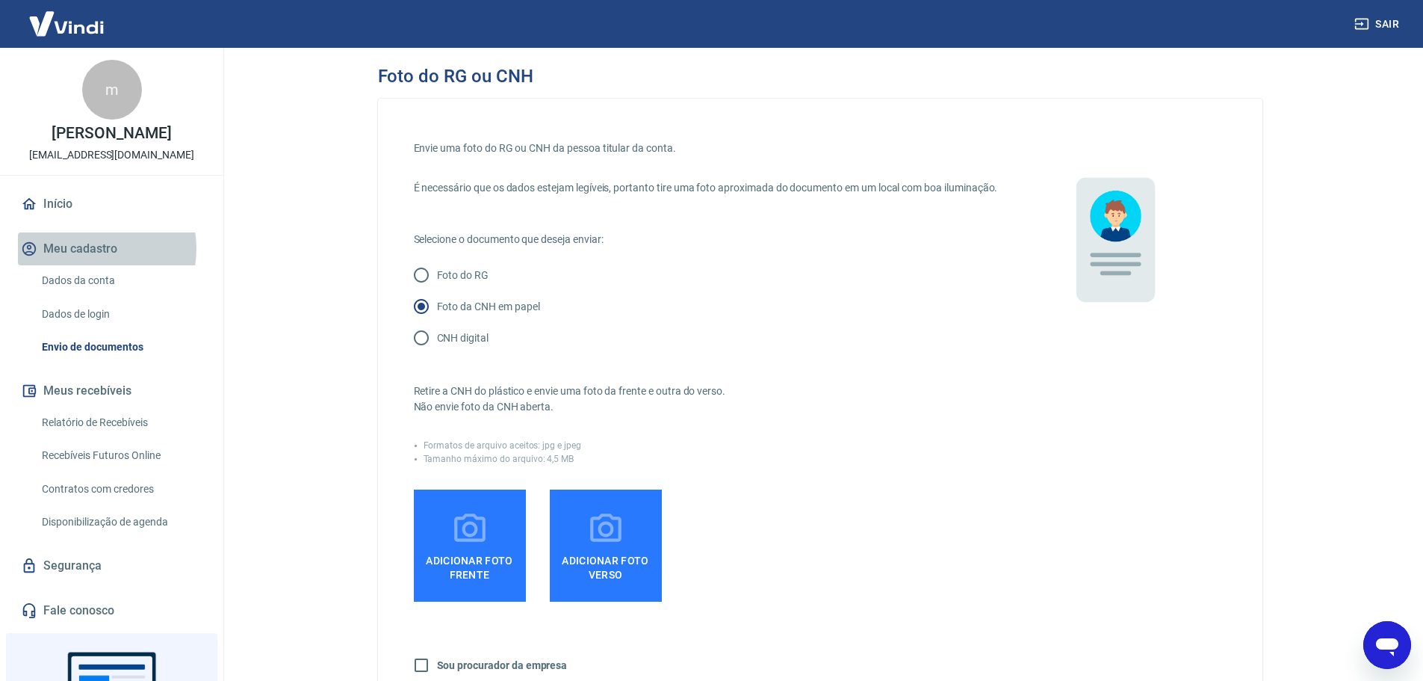
click at [94, 249] on button "Meu cadastro" at bounding box center [111, 248] width 187 height 33
click at [430, 322] on input "Foto da CNH em papel" at bounding box center [421, 306] width 31 height 31
click at [81, 247] on button "Meu cadastro" at bounding box center [111, 248] width 187 height 33
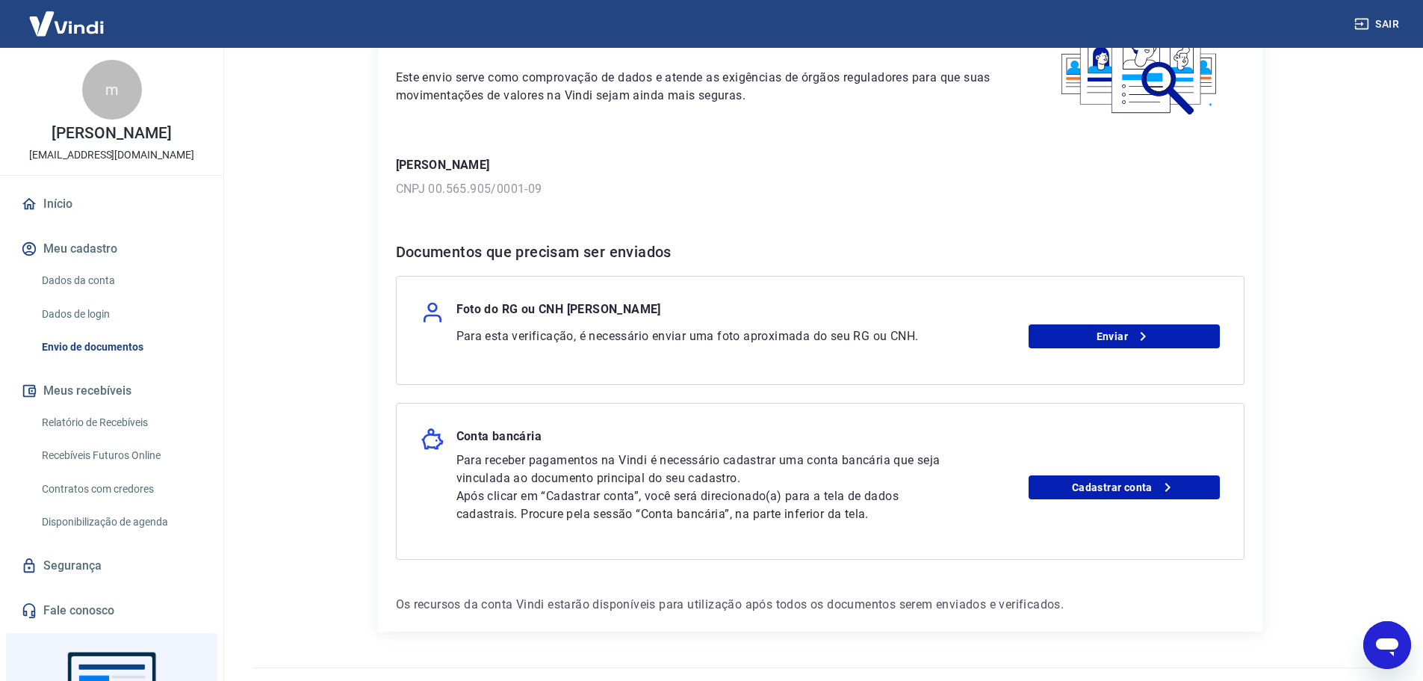
scroll to position [155, 0]
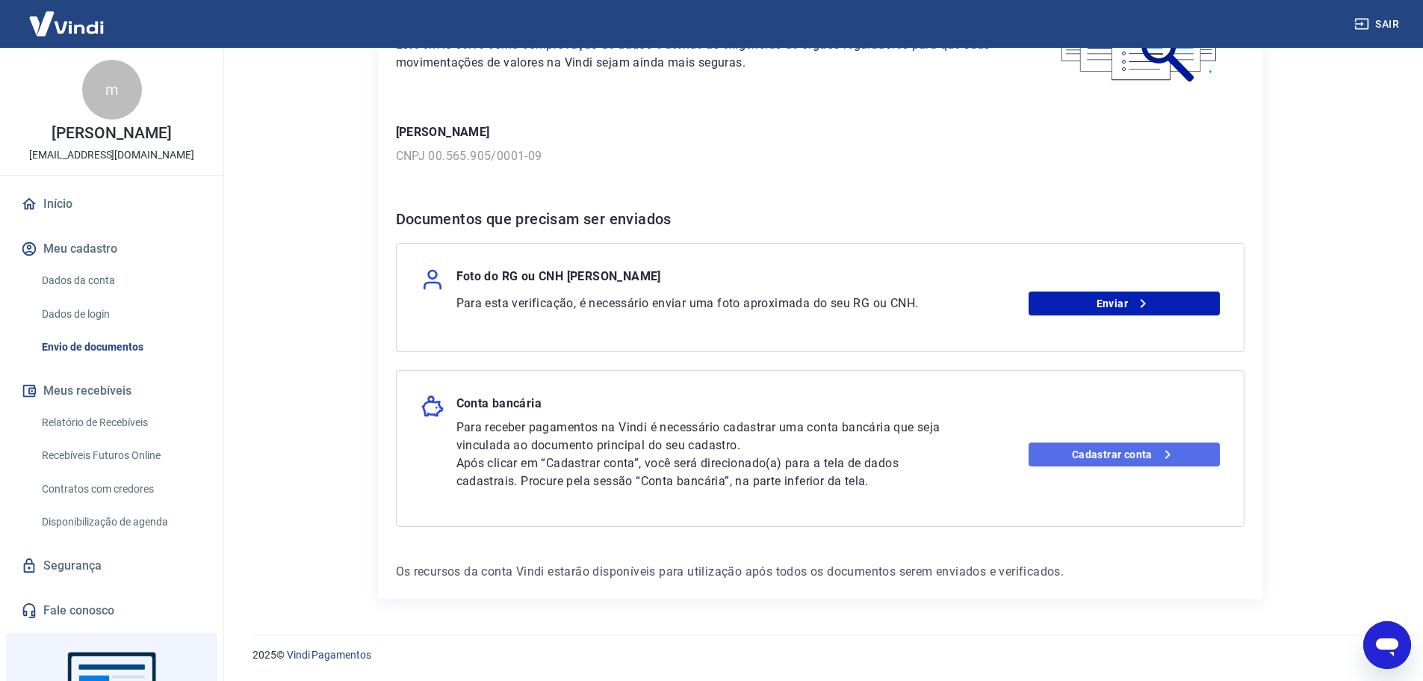
click at [1149, 447] on link "Cadastrar conta" at bounding box center [1124, 454] width 191 height 24
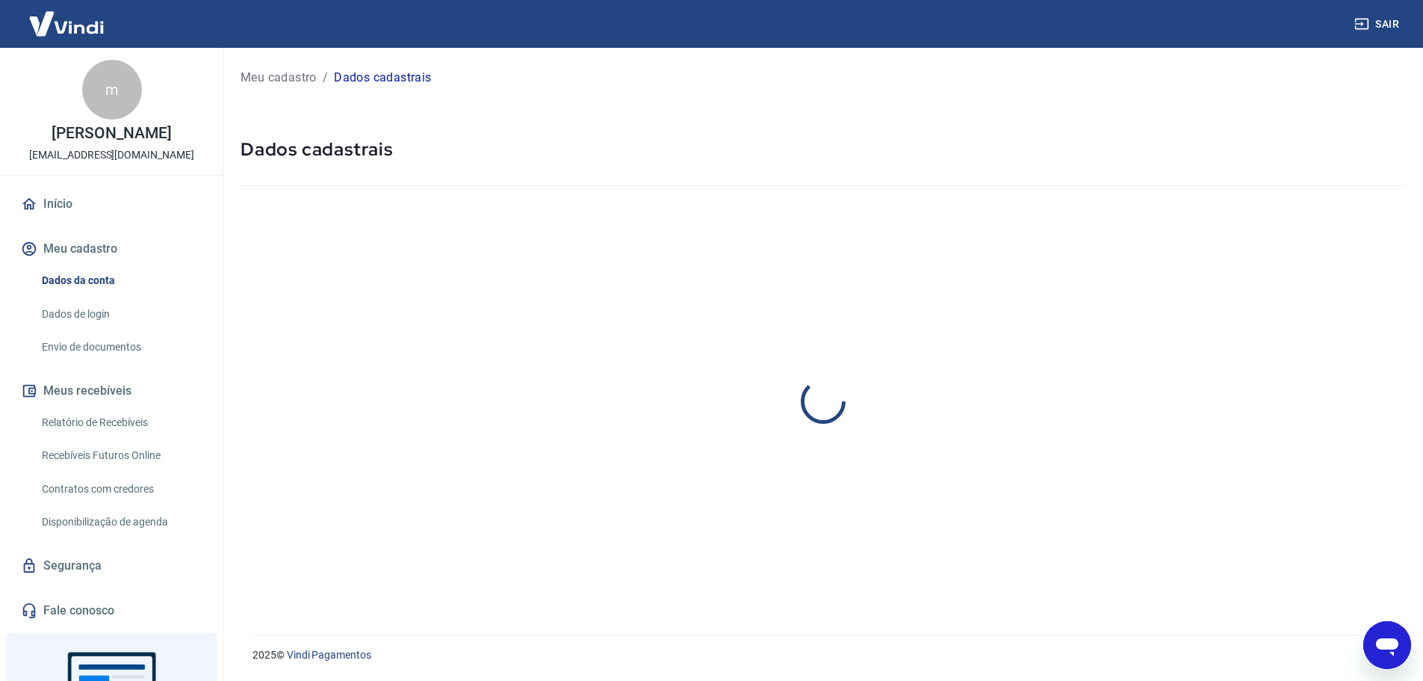
select select "SP"
select select "business"
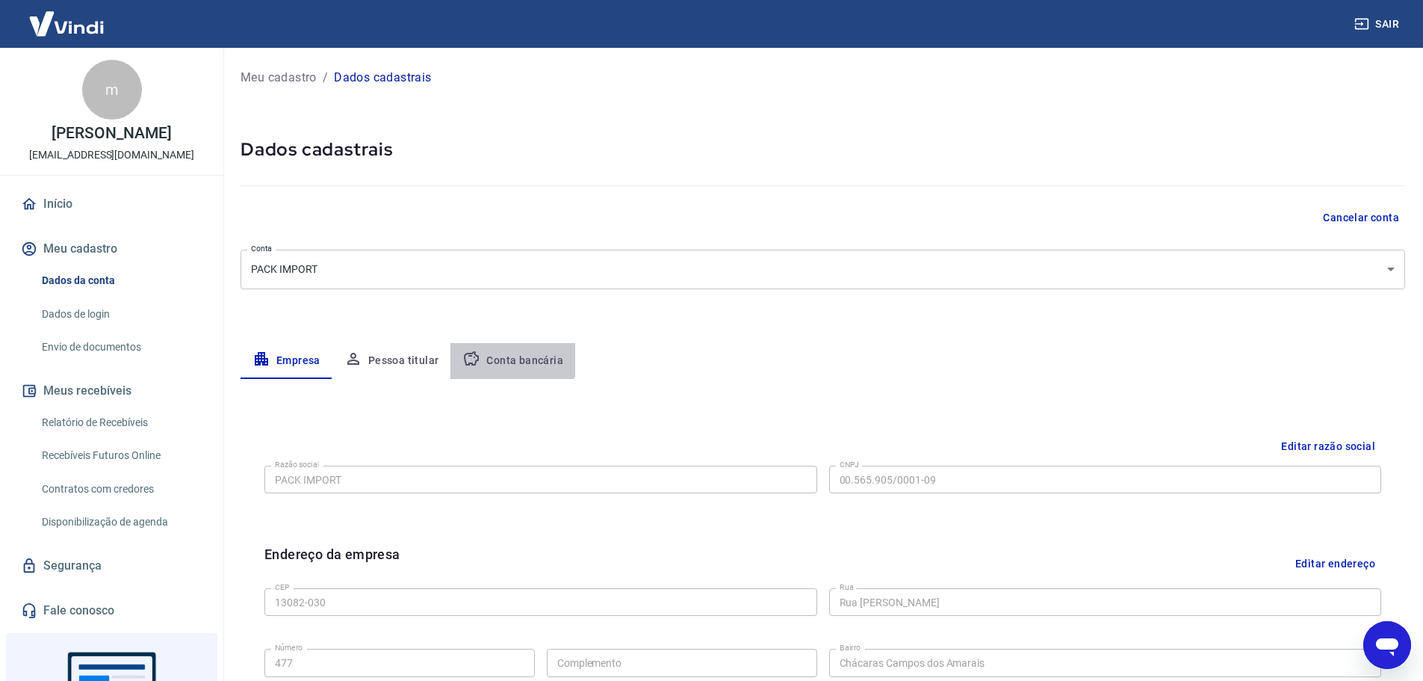
click at [505, 351] on button "Conta bancária" at bounding box center [512, 361] width 125 height 36
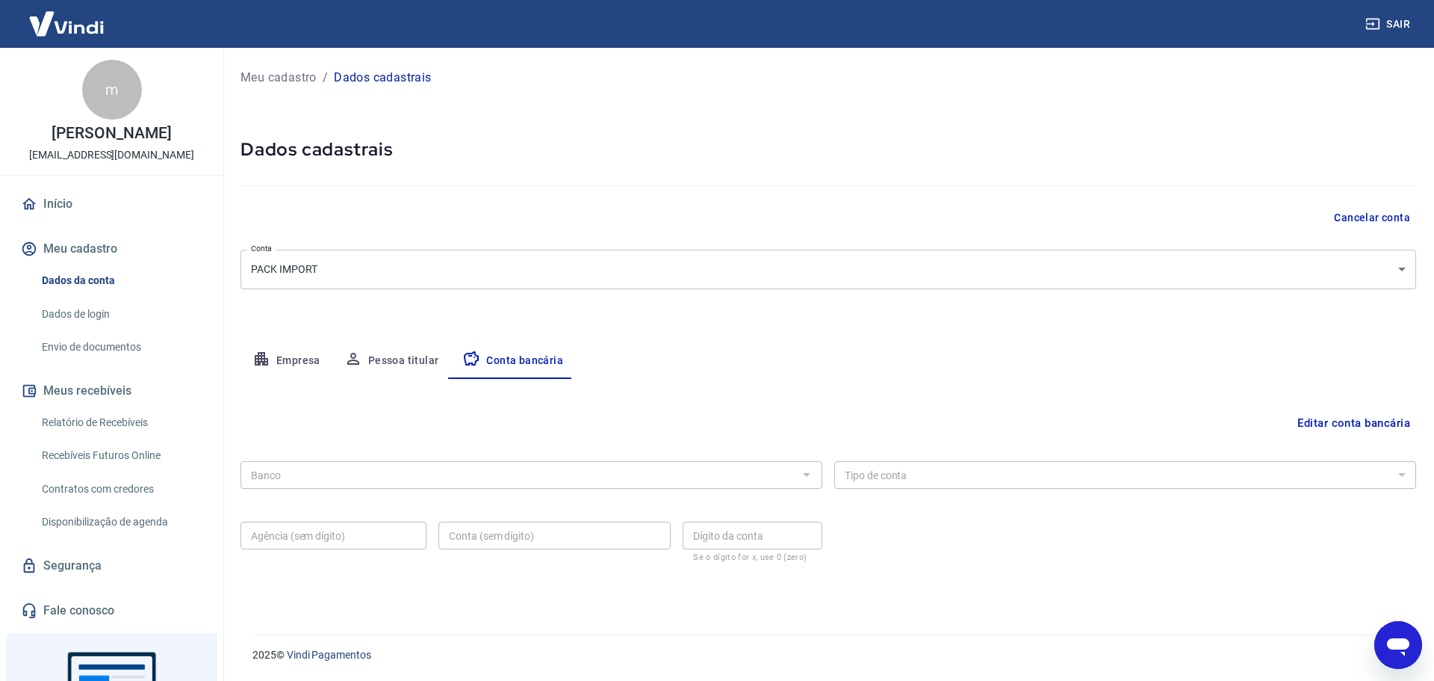
drag, startPoint x: 809, startPoint y: 475, endPoint x: 802, endPoint y: 471, distance: 7.7
click at [808, 475] on div at bounding box center [805, 474] width 19 height 21
click at [1324, 421] on button "Editar conta bancária" at bounding box center [1354, 423] width 125 height 28
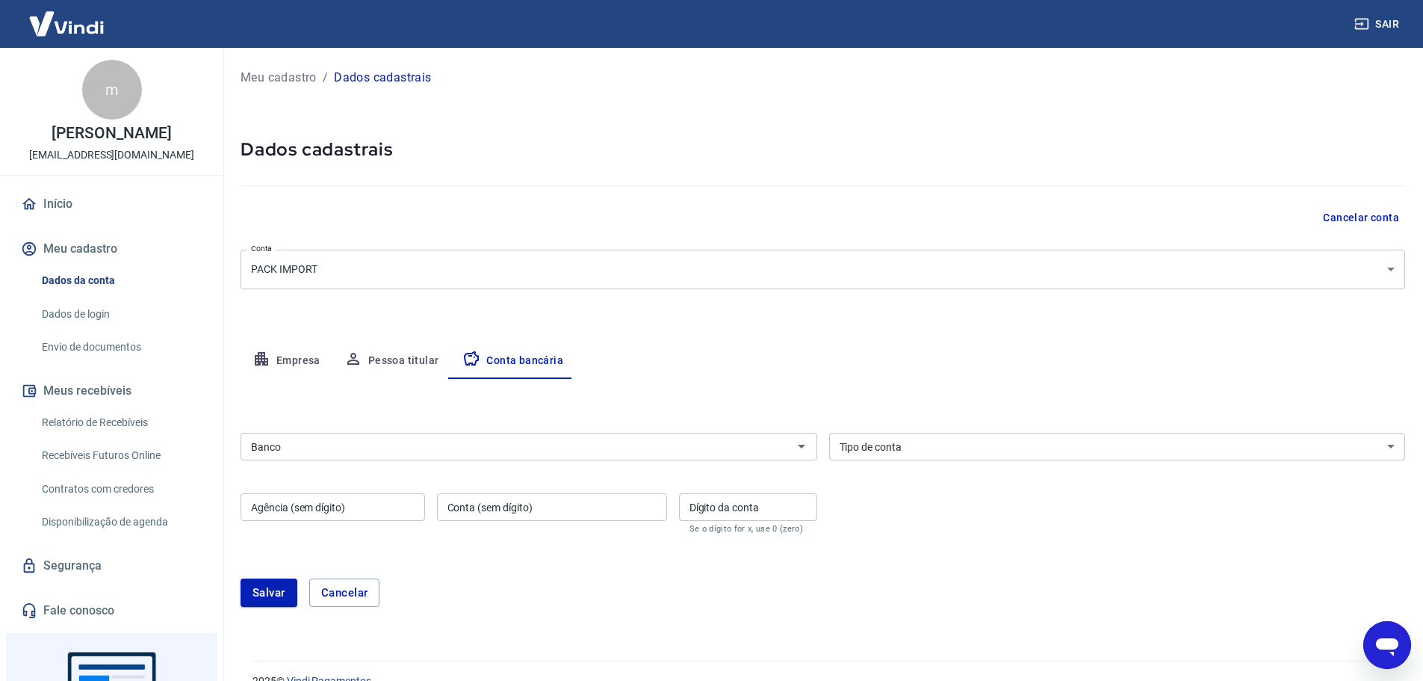
click at [305, 447] on input "Banco" at bounding box center [516, 446] width 543 height 19
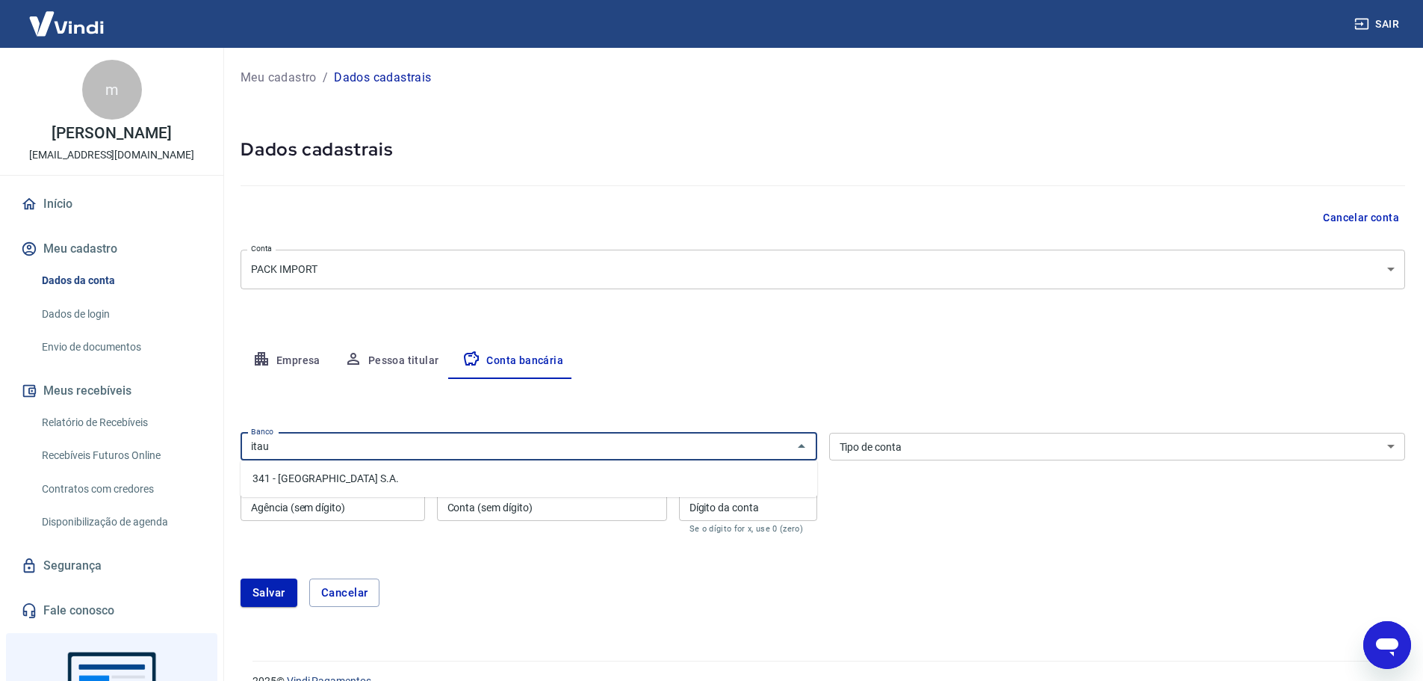
click at [313, 474] on li "341 - [GEOGRAPHIC_DATA] S.A." at bounding box center [529, 478] width 577 height 25
type input "341 - [GEOGRAPHIC_DATA] S.A."
click at [1390, 443] on select "Conta Corrente Conta Poupança" at bounding box center [1117, 447] width 577 height 28
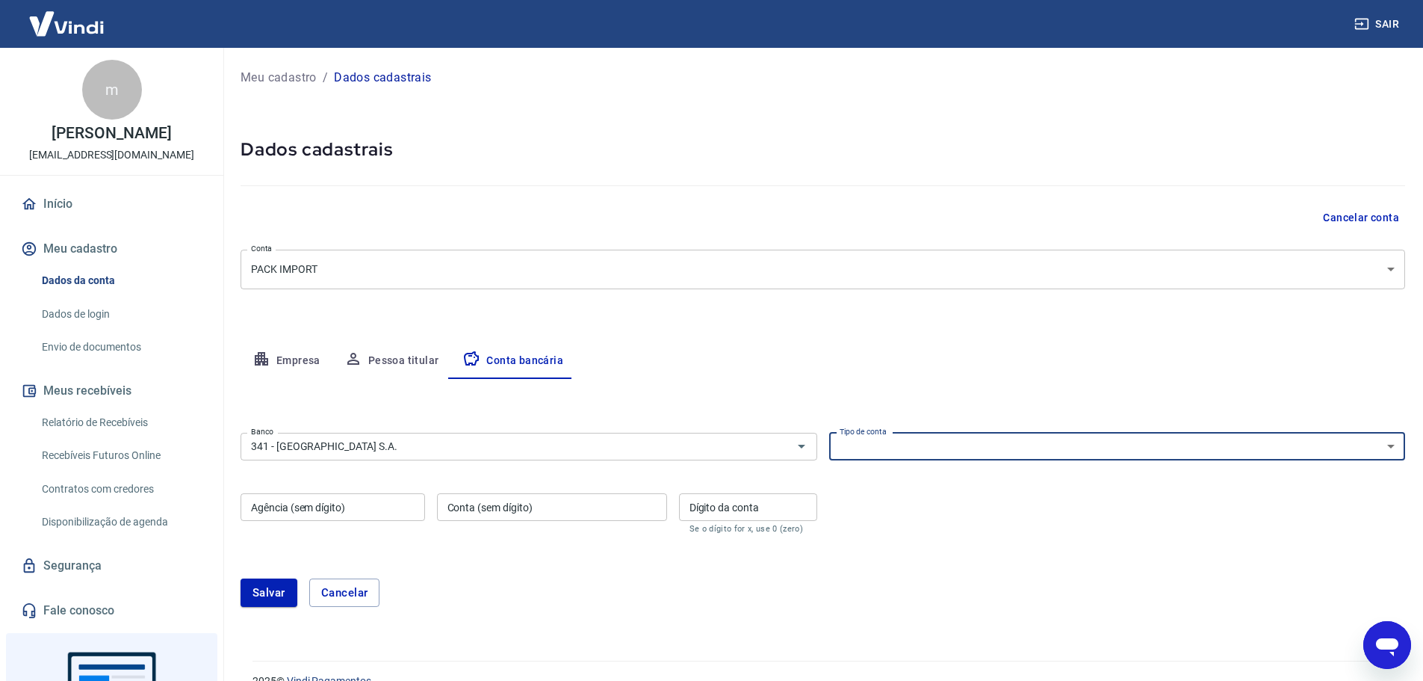
select select "1"
click at [829, 433] on select "Conta Corrente Conta Poupança" at bounding box center [1117, 447] width 577 height 28
click at [354, 513] on input "Agência (sem dígito)" at bounding box center [333, 507] width 185 height 28
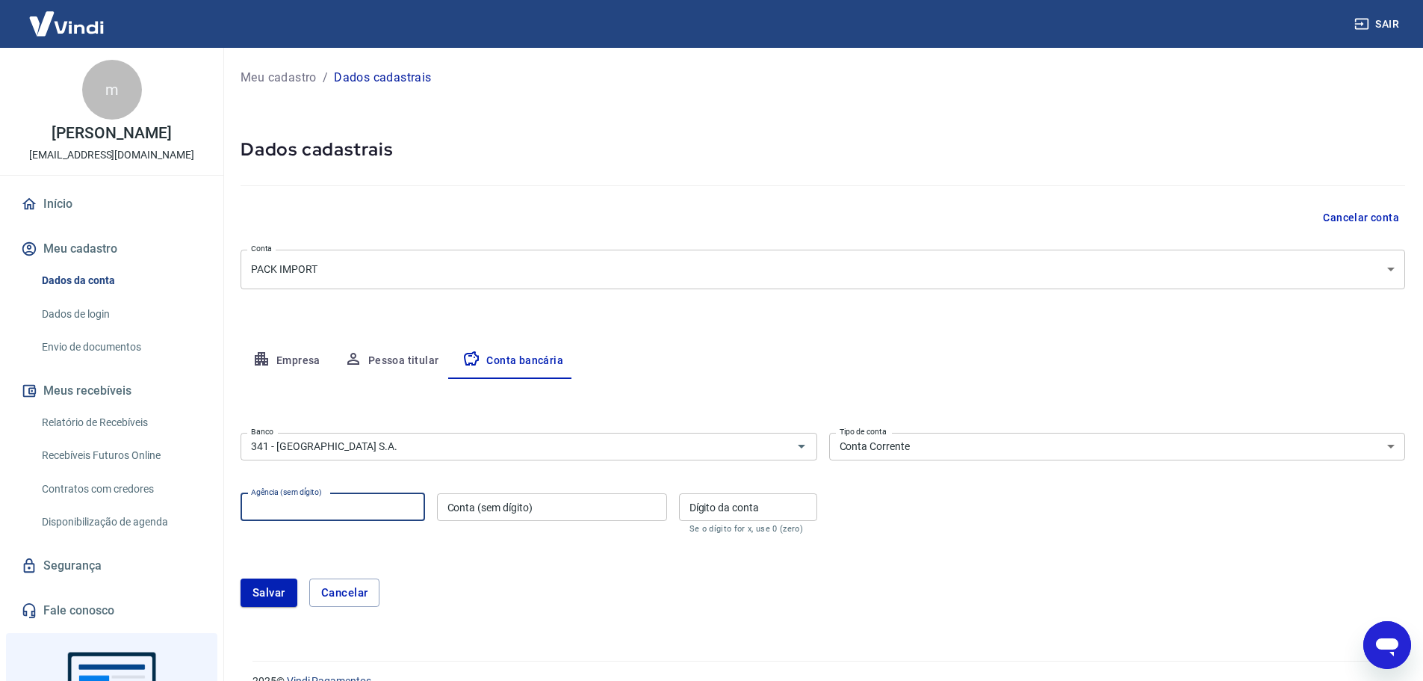
type input "8484"
click at [507, 509] on input "Conta (sem dígito)" at bounding box center [552, 507] width 230 height 28
click at [465, 506] on input "Conta (sem dígito)" at bounding box center [552, 507] width 230 height 28
paste input "Banco Itau A"
type input "Banco Itau A"
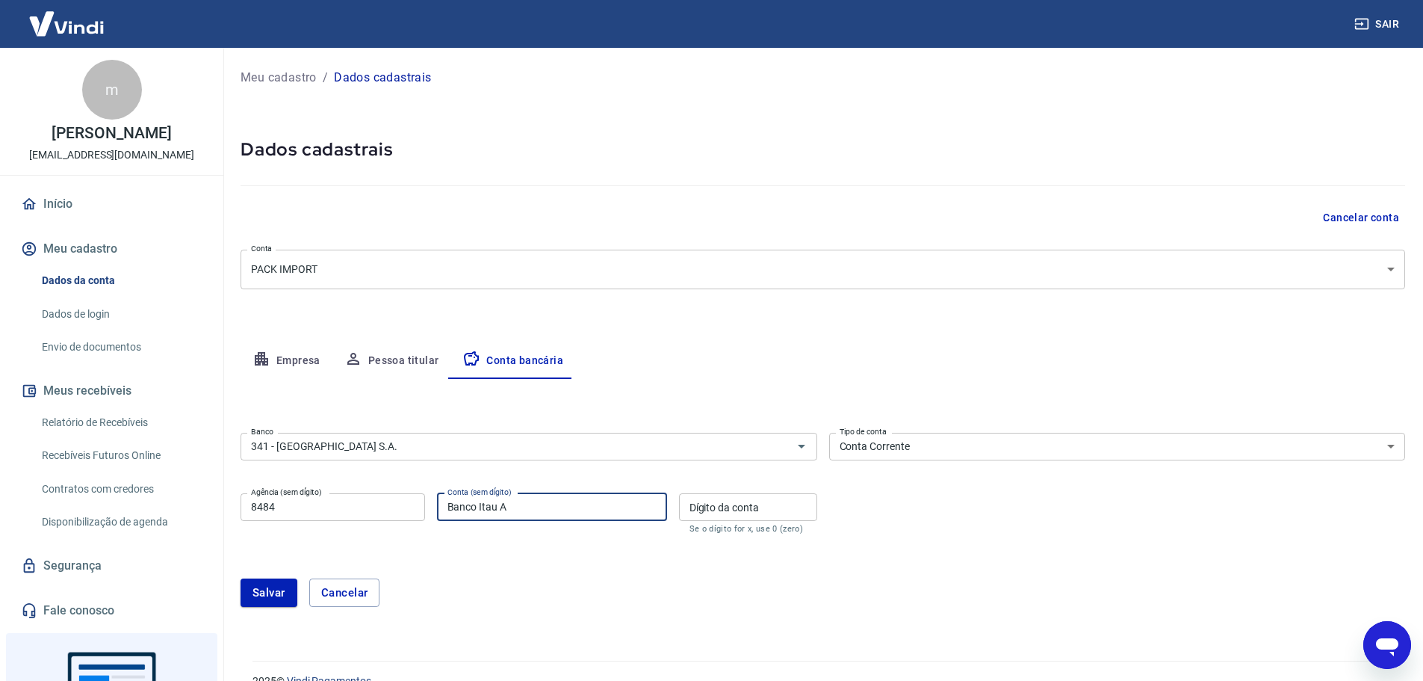
drag, startPoint x: 480, startPoint y: 509, endPoint x: 412, endPoint y: 512, distance: 68.8
click at [412, 512] on div "Agência (sem dígito) 8484 Agência (sem dígito) Conta (sem dígito) Banco Itau A …" at bounding box center [529, 511] width 577 height 49
click at [452, 498] on input "Conta (sem dígito)" at bounding box center [552, 507] width 230 height 28
paste input "07367-4"
drag, startPoint x: 476, startPoint y: 506, endPoint x: 495, endPoint y: 506, distance: 19.4
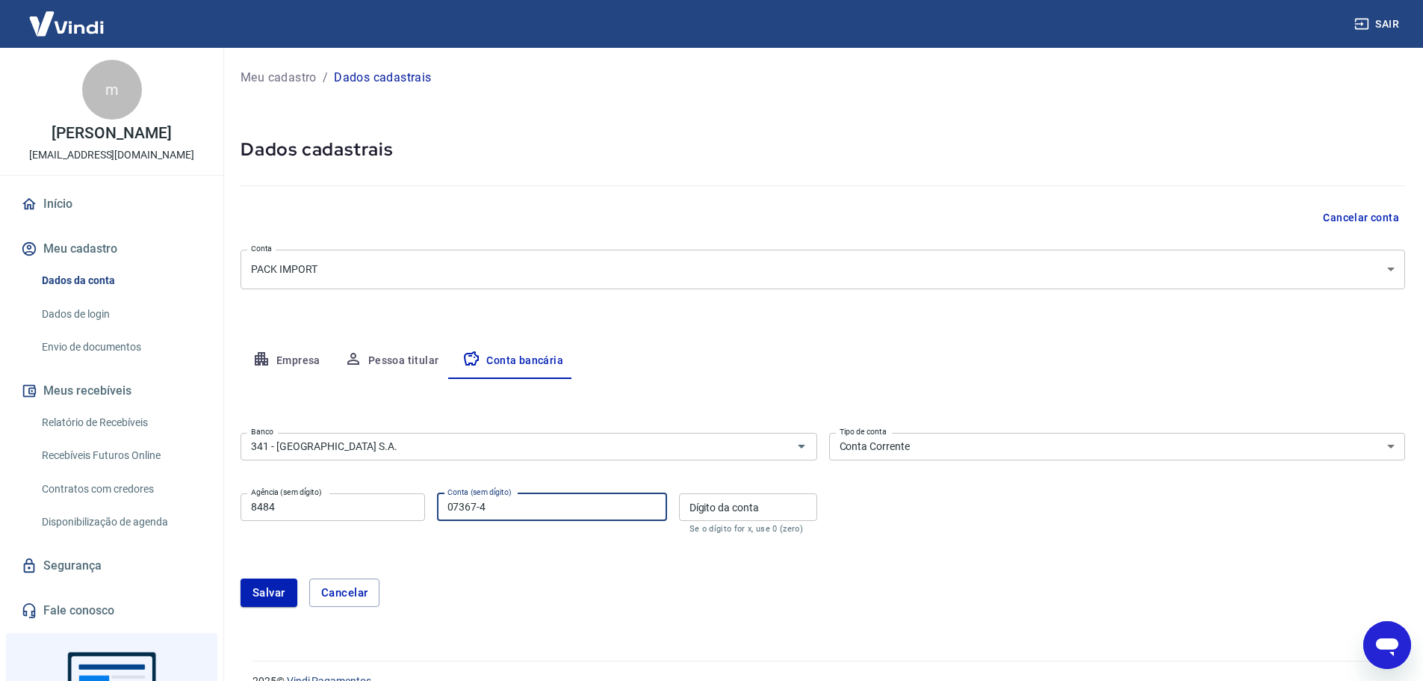
click at [495, 506] on input "07367-4" at bounding box center [552, 507] width 230 height 28
type input "07367"
click at [735, 506] on input "Dígito da conta" at bounding box center [748, 507] width 138 height 28
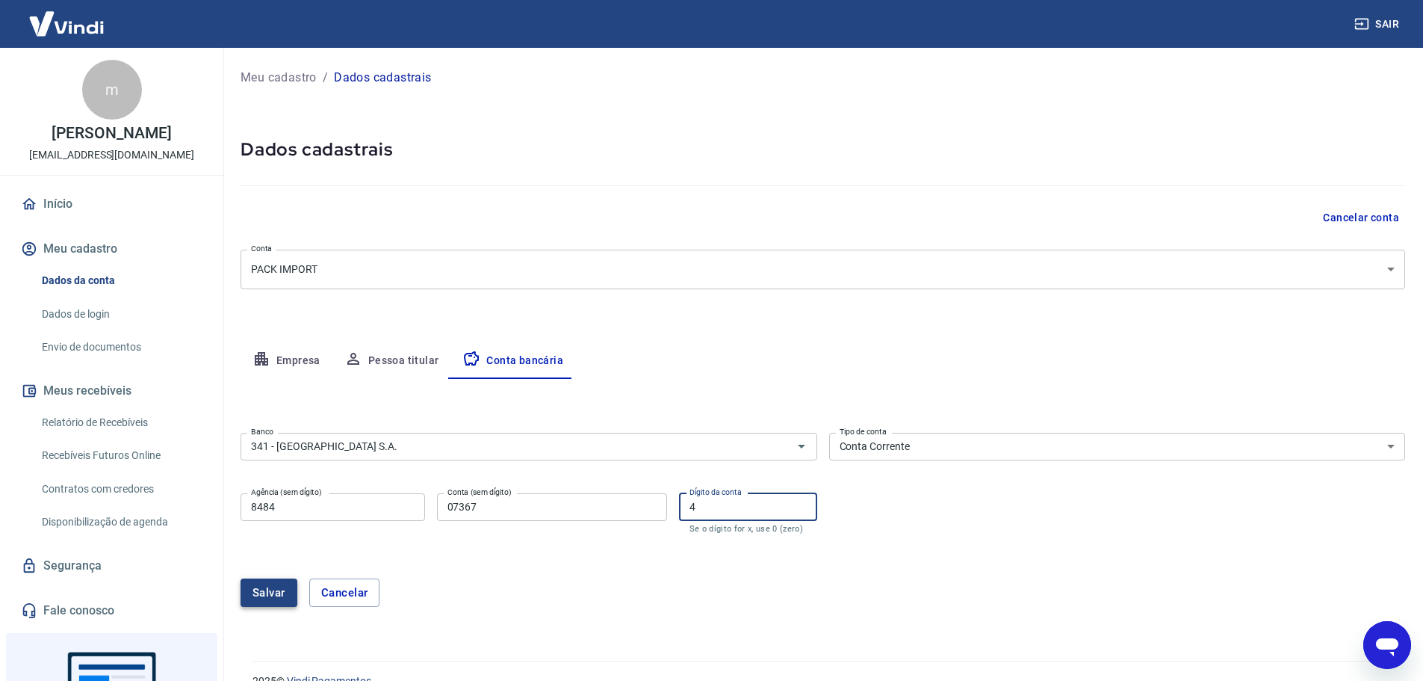
type input "4"
click at [267, 592] on button "Salvar" at bounding box center [269, 592] width 57 height 28
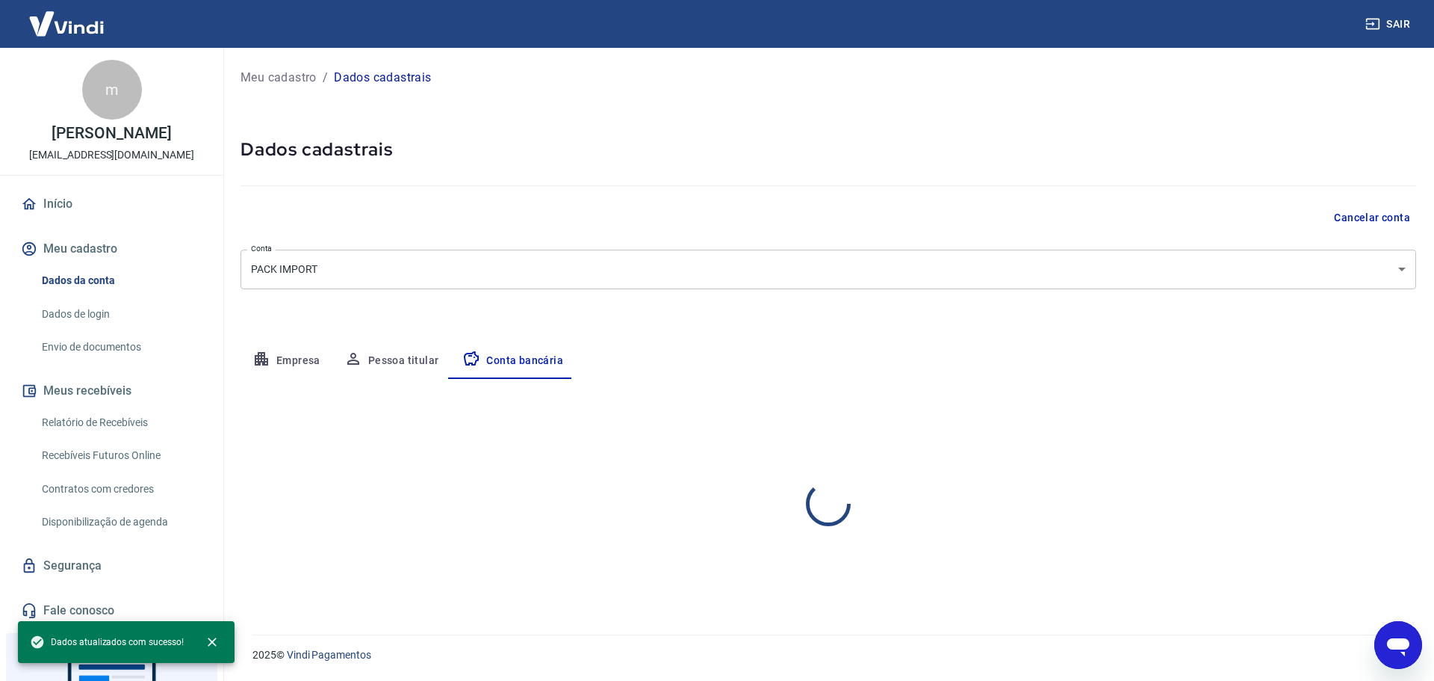
select select "1"
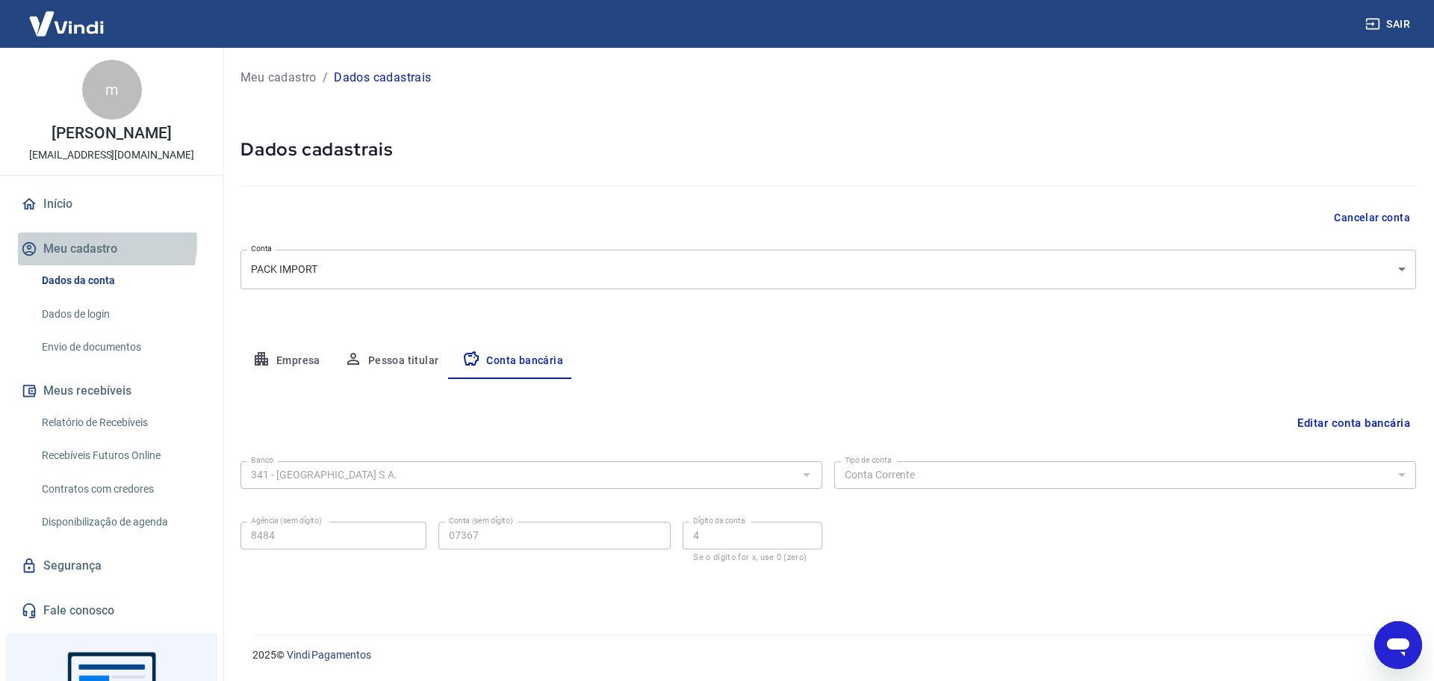
click at [93, 243] on button "Meu cadastro" at bounding box center [111, 248] width 187 height 33
click at [300, 359] on button "Empresa" at bounding box center [287, 361] width 92 height 36
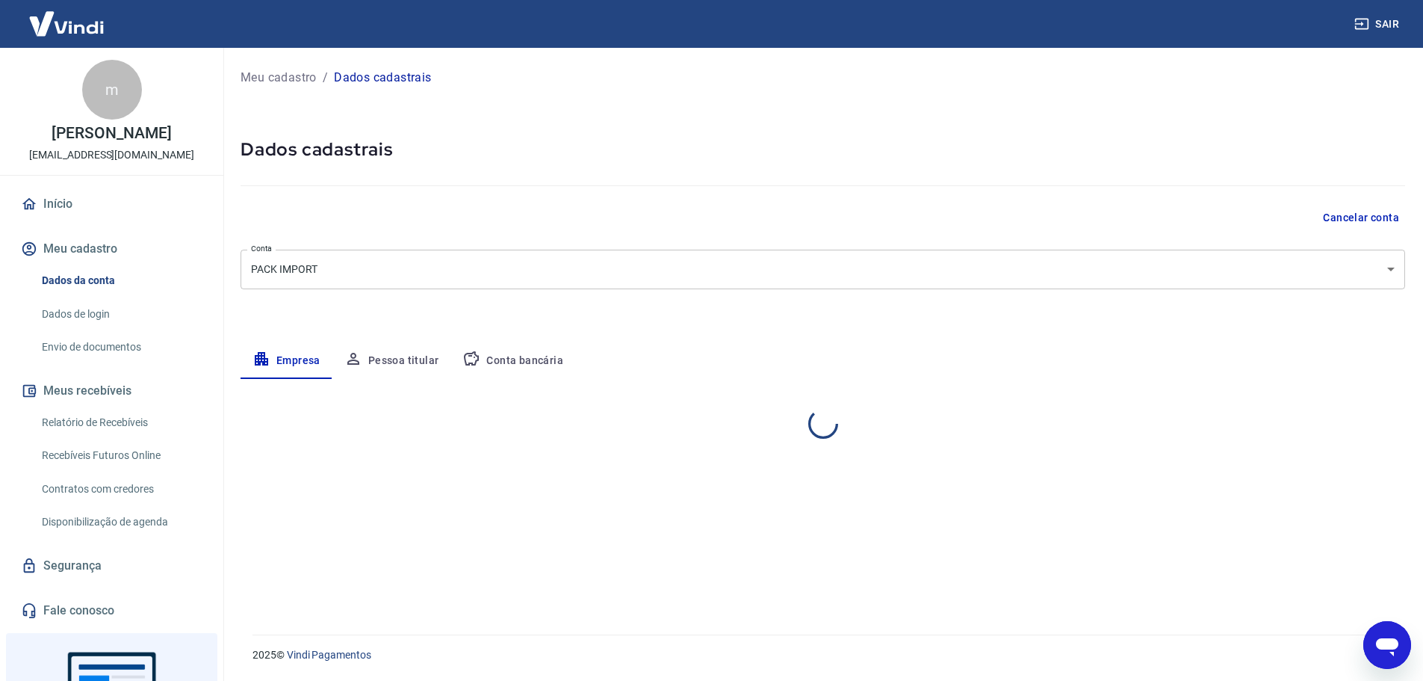
select select "SP"
select select "business"
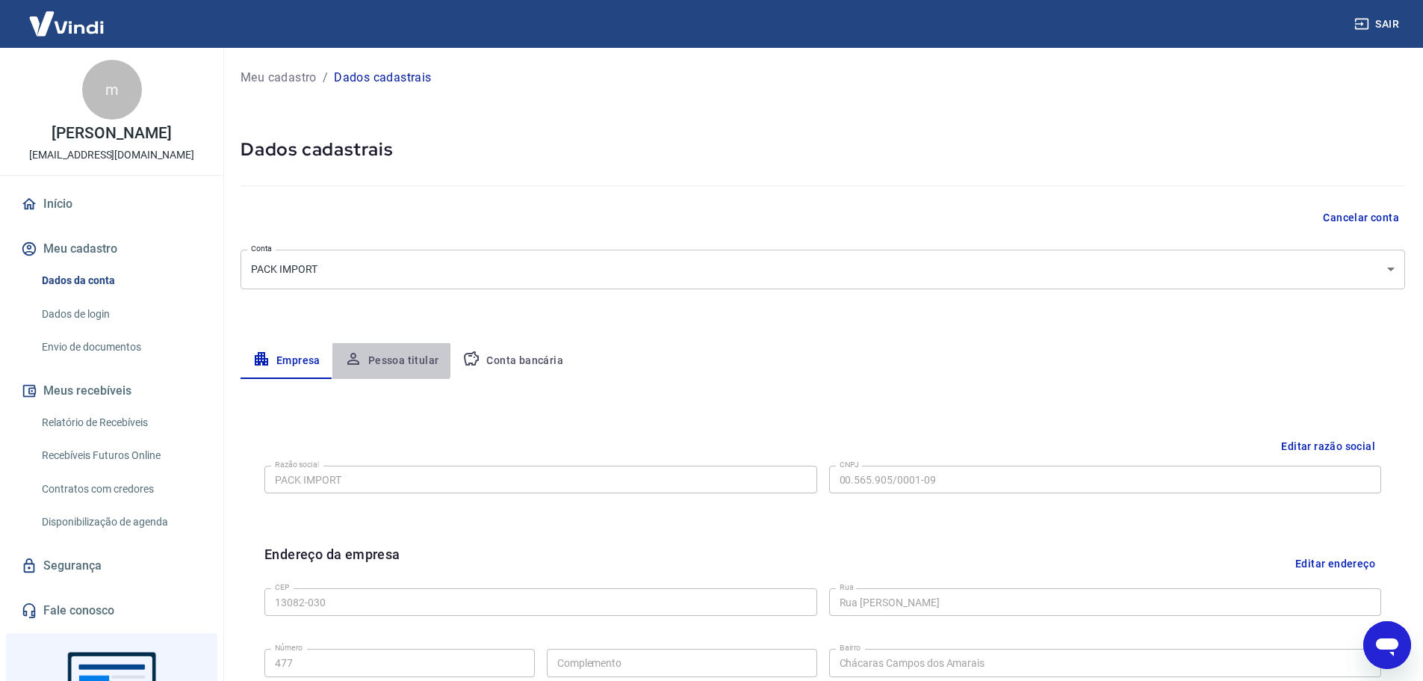
click at [389, 355] on button "Pessoa titular" at bounding box center [391, 361] width 119 height 36
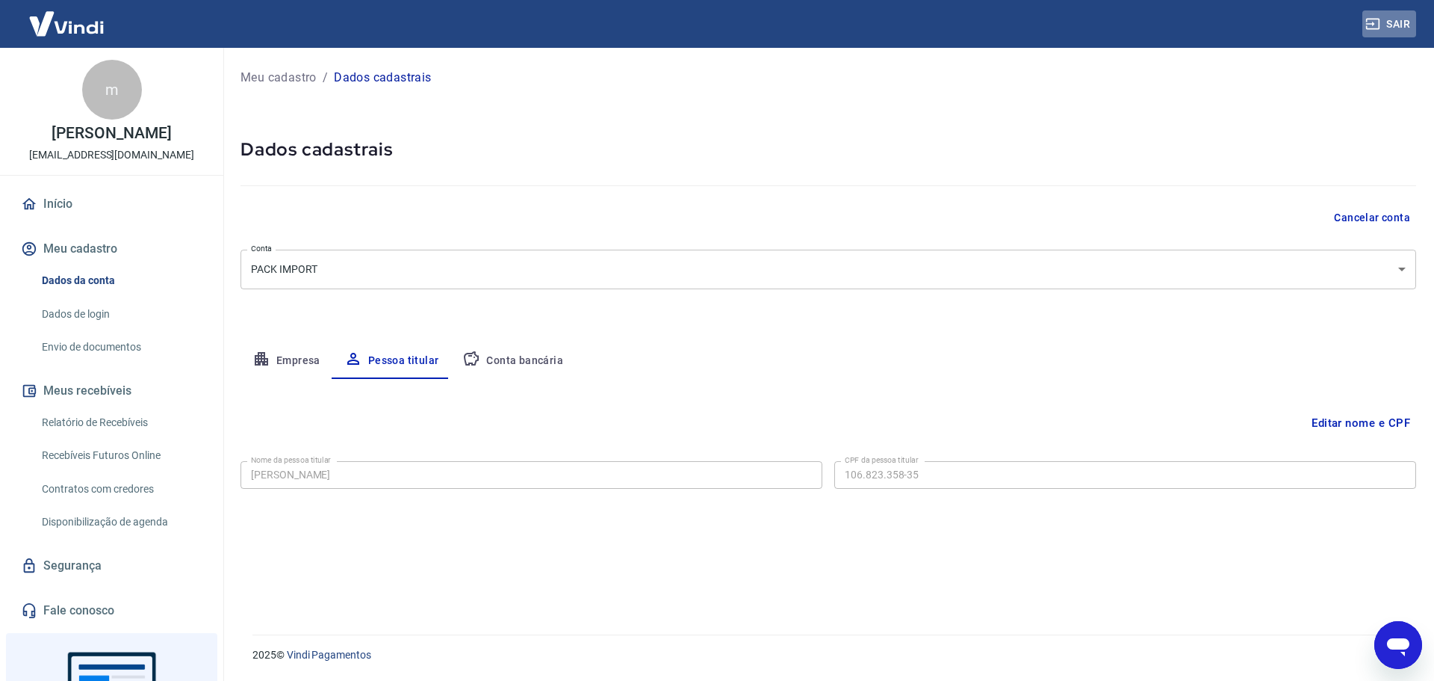
click at [1392, 22] on button "Sair" at bounding box center [1390, 24] width 54 height 28
